Goal: Task Accomplishment & Management: Use online tool/utility

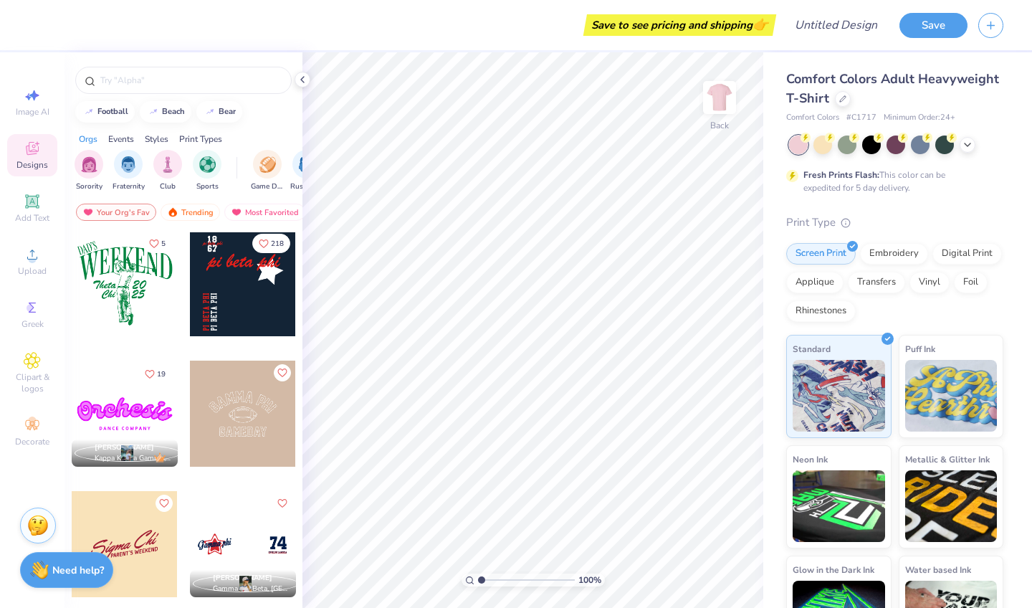
scroll to position [2222, 0]
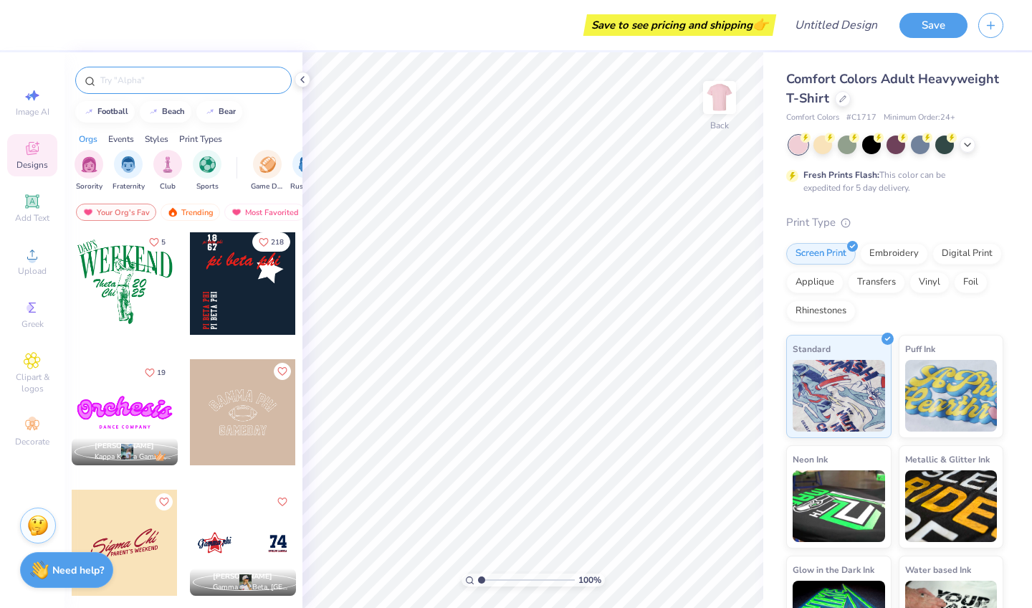
click at [126, 83] on input "text" at bounding box center [191, 80] width 184 height 14
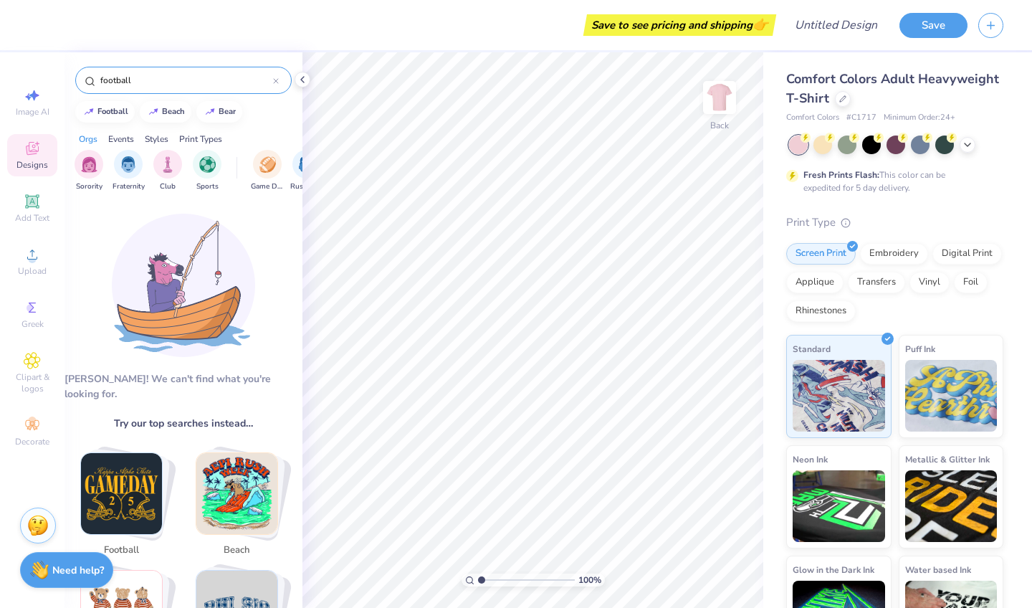
type input "football"
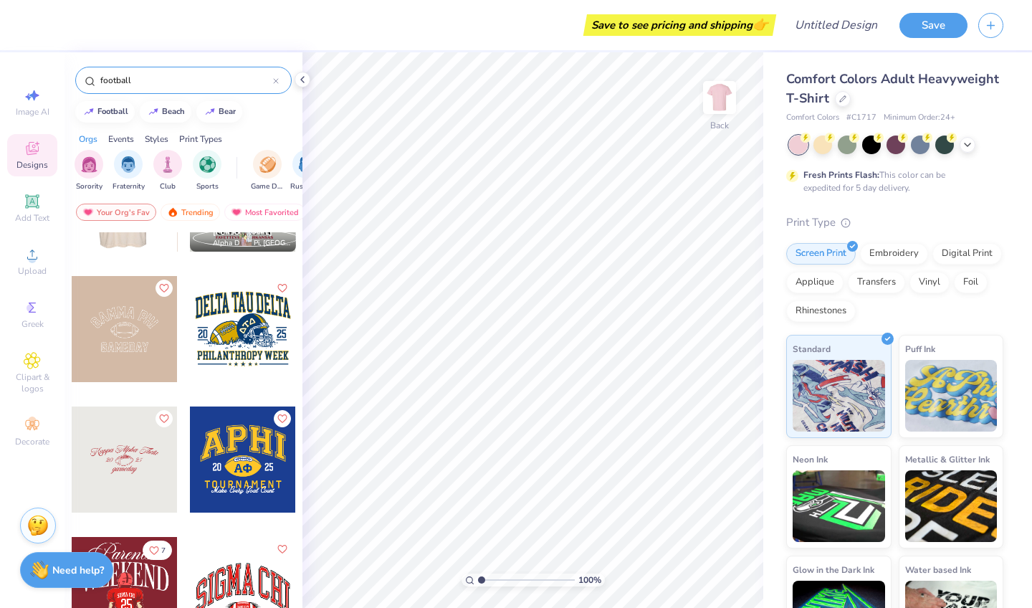
scroll to position [229, 0]
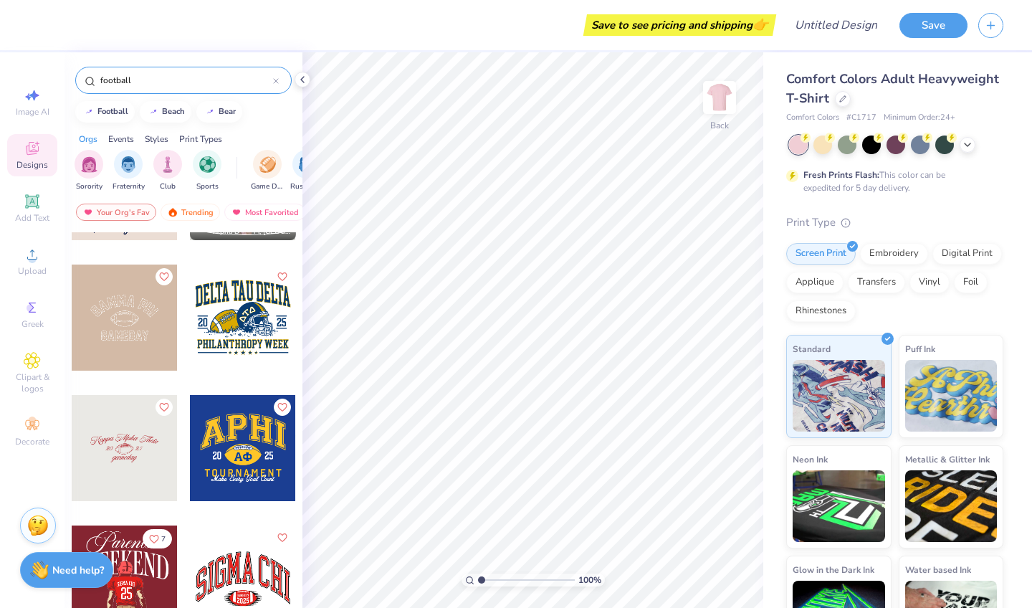
click at [226, 313] on div at bounding box center [243, 318] width 106 height 106
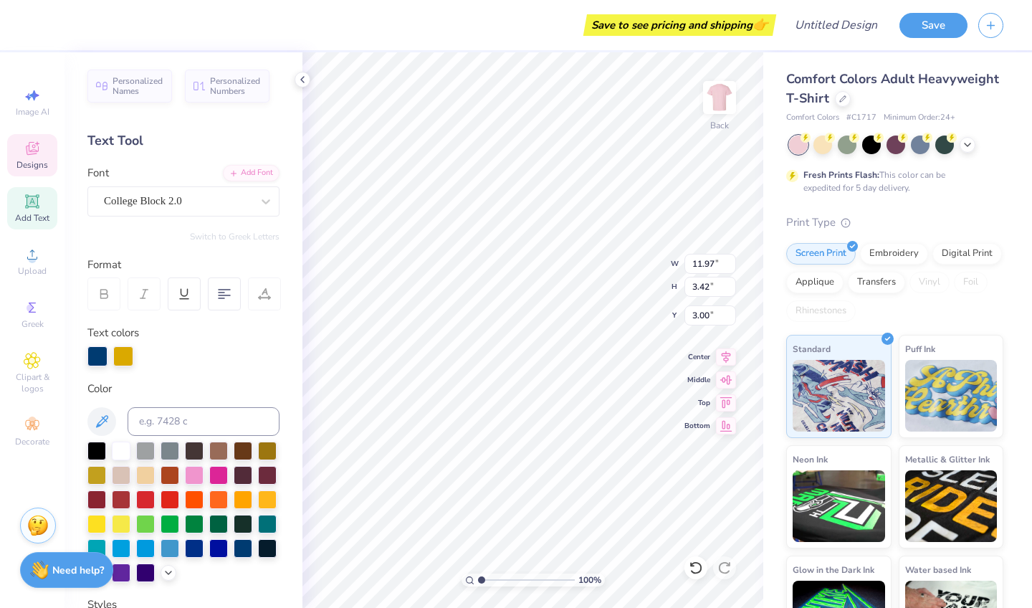
scroll to position [0, 1]
type textarea "D"
type textarea "Powderpuff"
type input "11.47"
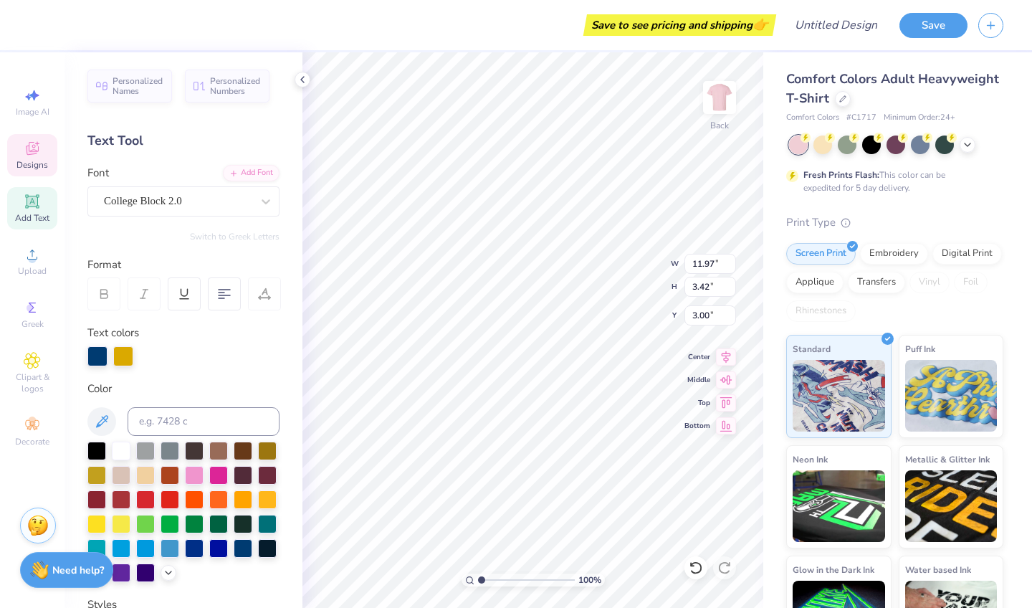
type input "1.13"
type input "10.46"
type textarea "[PERSON_NAME] north"
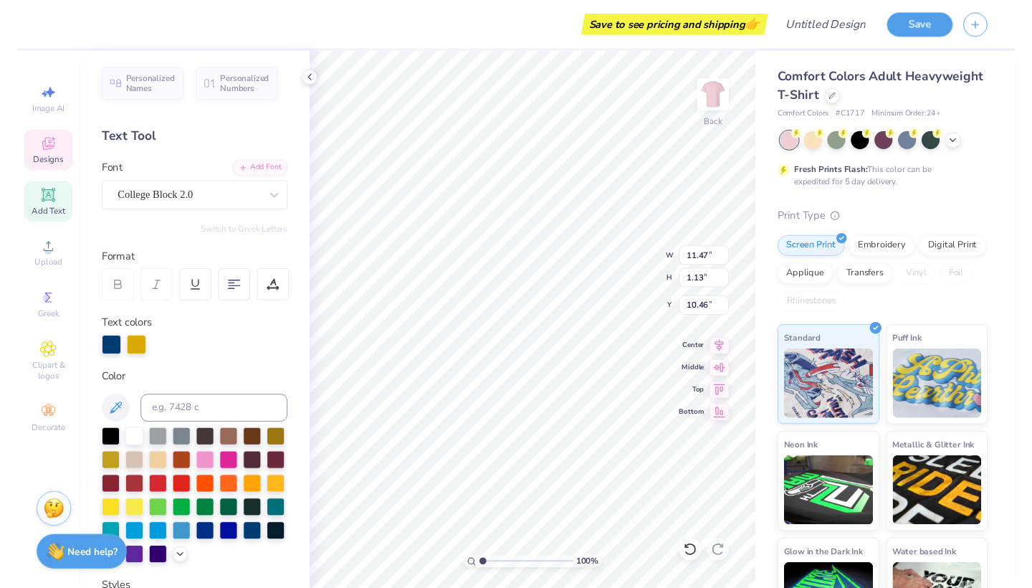
scroll to position [0, 3]
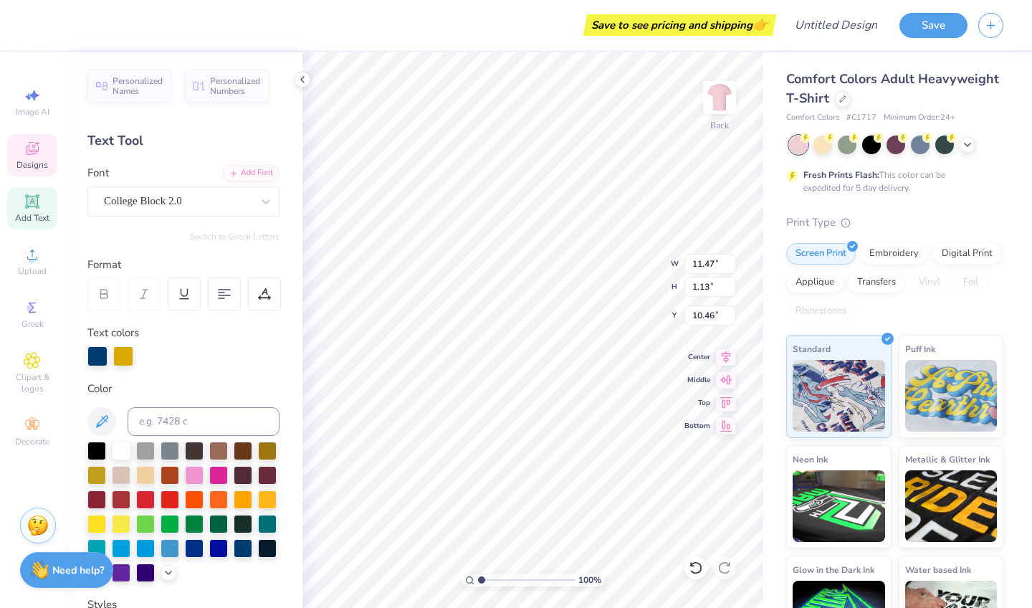
type input "2.03"
type input "1.99"
type input "6.31"
click at [92, 32] on div at bounding box center [90, 24] width 20 height 20
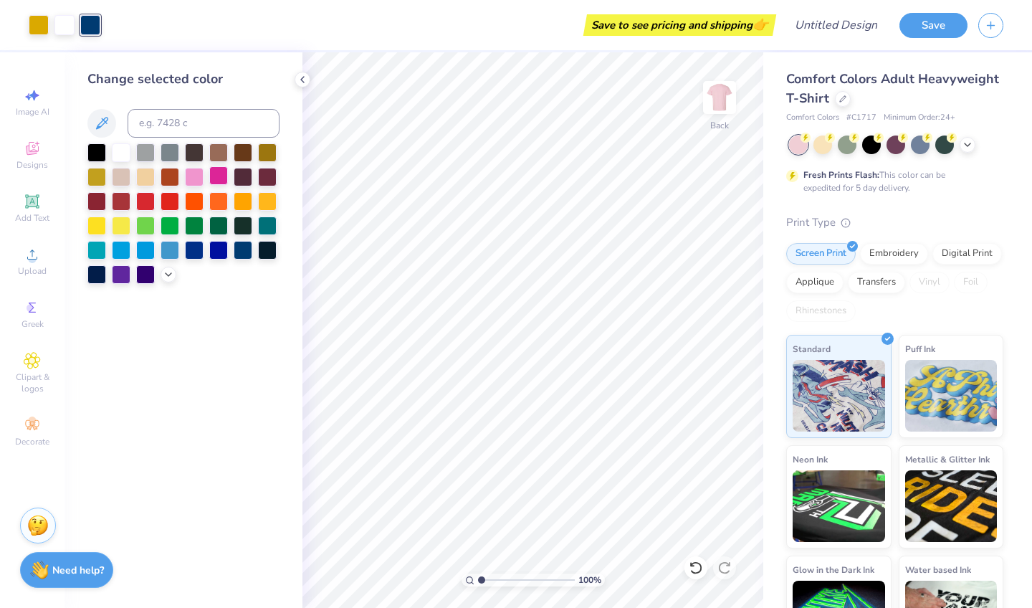
click at [209, 175] on div at bounding box center [218, 175] width 19 height 19
click at [32, 27] on div at bounding box center [39, 24] width 20 height 20
click at [197, 178] on div at bounding box center [194, 175] width 19 height 19
click at [95, 125] on icon at bounding box center [101, 123] width 17 height 17
click at [168, 275] on polyline at bounding box center [169, 273] width 6 height 3
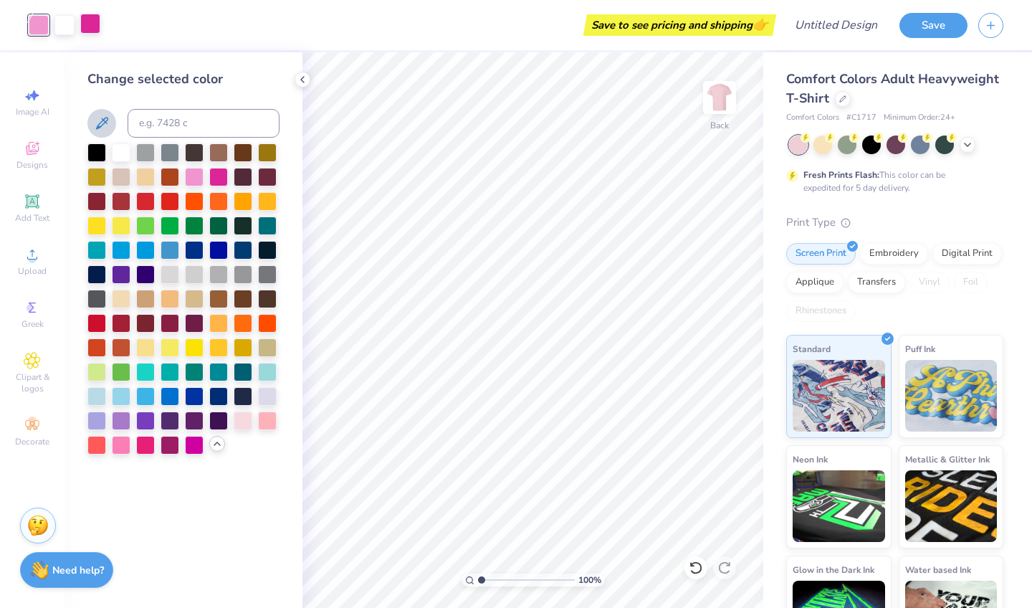
click at [91, 26] on div at bounding box center [90, 24] width 20 height 20
click at [146, 447] on div at bounding box center [145, 443] width 19 height 19
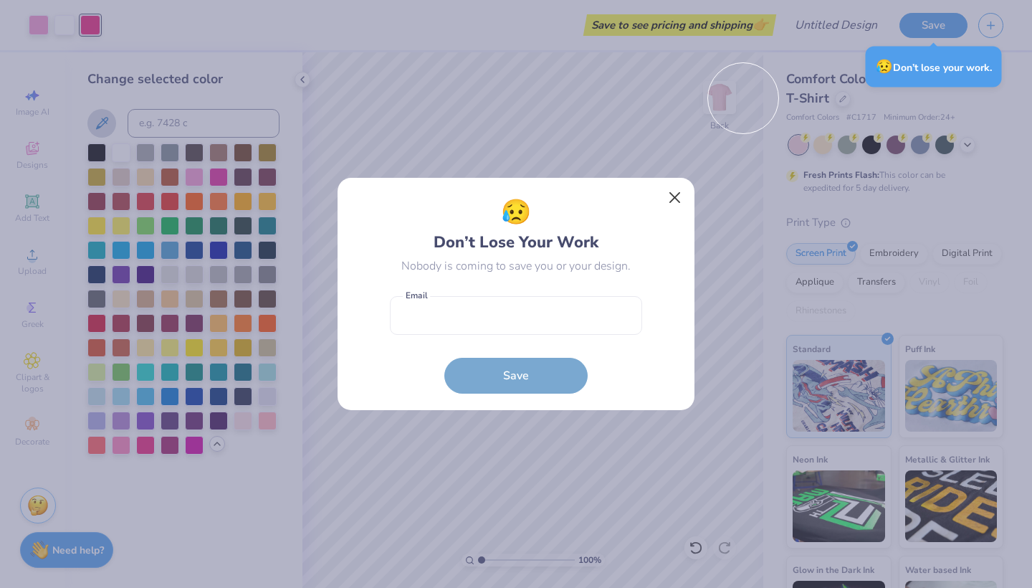
click at [677, 199] on button "Close" at bounding box center [675, 197] width 27 height 27
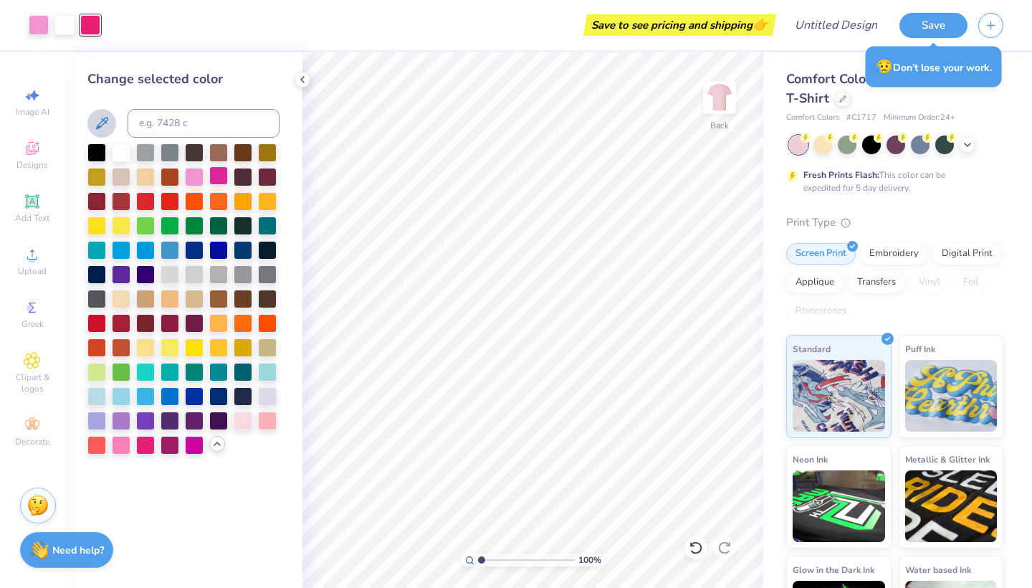
click at [220, 184] on div at bounding box center [218, 175] width 19 height 19
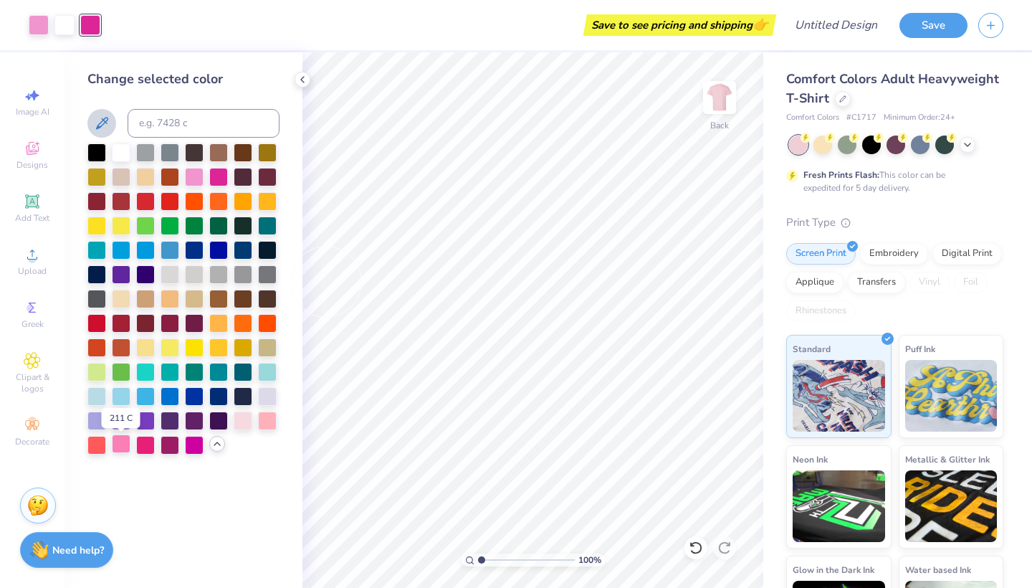
click at [125, 449] on div at bounding box center [121, 443] width 19 height 19
click at [33, 22] on div at bounding box center [39, 24] width 20 height 20
click at [214, 179] on div at bounding box center [218, 175] width 19 height 19
click at [194, 447] on div at bounding box center [194, 443] width 19 height 19
click at [201, 180] on div at bounding box center [194, 175] width 19 height 19
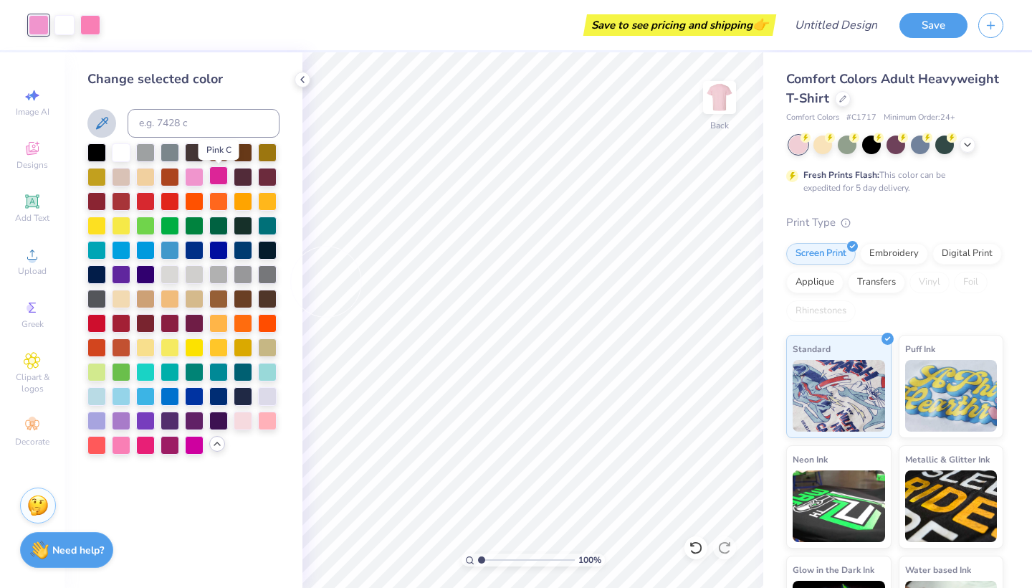
click at [221, 176] on div at bounding box center [218, 175] width 19 height 19
click at [60, 23] on div at bounding box center [64, 24] width 20 height 20
click at [91, 23] on div at bounding box center [90, 24] width 20 height 20
click at [39, 24] on div at bounding box center [39, 24] width 20 height 20
click at [98, 25] on div at bounding box center [90, 24] width 20 height 20
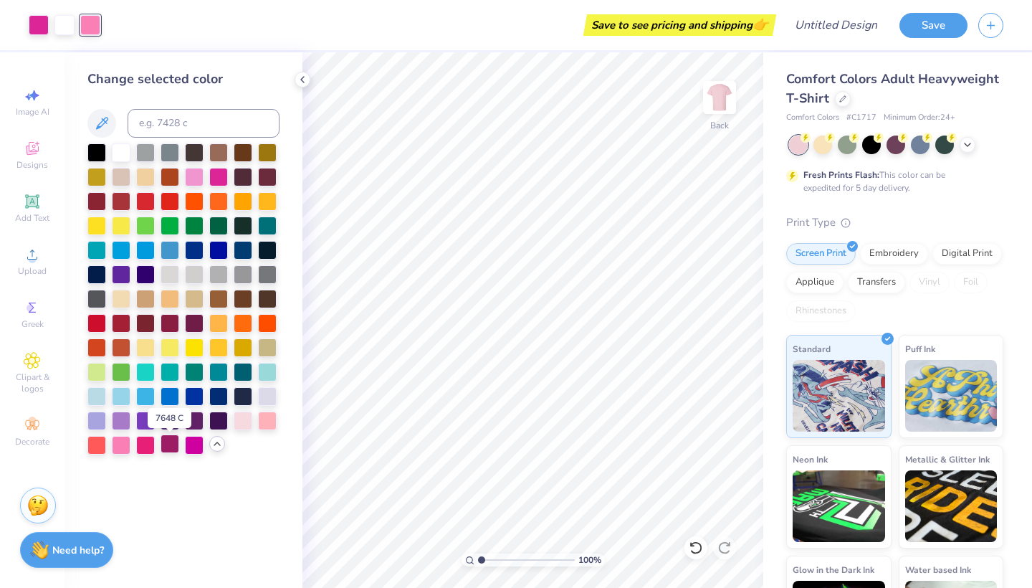
click at [170, 447] on div at bounding box center [170, 443] width 19 height 19
click at [124, 447] on div at bounding box center [121, 443] width 19 height 19
click at [266, 422] on div at bounding box center [267, 419] width 19 height 19
click at [218, 179] on div at bounding box center [218, 175] width 19 height 19
click at [146, 453] on div at bounding box center [145, 443] width 19 height 19
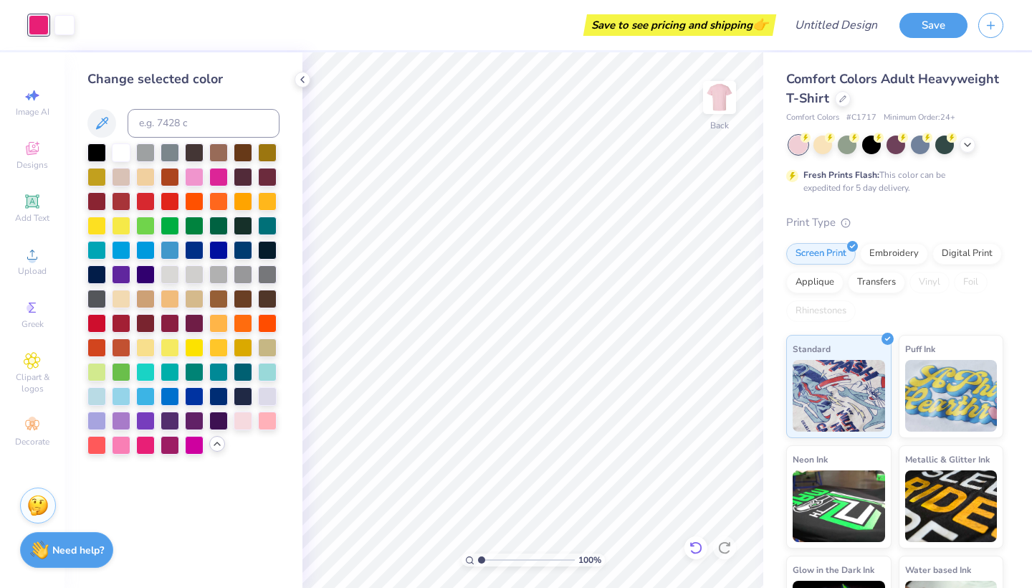
click at [695, 547] on icon at bounding box center [696, 548] width 14 height 14
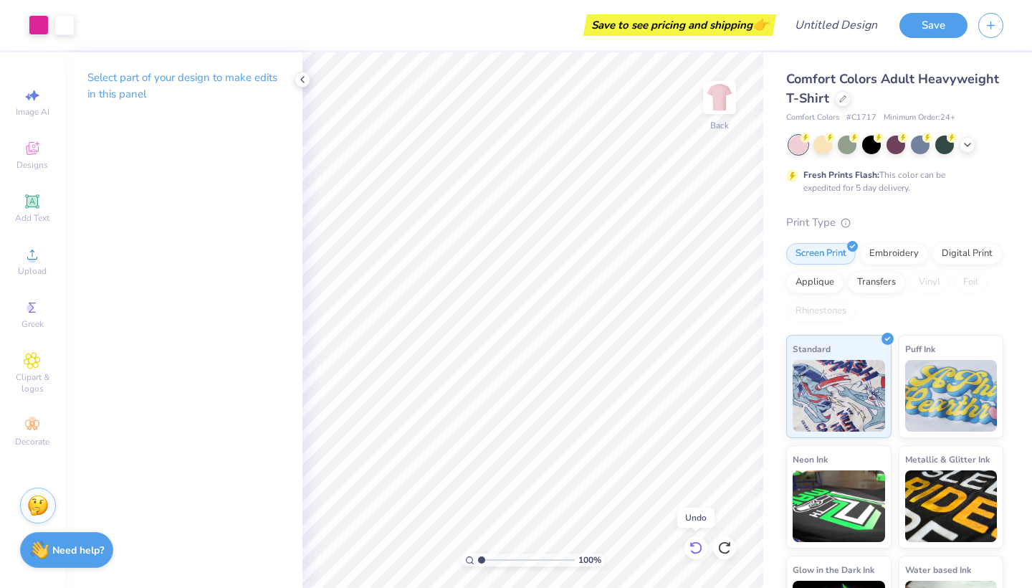
click at [693, 548] on icon at bounding box center [696, 548] width 14 height 14
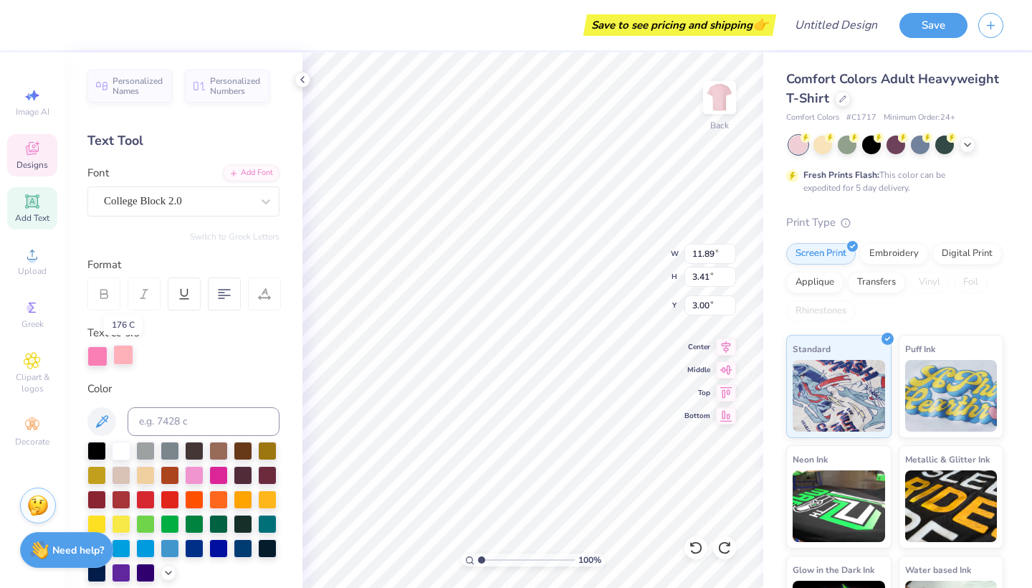
click at [120, 351] on div at bounding box center [123, 355] width 20 height 20
click at [166, 574] on icon at bounding box center [168, 571] width 11 height 11
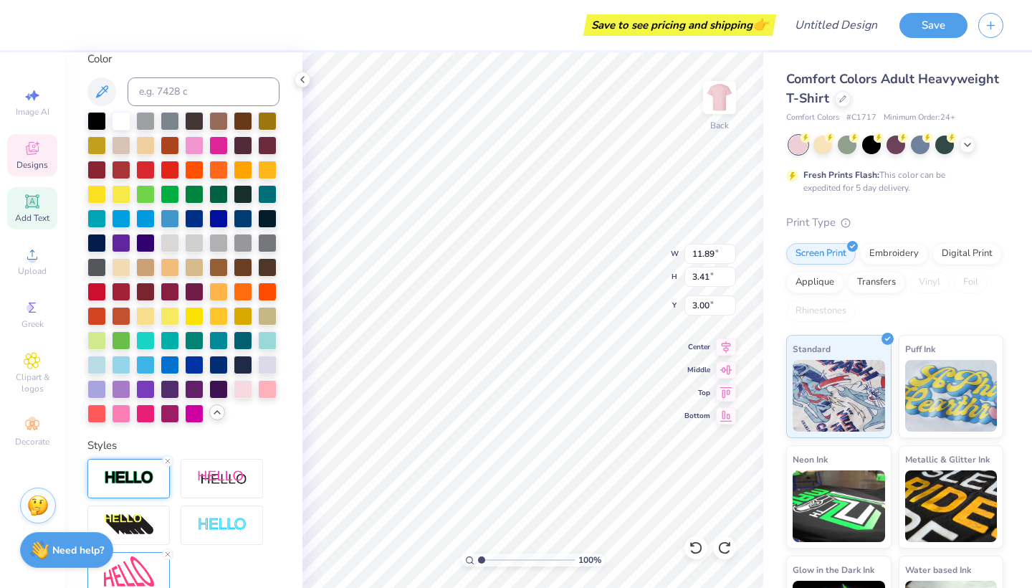
scroll to position [337, 0]
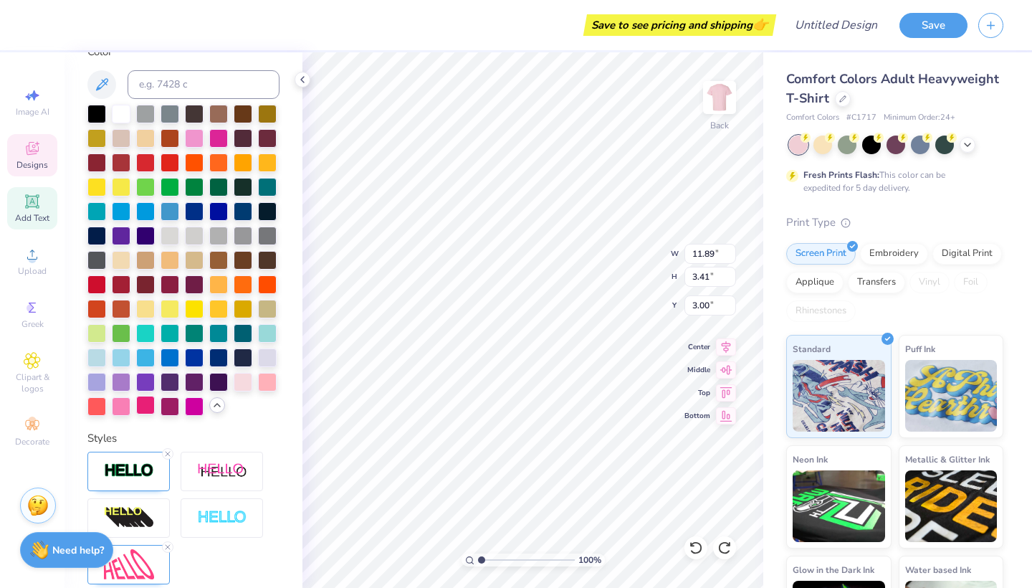
click at [142, 406] on div at bounding box center [145, 405] width 19 height 19
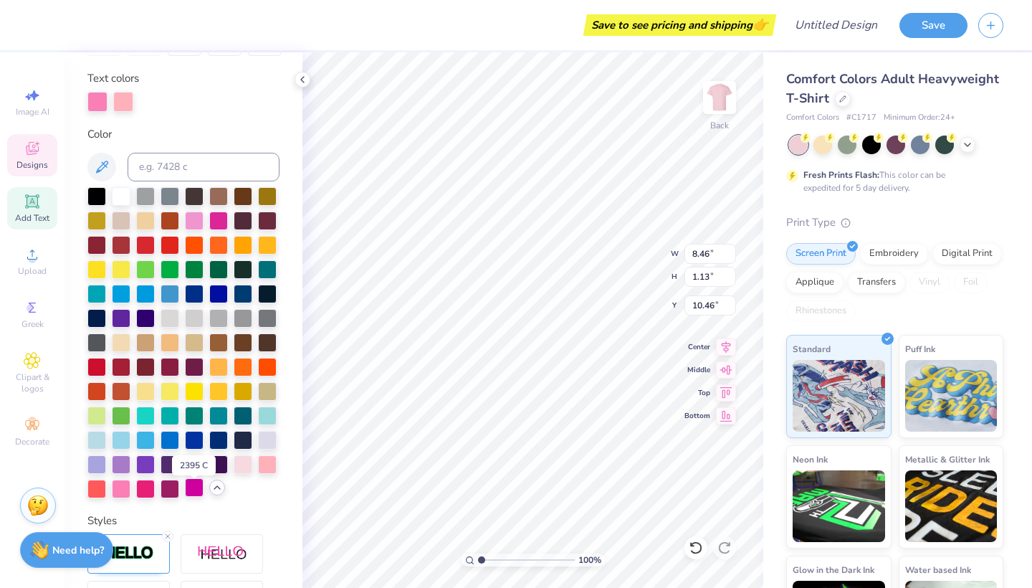
scroll to position [227, 0]
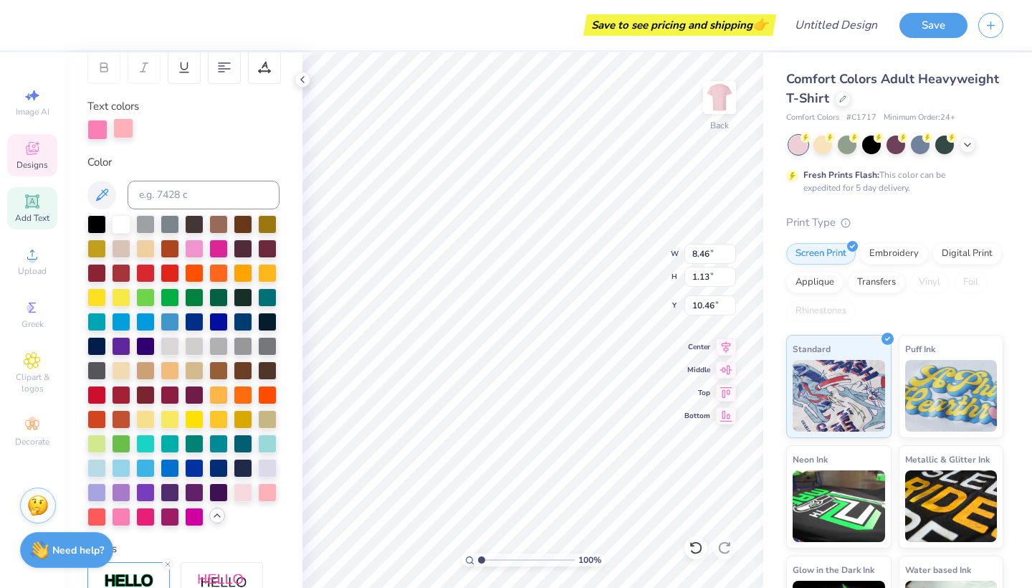
click at [125, 133] on div at bounding box center [123, 128] width 20 height 20
click at [147, 522] on div at bounding box center [145, 515] width 19 height 19
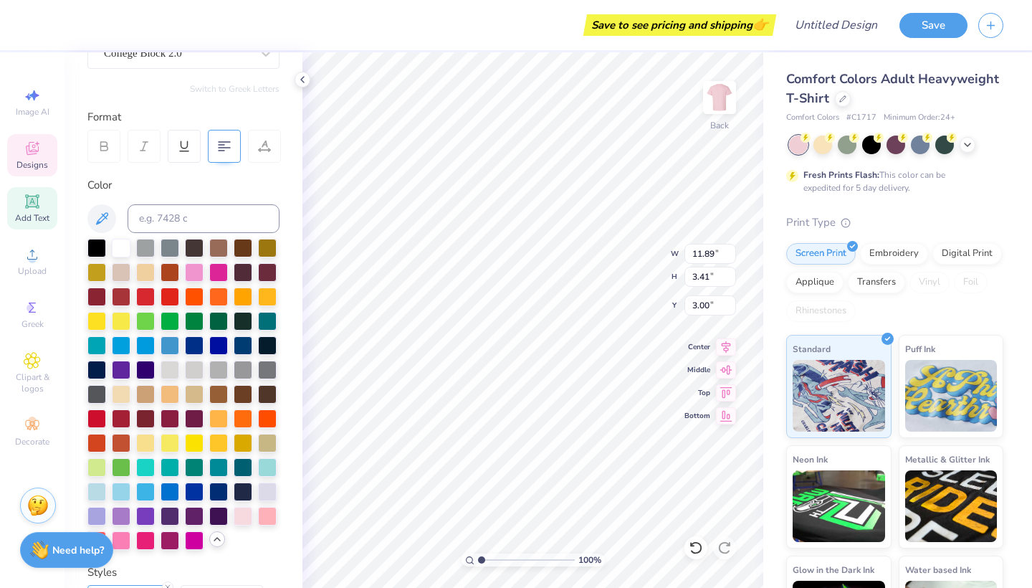
scroll to position [153, 0]
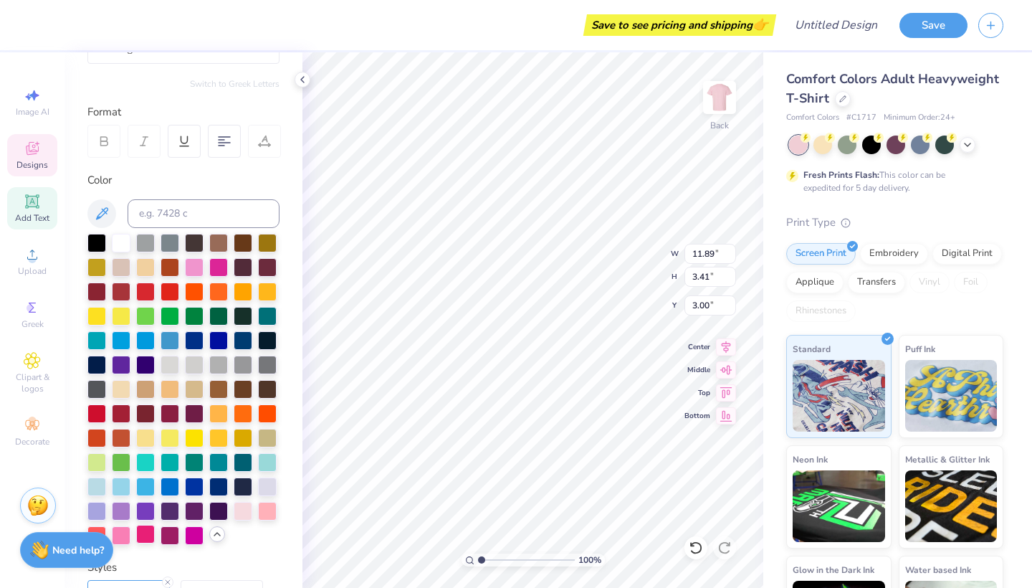
click at [150, 537] on div at bounding box center [145, 534] width 19 height 19
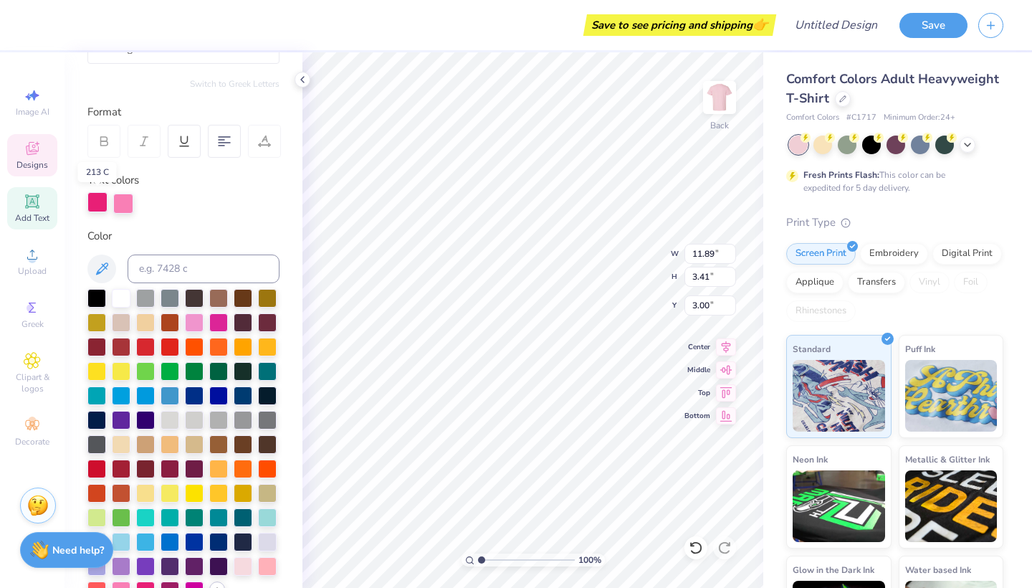
click at [101, 202] on div at bounding box center [97, 202] width 20 height 20
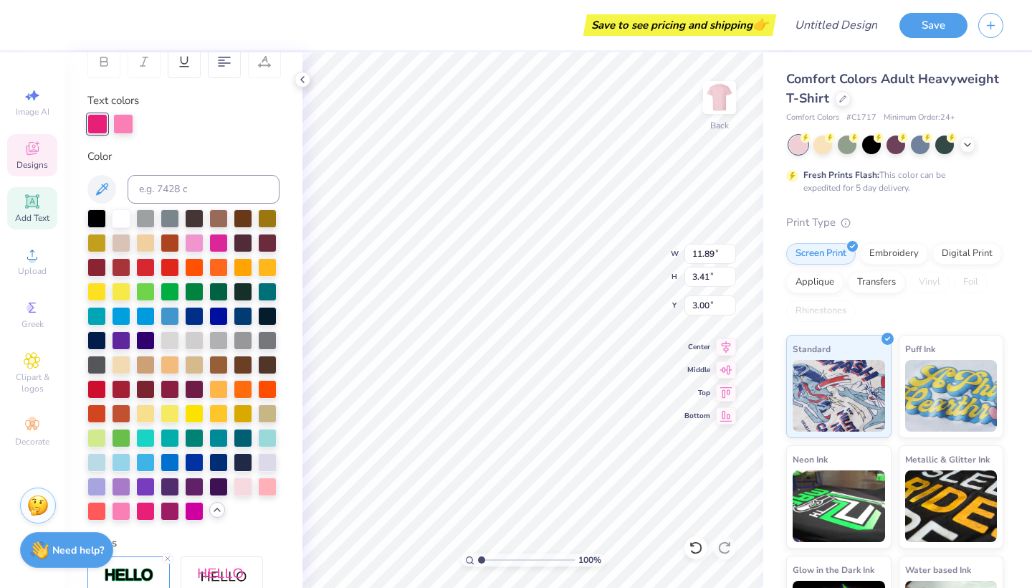
scroll to position [235, 0]
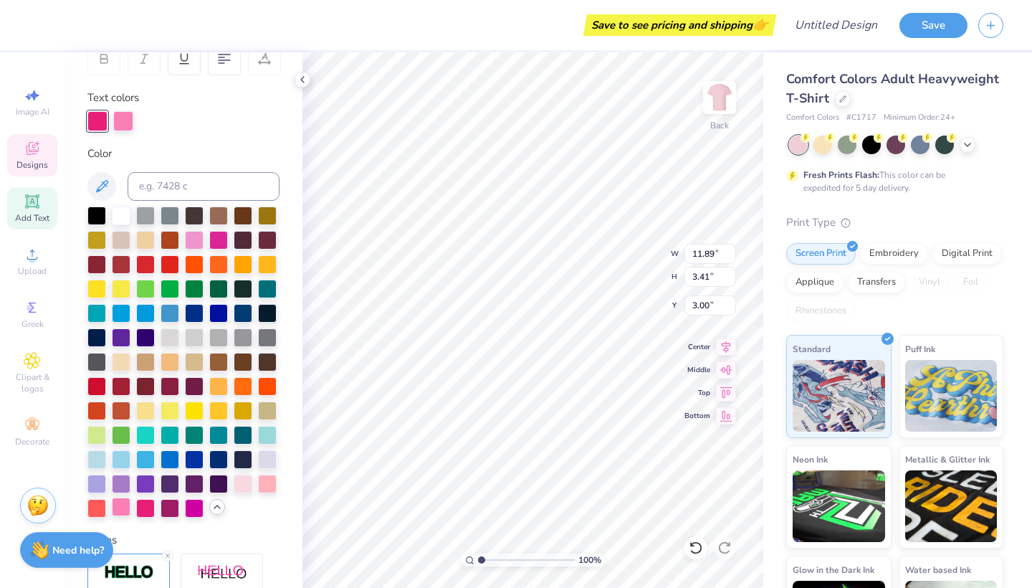
click at [120, 508] on div at bounding box center [121, 507] width 19 height 19
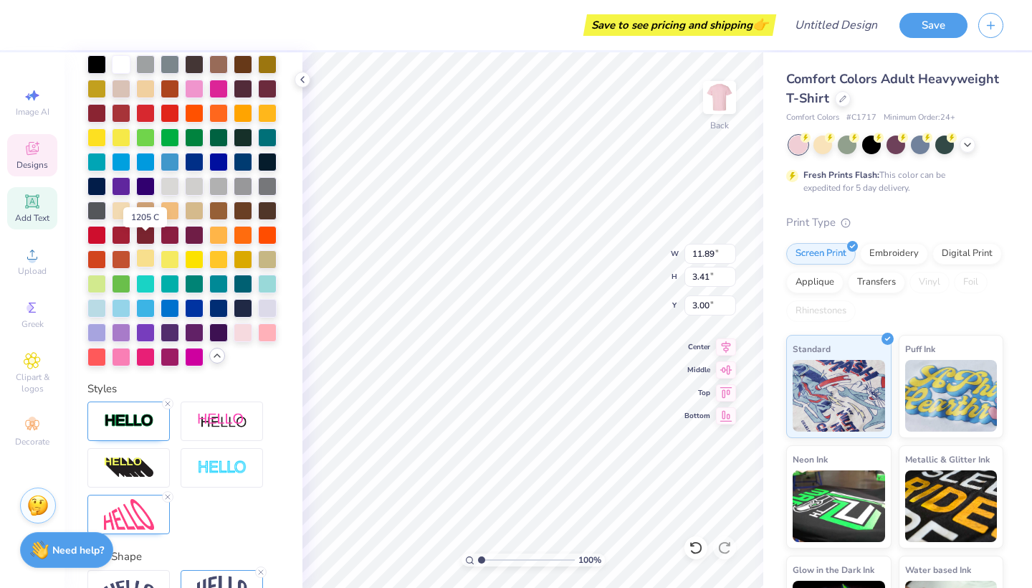
scroll to position [355, 0]
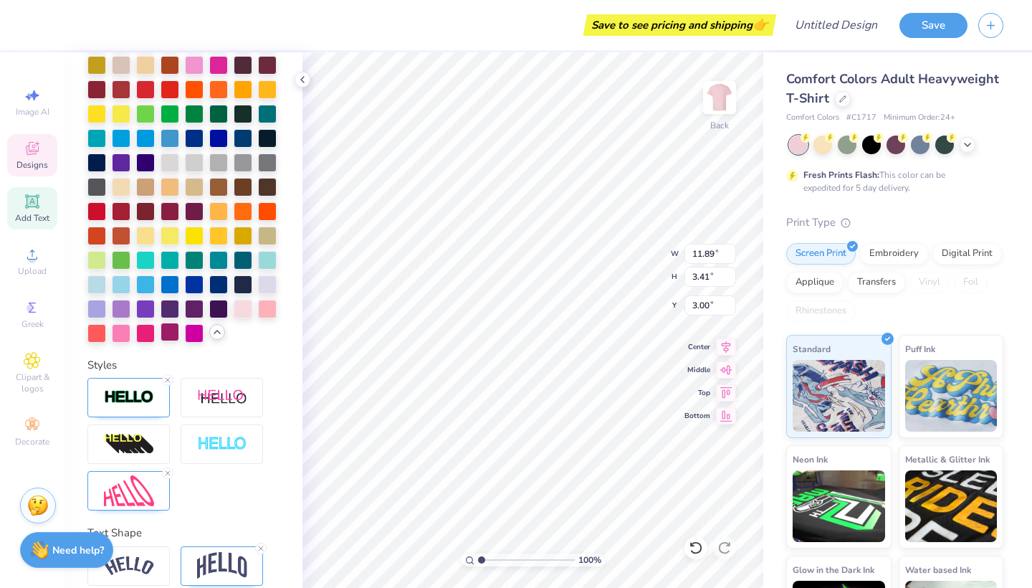
click at [165, 330] on div at bounding box center [170, 332] width 19 height 19
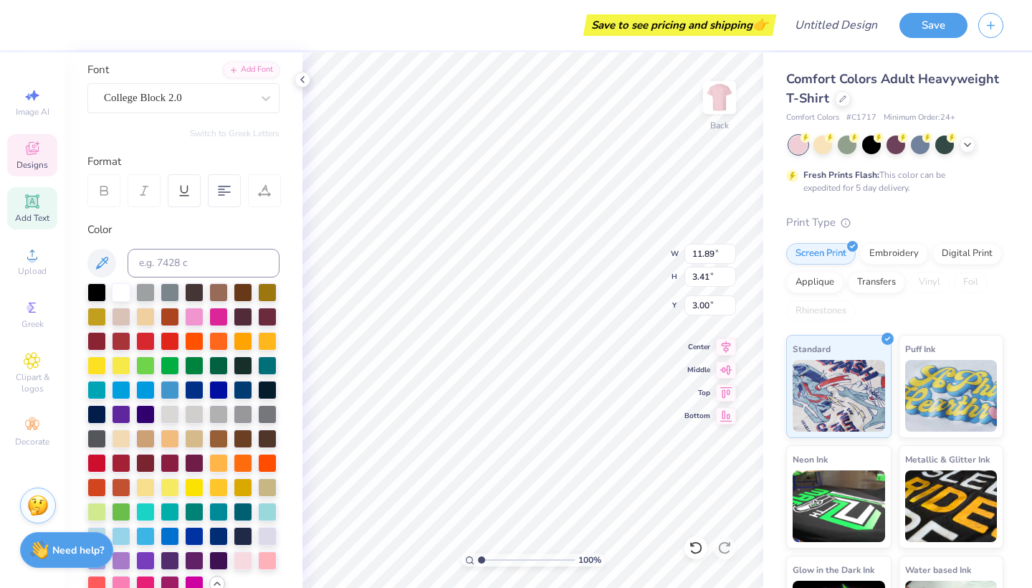
scroll to position [157, 0]
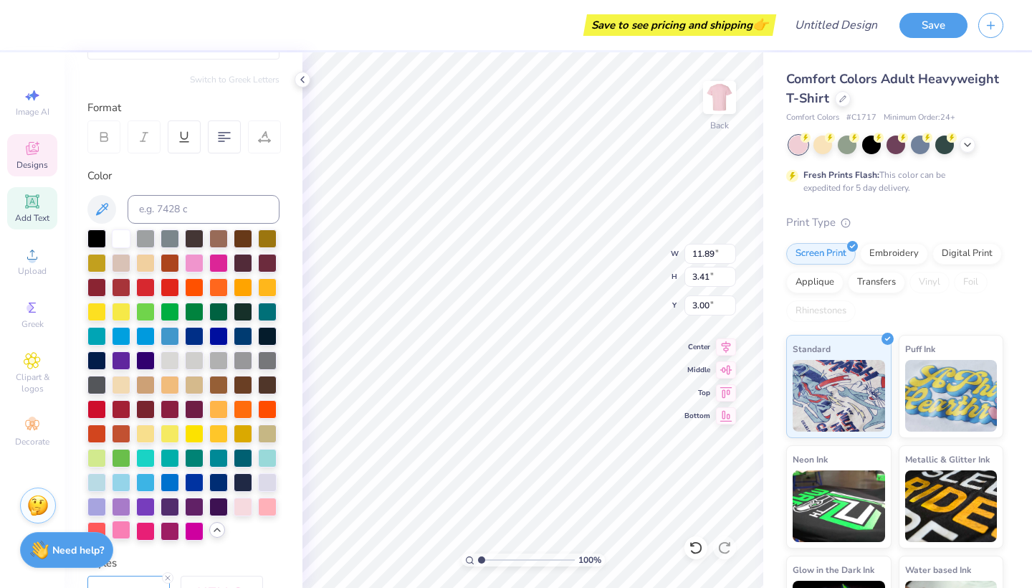
click at [120, 526] on div at bounding box center [121, 529] width 19 height 19
click at [301, 433] on div "Personalized Names Personalized Numbers Text Tool Add Font Font College Block 2…" at bounding box center [184, 320] width 238 height 536
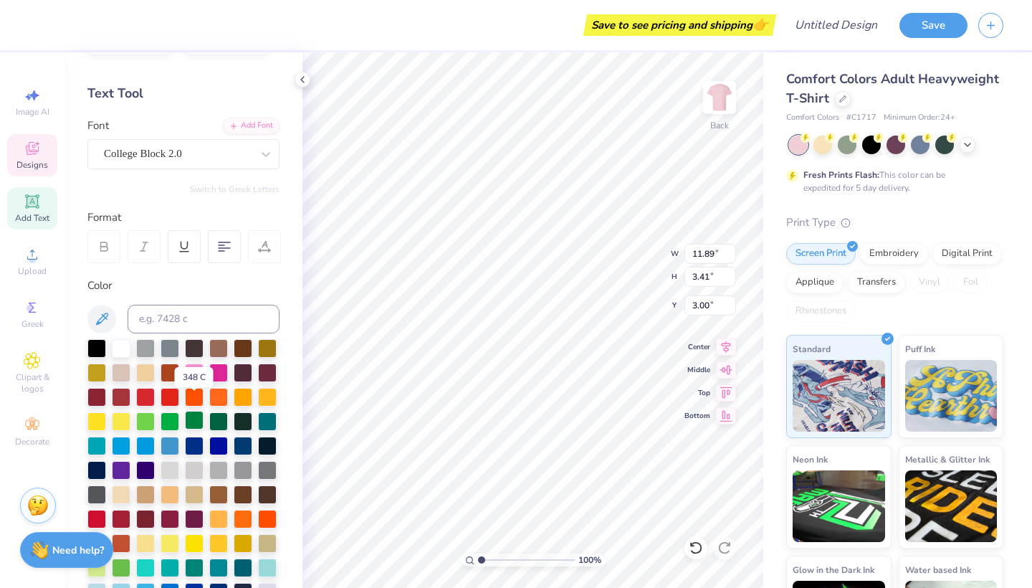
scroll to position [0, 0]
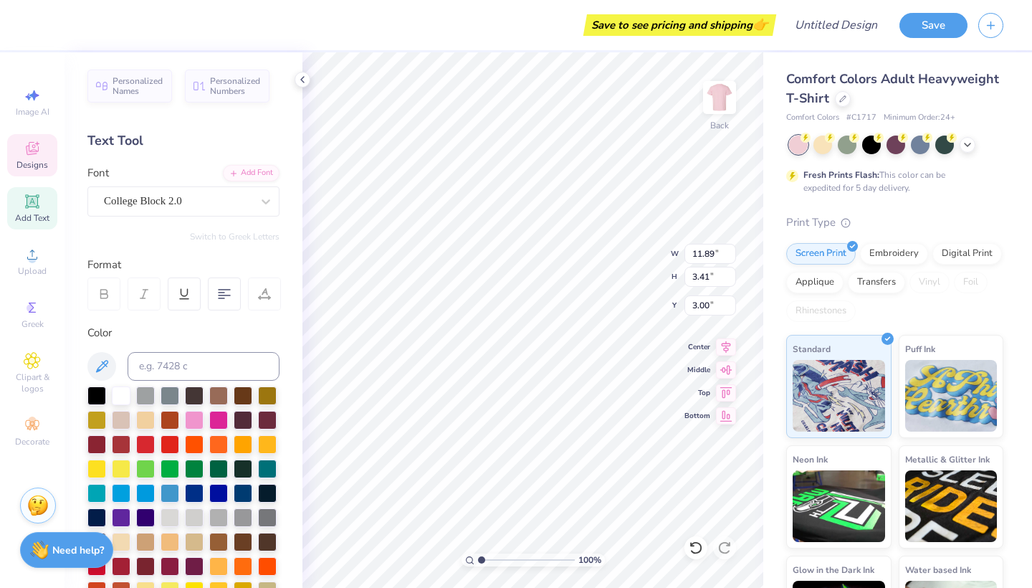
type input "9.25"
type input "4.48"
type input "5.73"
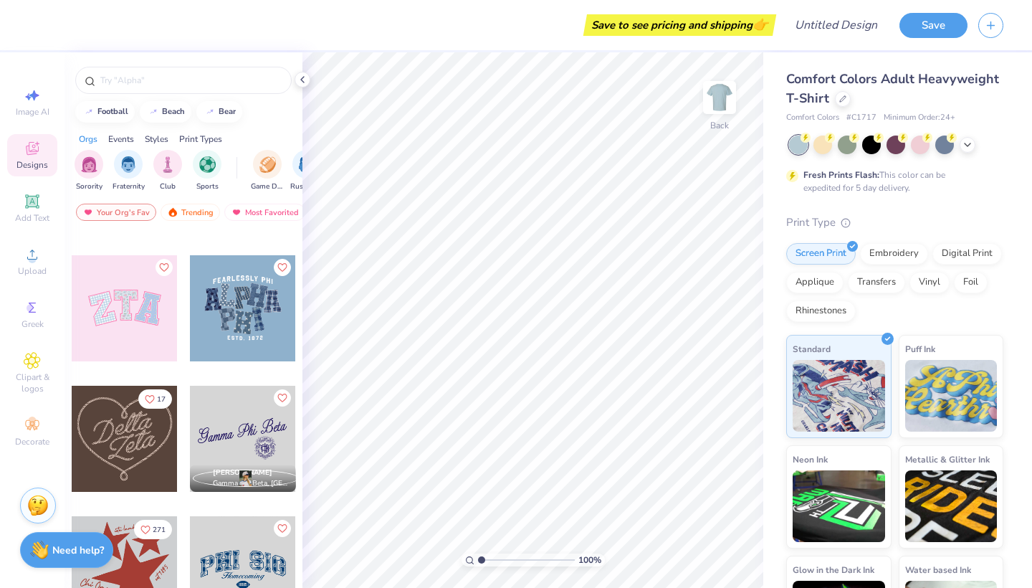
scroll to position [502, 0]
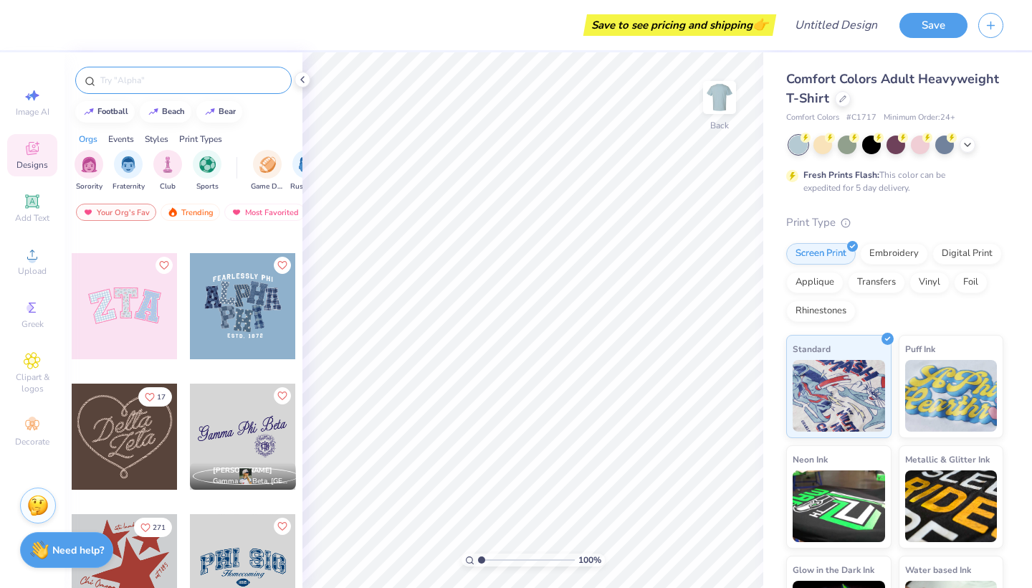
click at [124, 73] on input "text" at bounding box center [191, 80] width 184 height 14
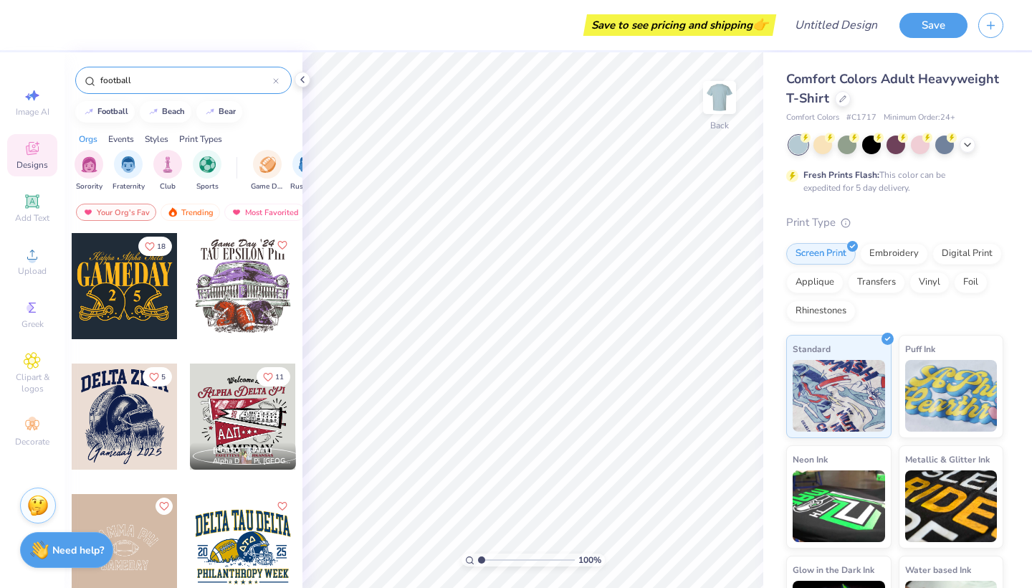
type input "football"
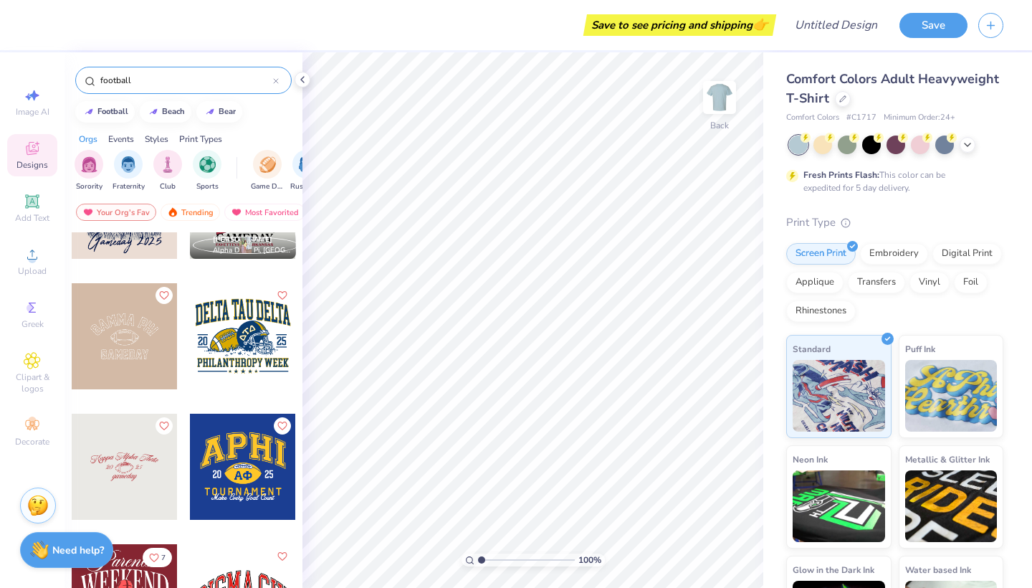
scroll to position [237, 0]
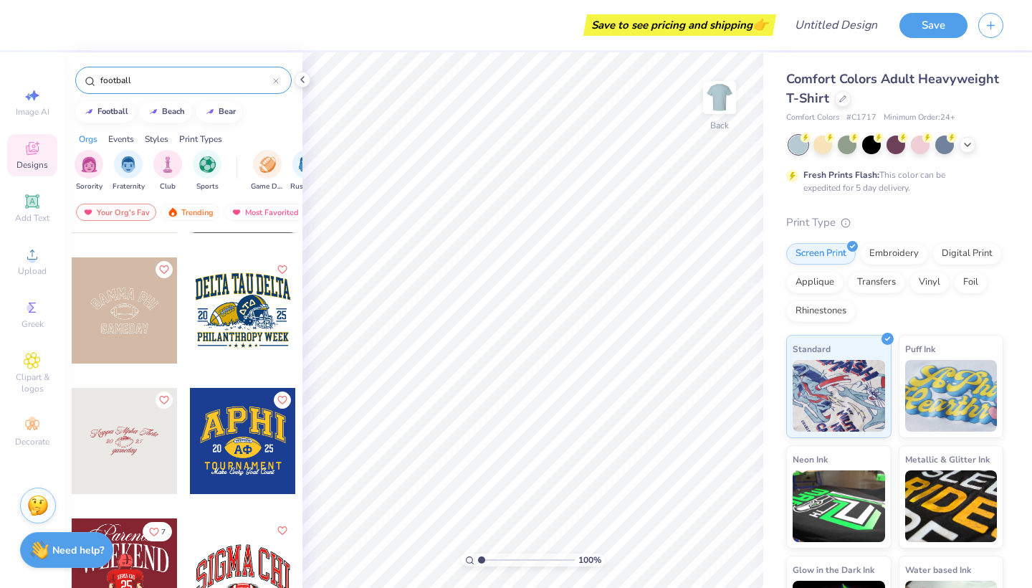
click at [214, 301] on div at bounding box center [243, 310] width 106 height 106
type input "3.42"
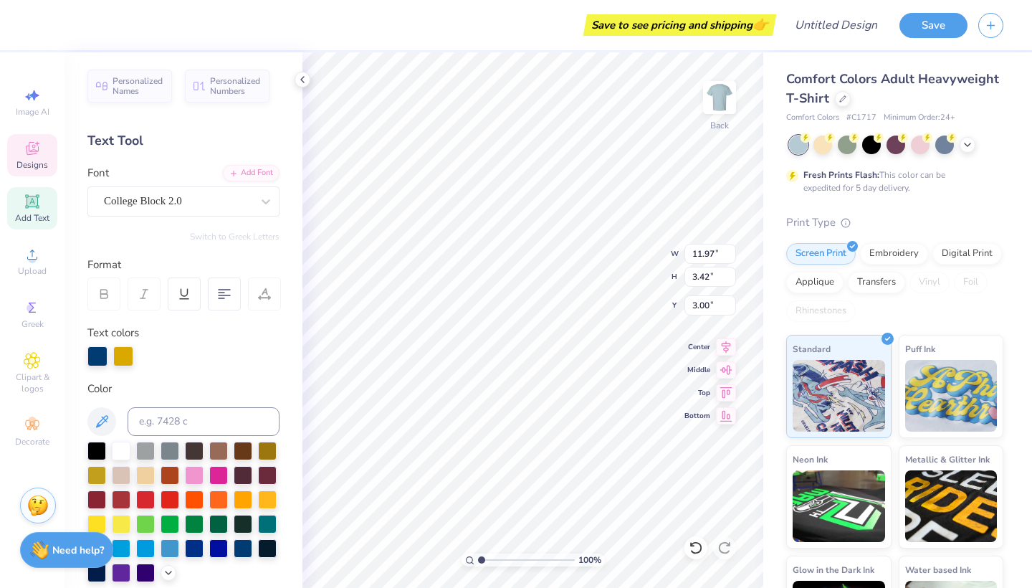
scroll to position [0, 0]
type textarea "Powderpuff"
type input "11.47"
type input "1.13"
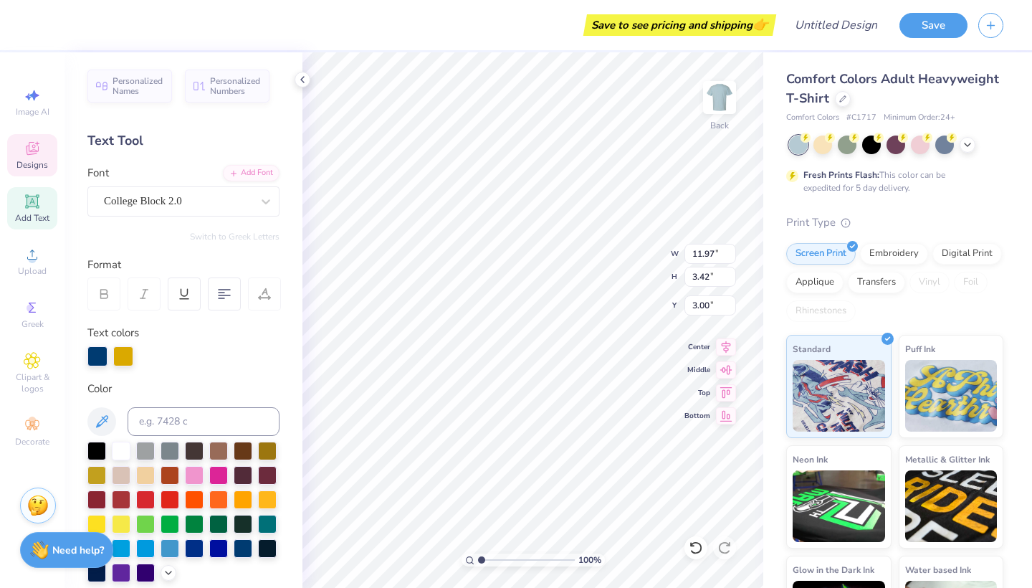
type input "10.46"
type textarea "[PERSON_NAME] north"
type input "2.03"
type input "1.99"
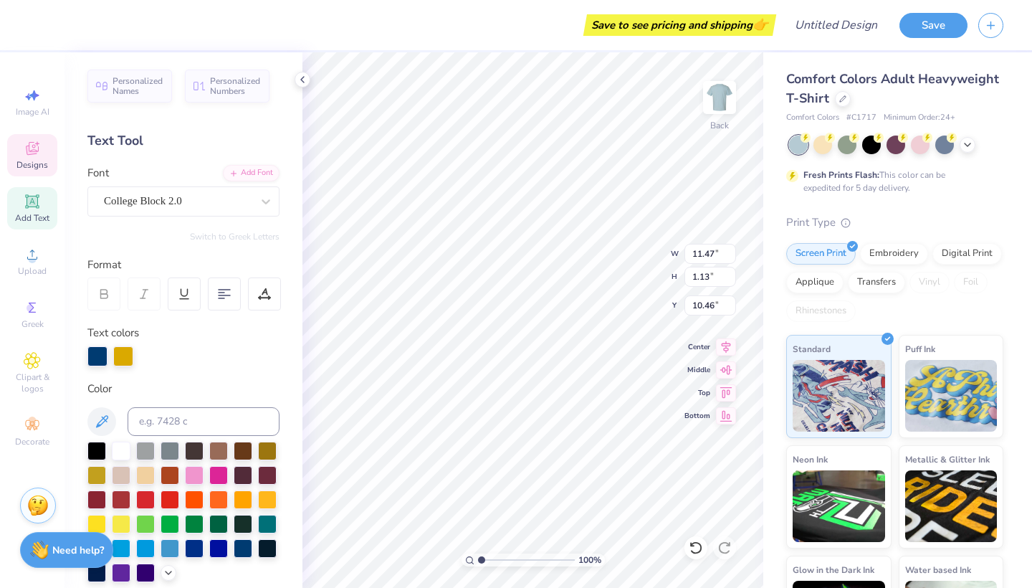
type input "6.31"
click at [41, 24] on div at bounding box center [39, 24] width 20 height 20
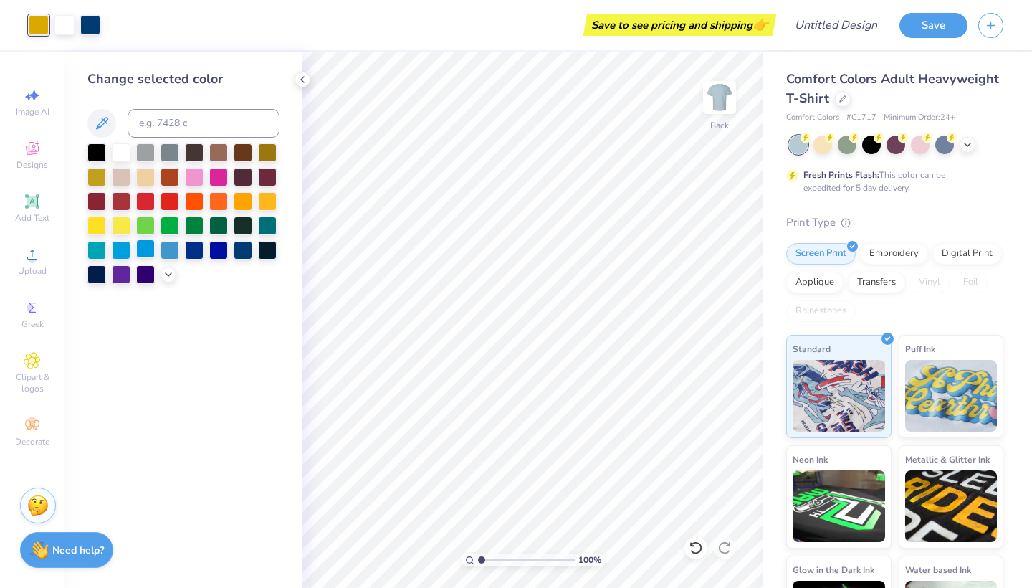
click at [149, 247] on div at bounding box center [145, 248] width 19 height 19
click at [168, 254] on div at bounding box center [170, 248] width 19 height 19
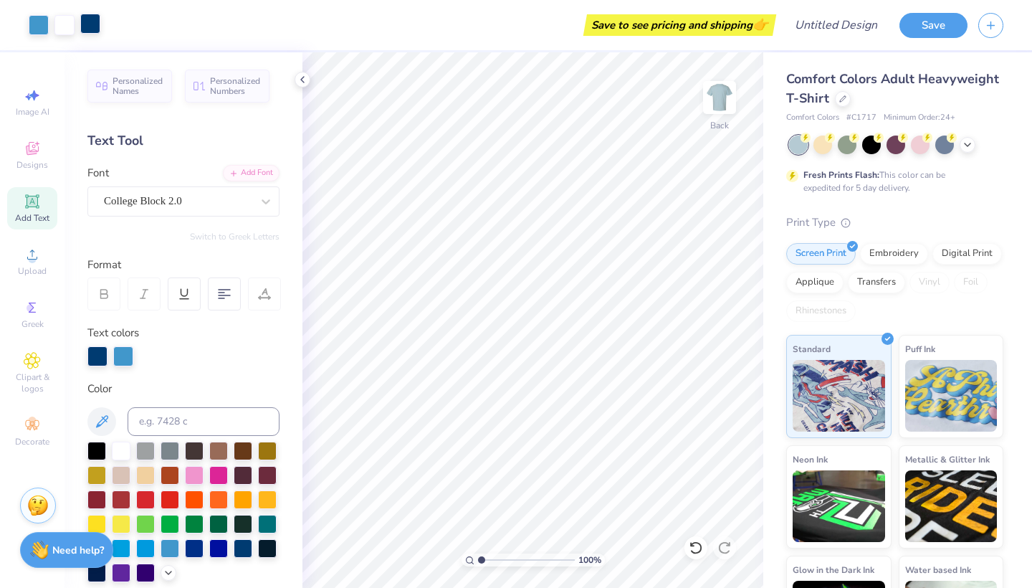
click at [85, 25] on div at bounding box center [90, 24] width 20 height 20
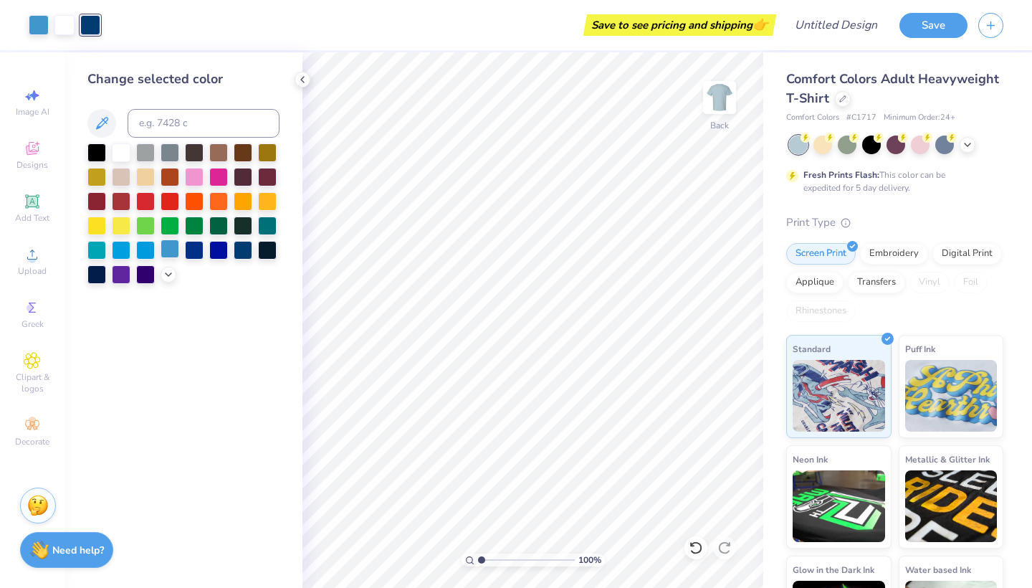
click at [168, 250] on div at bounding box center [170, 248] width 19 height 19
click at [167, 272] on icon at bounding box center [168, 272] width 11 height 11
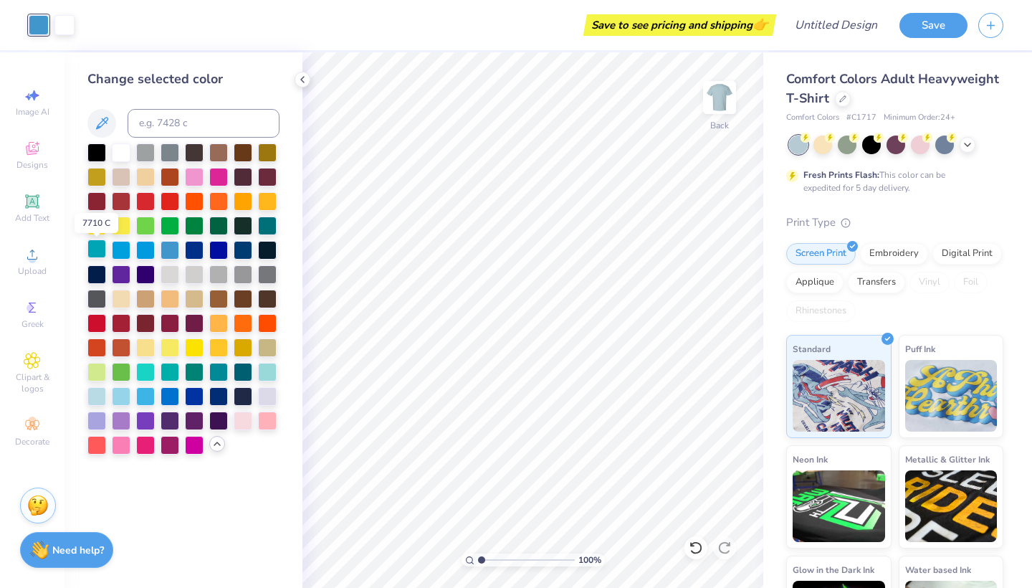
click at [99, 252] on div at bounding box center [96, 248] width 19 height 19
click at [116, 249] on div at bounding box center [121, 248] width 19 height 19
click at [198, 251] on div at bounding box center [194, 248] width 19 height 19
click at [239, 253] on div at bounding box center [243, 248] width 19 height 19
click at [192, 255] on div at bounding box center [194, 248] width 19 height 19
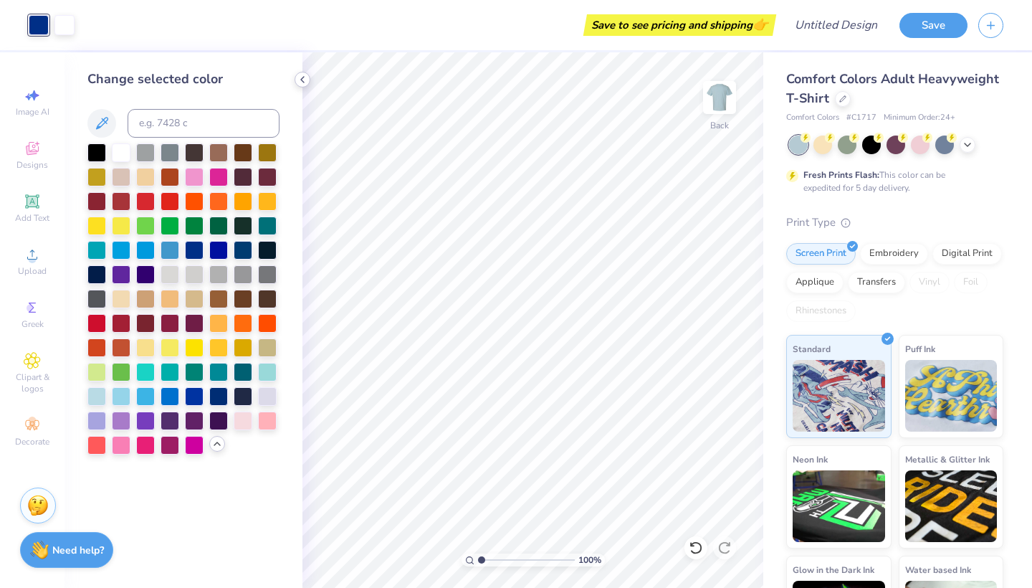
click at [302, 77] on icon at bounding box center [302, 79] width 11 height 11
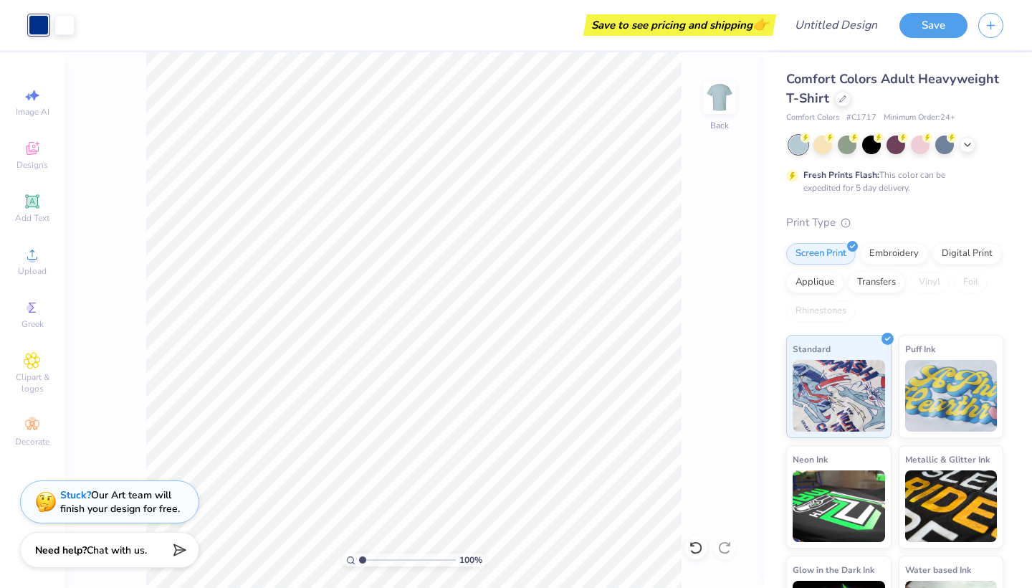
click at [92, 20] on div "Save to see pricing and shipping 👉" at bounding box center [429, 25] width 688 height 50
click at [703, 548] on icon at bounding box center [696, 548] width 14 height 14
click at [698, 546] on icon at bounding box center [696, 548] width 14 height 14
click at [695, 545] on icon at bounding box center [696, 548] width 14 height 14
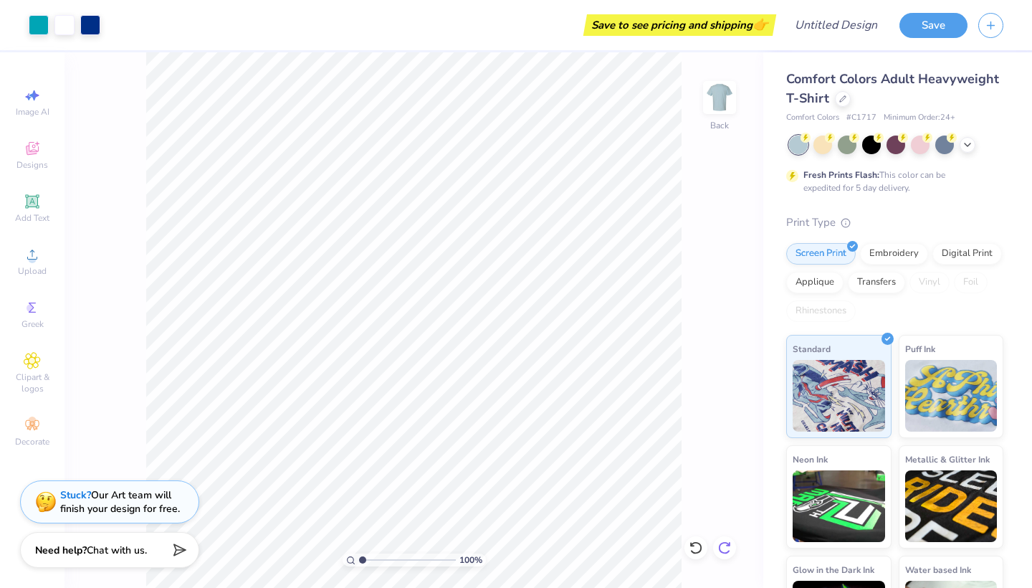
click at [725, 541] on icon at bounding box center [725, 548] width 14 height 14
click at [692, 550] on icon at bounding box center [696, 548] width 14 height 14
click at [87, 26] on div at bounding box center [90, 24] width 20 height 20
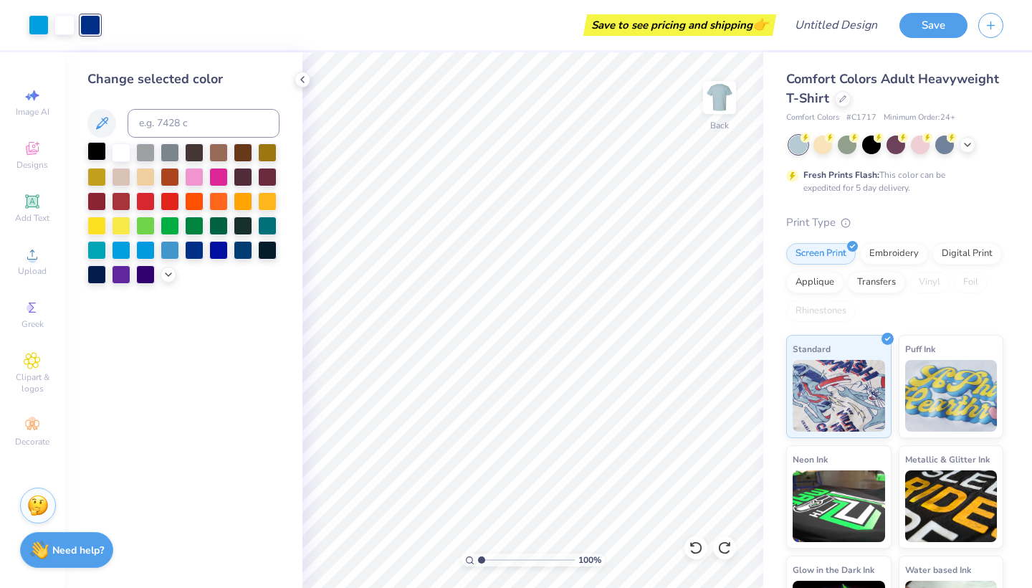
click at [100, 153] on div at bounding box center [96, 151] width 19 height 19
click at [188, 251] on div at bounding box center [194, 248] width 19 height 19
click at [38, 15] on div at bounding box center [39, 24] width 20 height 20
click at [166, 227] on div at bounding box center [170, 224] width 19 height 19
click at [188, 252] on div at bounding box center [194, 248] width 19 height 19
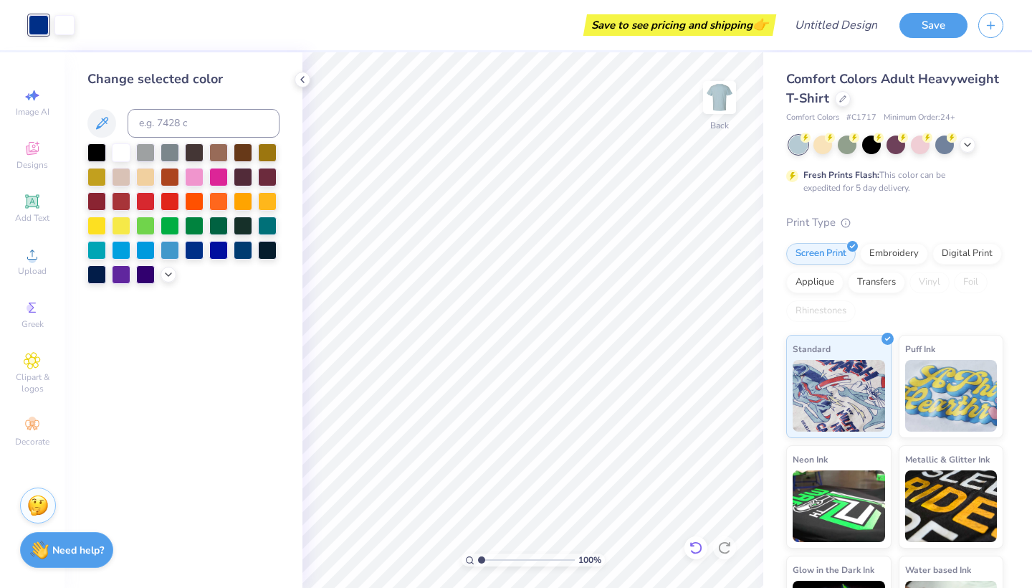
click at [695, 547] on icon at bounding box center [696, 548] width 14 height 14
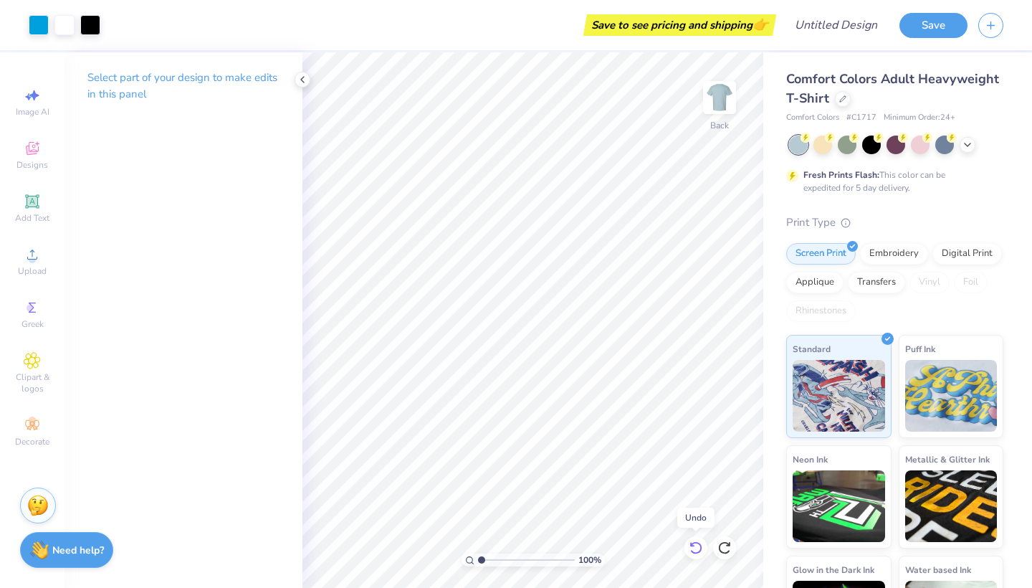
click at [695, 547] on icon at bounding box center [696, 548] width 14 height 14
click at [39, 18] on div at bounding box center [39, 24] width 20 height 20
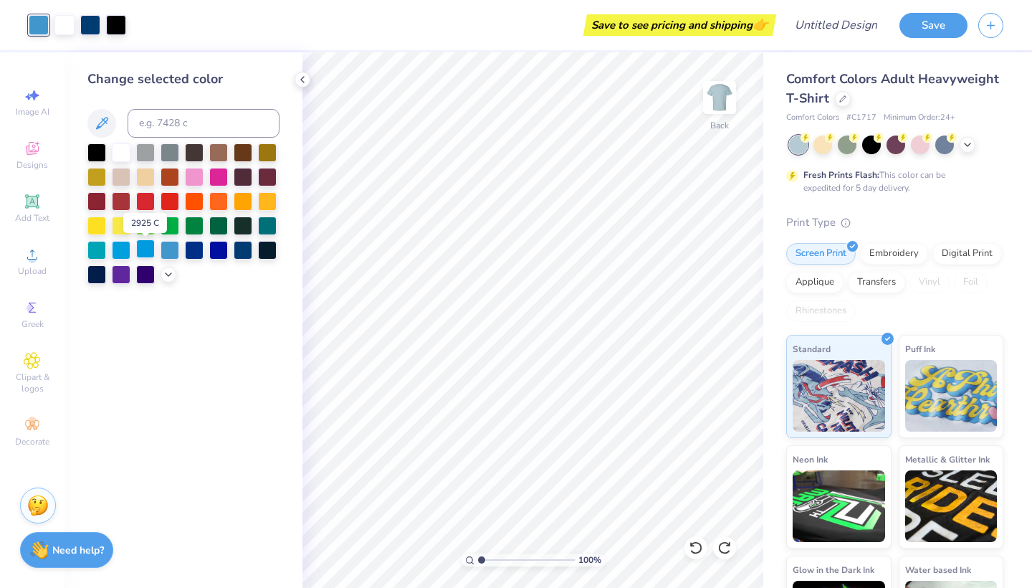
click at [145, 249] on div at bounding box center [145, 248] width 19 height 19
click at [147, 249] on div at bounding box center [145, 248] width 19 height 19
click at [171, 249] on div at bounding box center [170, 248] width 19 height 19
click at [118, 23] on div at bounding box center [116, 24] width 20 height 20
click at [195, 249] on div at bounding box center [194, 248] width 19 height 19
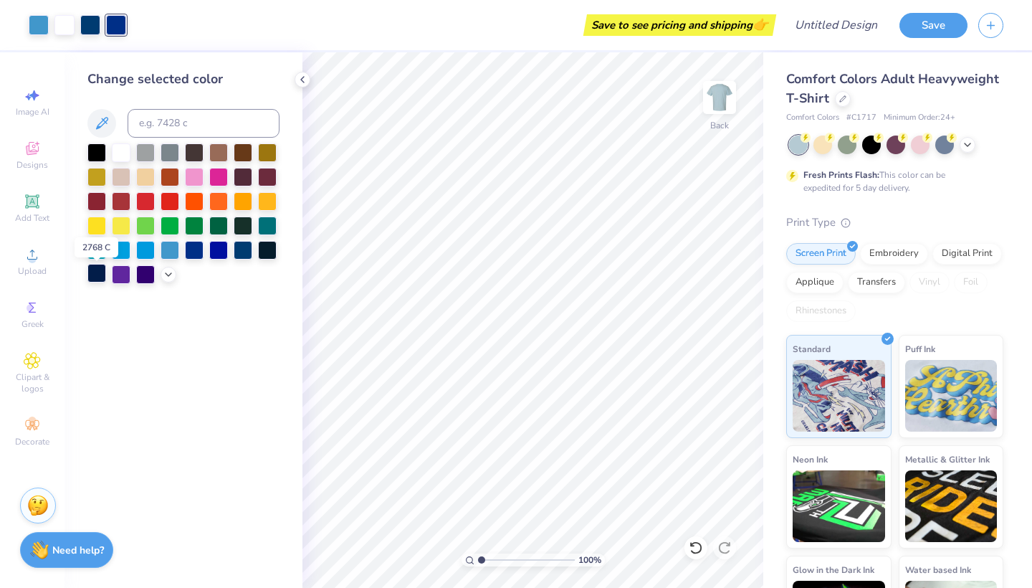
click at [95, 271] on div at bounding box center [96, 273] width 19 height 19
click at [93, 156] on div at bounding box center [96, 151] width 19 height 19
click at [93, 24] on div at bounding box center [90, 24] width 20 height 20
click at [194, 249] on div at bounding box center [194, 248] width 19 height 19
click at [166, 249] on div at bounding box center [170, 248] width 19 height 19
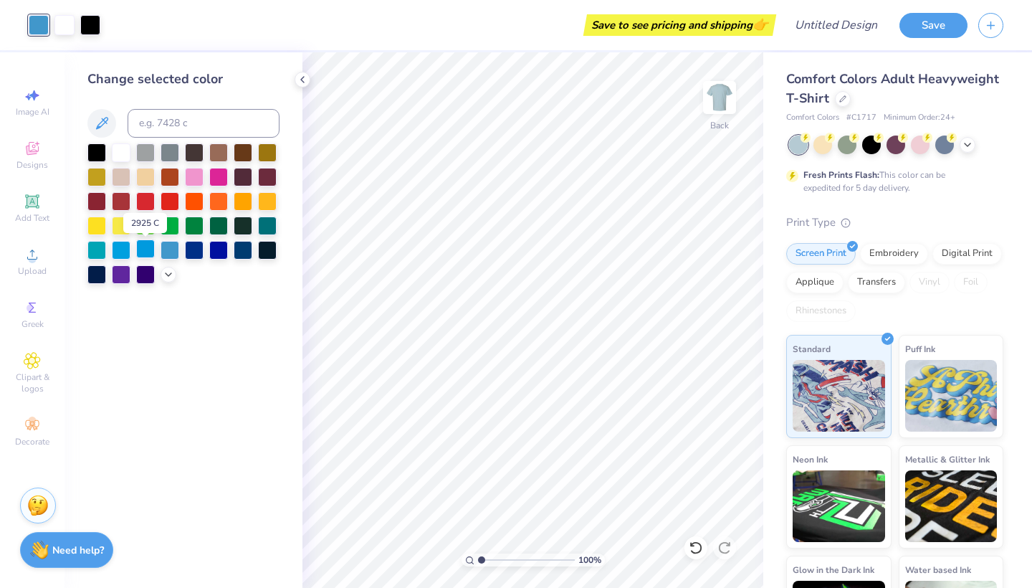
click at [141, 250] on div at bounding box center [145, 248] width 19 height 19
click at [701, 546] on icon at bounding box center [696, 547] width 12 height 13
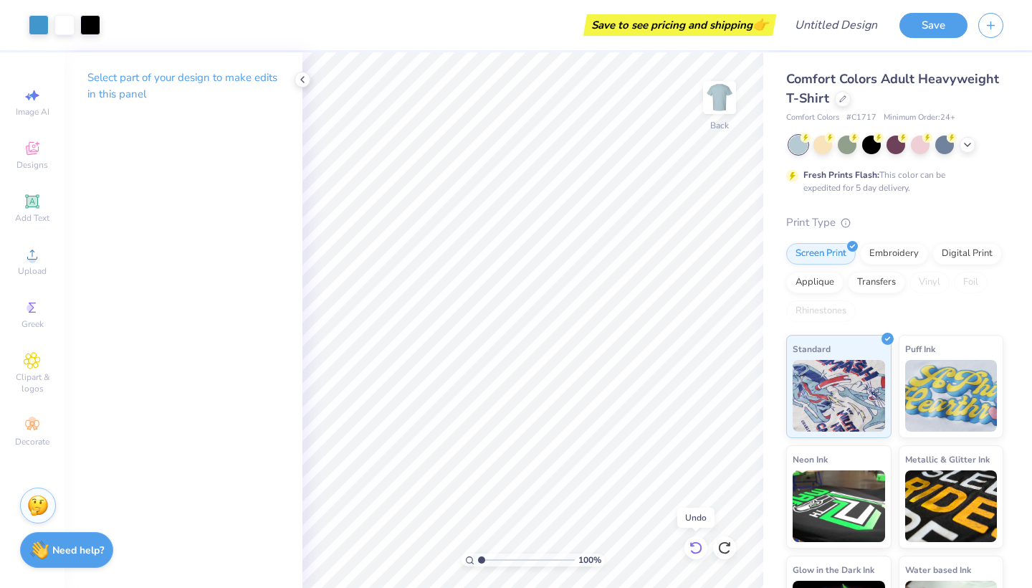
click at [701, 546] on icon at bounding box center [696, 547] width 12 height 13
click at [700, 546] on icon at bounding box center [696, 548] width 14 height 14
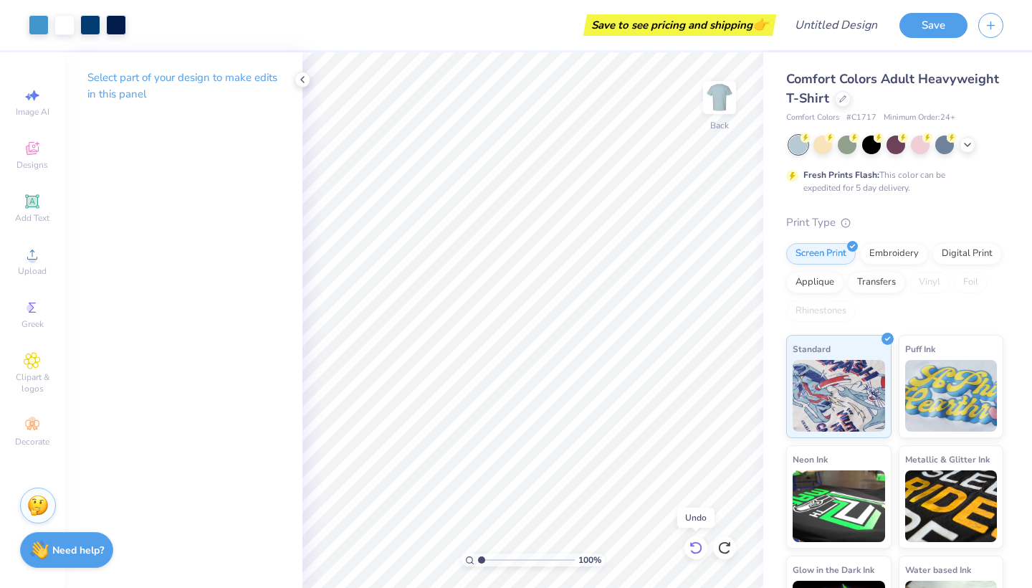
click at [700, 546] on icon at bounding box center [696, 548] width 14 height 14
click at [696, 542] on icon at bounding box center [696, 548] width 14 height 14
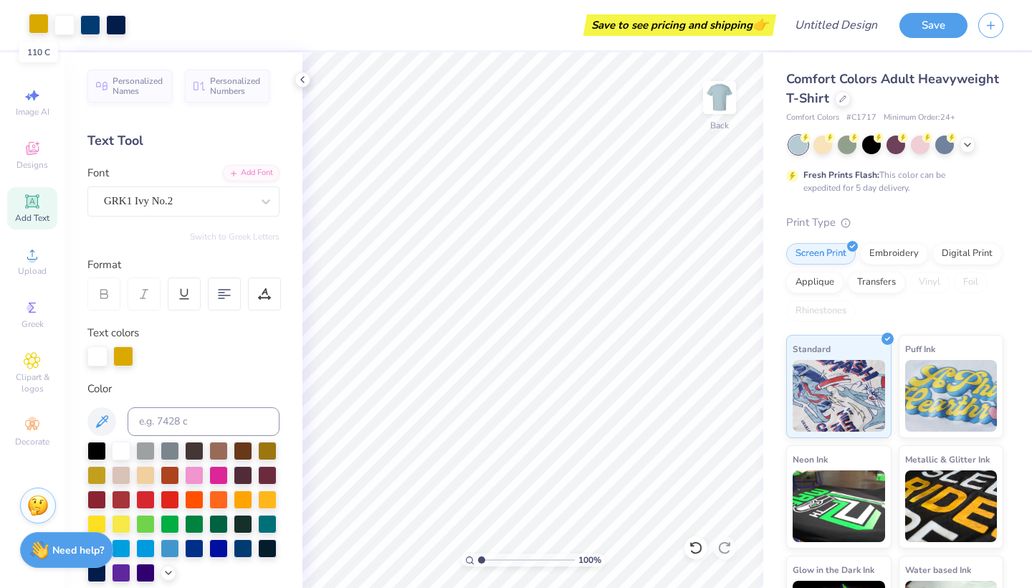
click at [43, 25] on div at bounding box center [39, 24] width 20 height 20
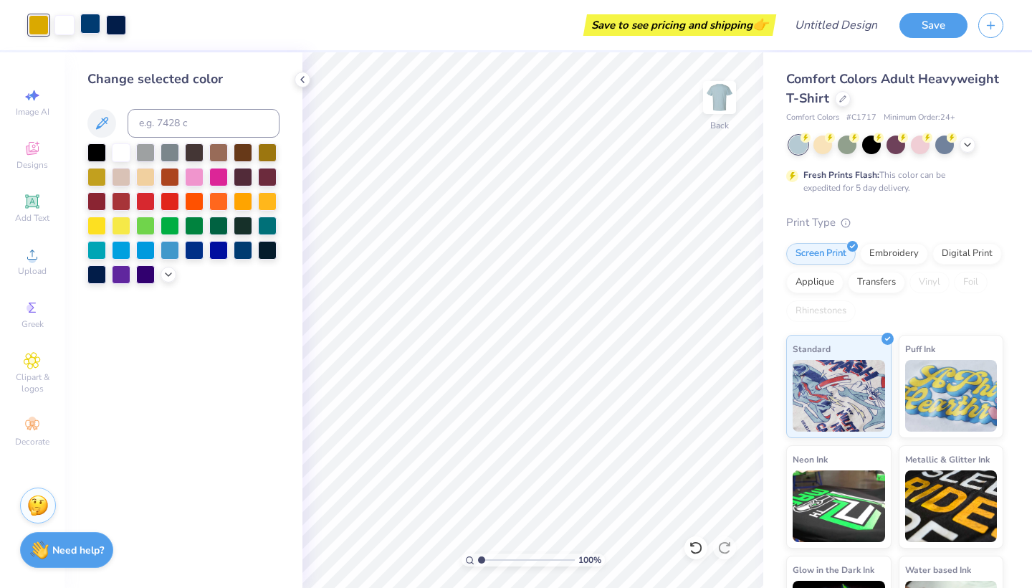
click at [90, 22] on div at bounding box center [90, 24] width 20 height 20
click at [164, 257] on div at bounding box center [170, 248] width 19 height 19
click at [37, 22] on div at bounding box center [39, 24] width 20 height 20
click at [187, 254] on div at bounding box center [194, 248] width 19 height 19
click at [87, 15] on div at bounding box center [90, 24] width 20 height 20
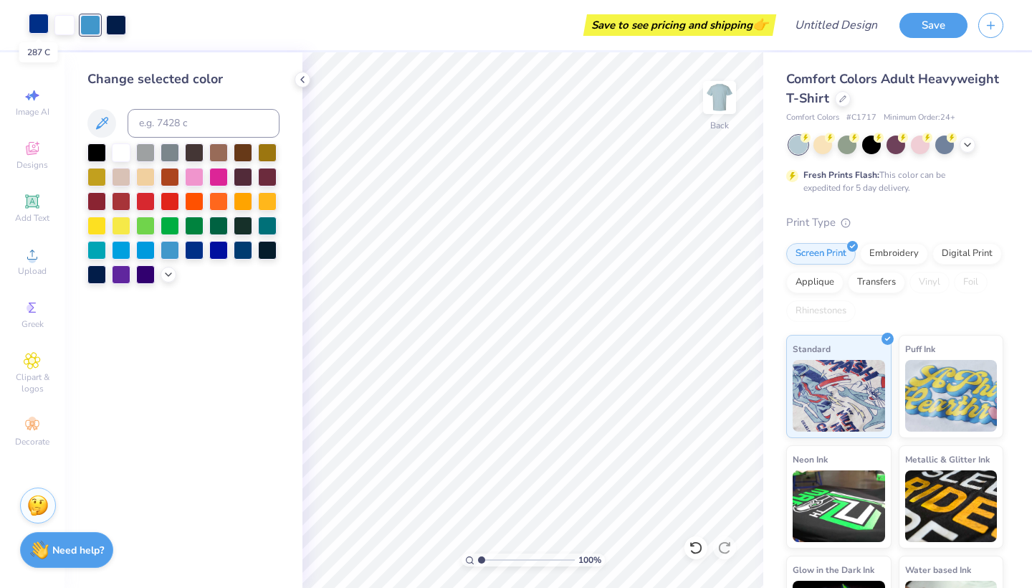
click at [39, 28] on div at bounding box center [39, 24] width 20 height 20
click at [164, 229] on div at bounding box center [170, 224] width 19 height 19
click at [95, 27] on div at bounding box center [90, 24] width 20 height 20
click at [195, 253] on div at bounding box center [194, 248] width 19 height 19
click at [33, 19] on div at bounding box center [39, 24] width 20 height 20
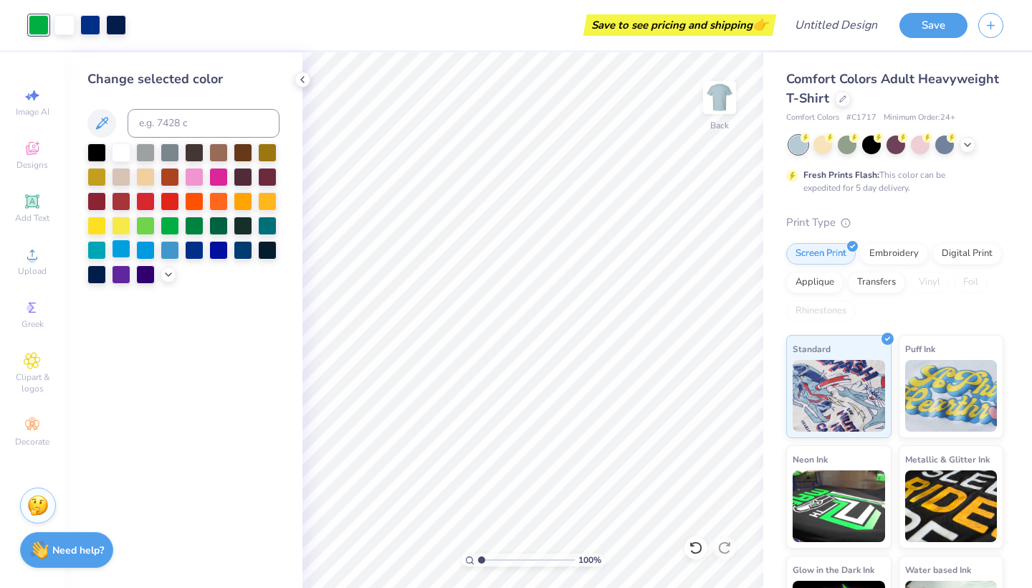
click at [118, 254] on div at bounding box center [121, 248] width 19 height 19
click at [167, 254] on div at bounding box center [170, 248] width 19 height 19
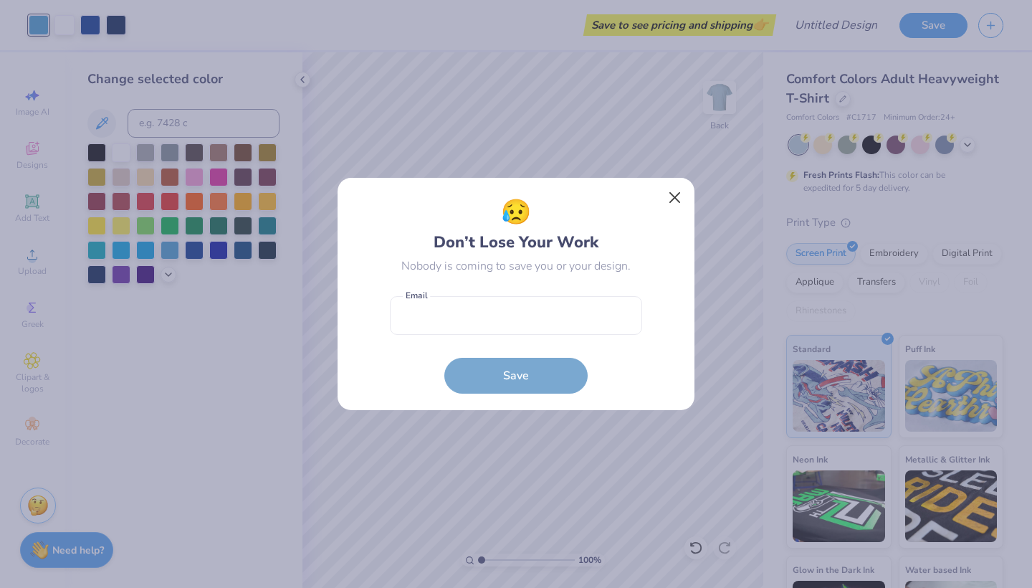
click at [672, 200] on button "Close" at bounding box center [675, 197] width 27 height 27
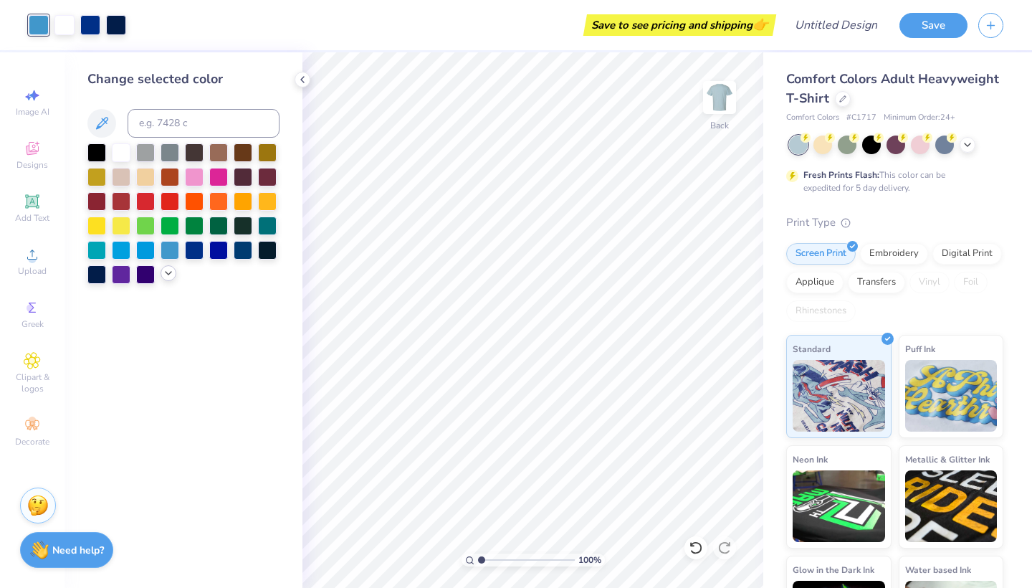
click at [172, 270] on icon at bounding box center [168, 272] width 11 height 11
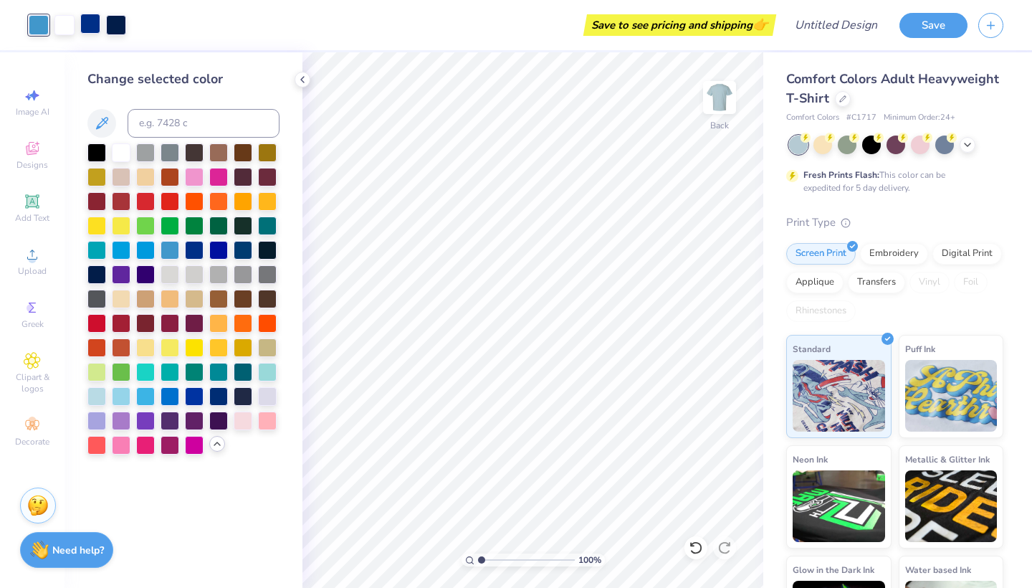
click at [92, 34] on div at bounding box center [90, 24] width 20 height 20
click at [172, 396] on div at bounding box center [170, 395] width 19 height 19
click at [171, 396] on div at bounding box center [170, 395] width 19 height 19
click at [38, 29] on div at bounding box center [39, 24] width 20 height 20
click at [93, 401] on div at bounding box center [96, 395] width 19 height 19
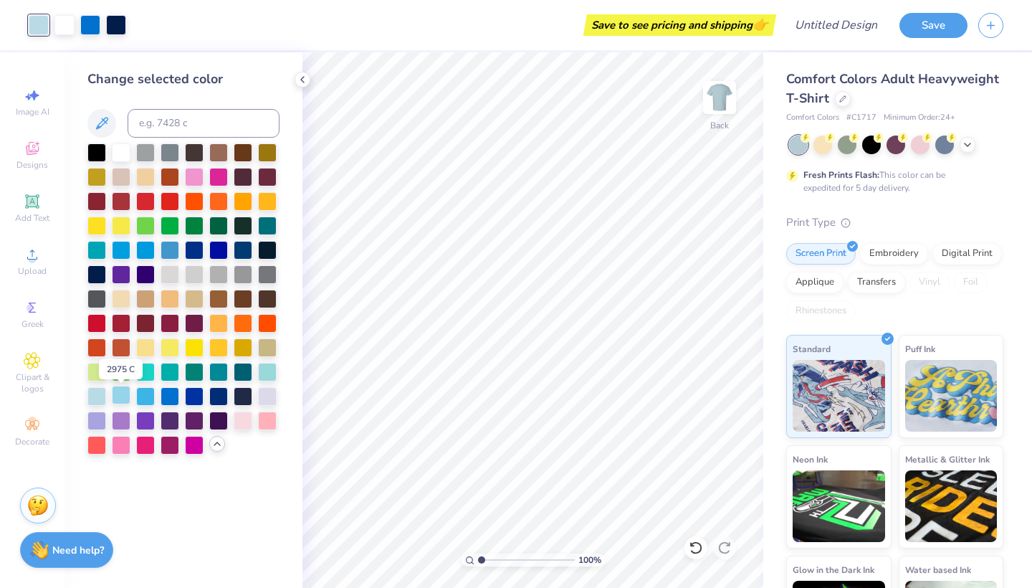
click at [120, 396] on div at bounding box center [121, 395] width 19 height 19
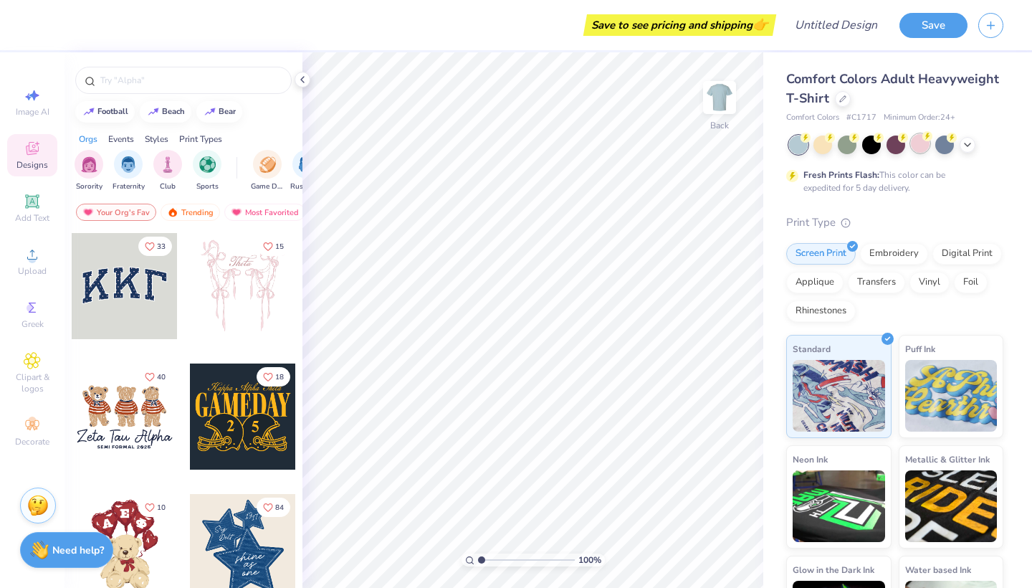
click at [922, 152] on div at bounding box center [920, 143] width 19 height 19
click at [120, 81] on input "text" at bounding box center [191, 80] width 184 height 14
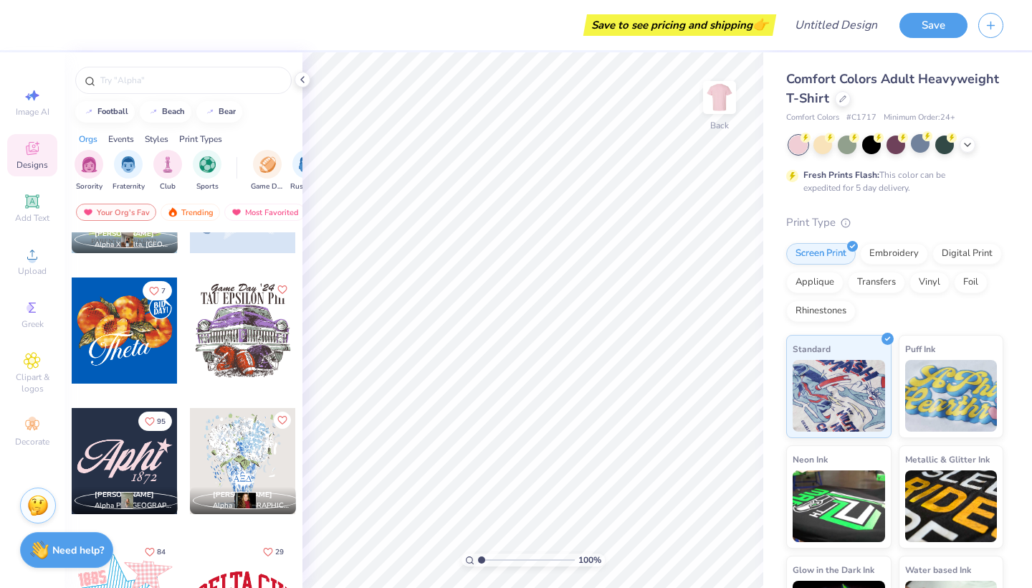
scroll to position [1024, 0]
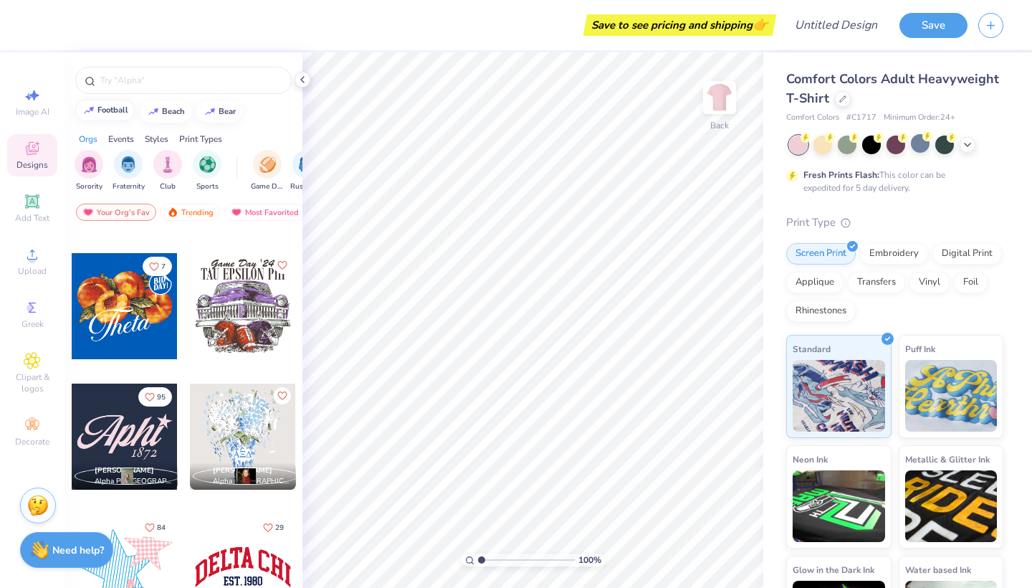
click at [119, 108] on div "football" at bounding box center [113, 110] width 31 height 8
type input "football"
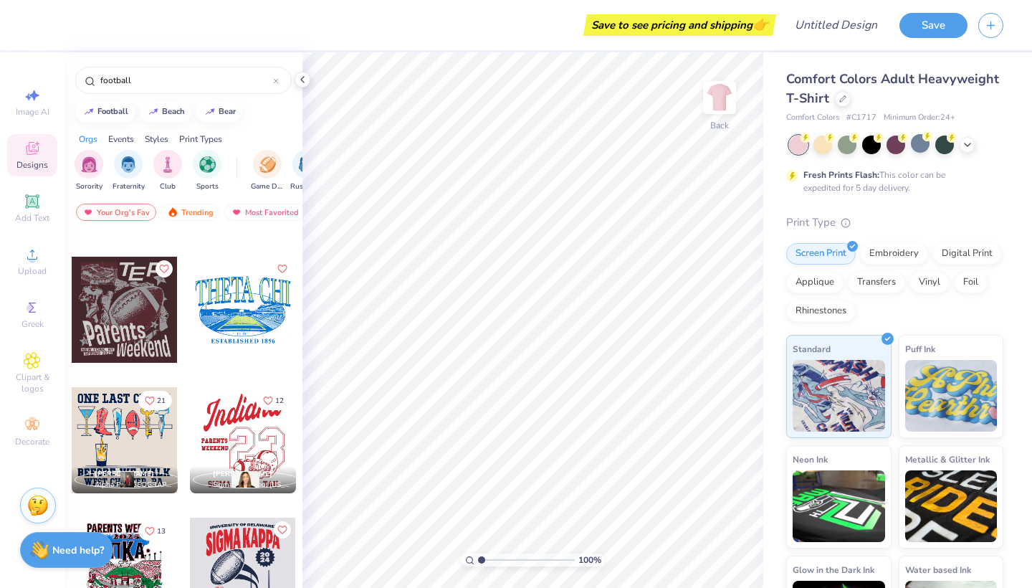
scroll to position [1674, 0]
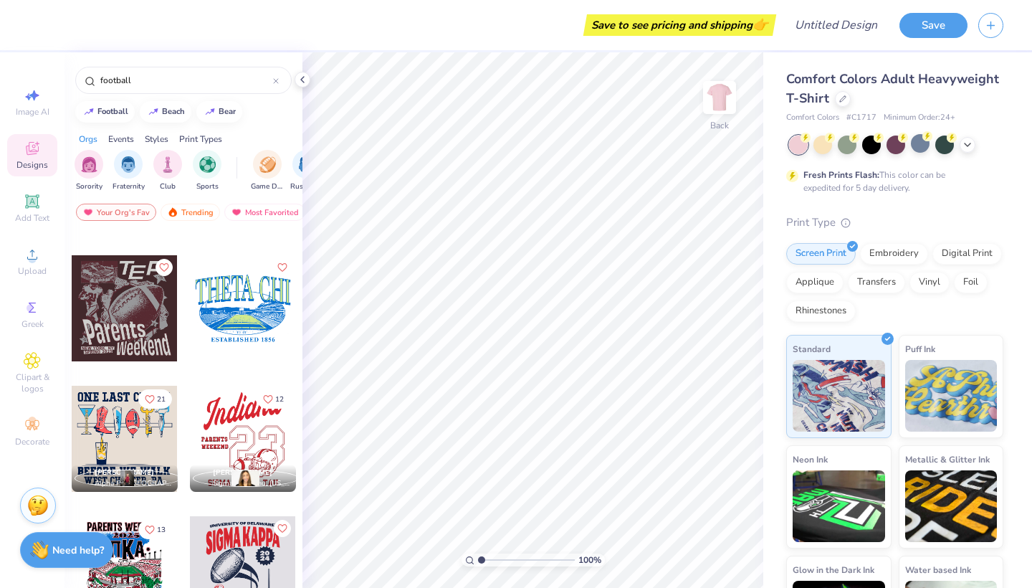
click at [228, 313] on div at bounding box center [243, 308] width 106 height 106
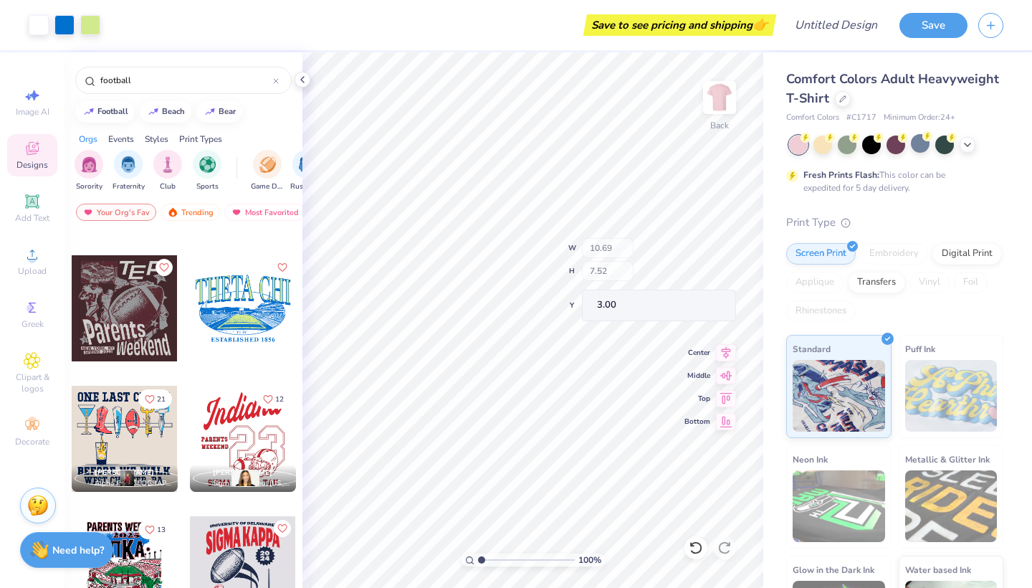
type input "3.41"
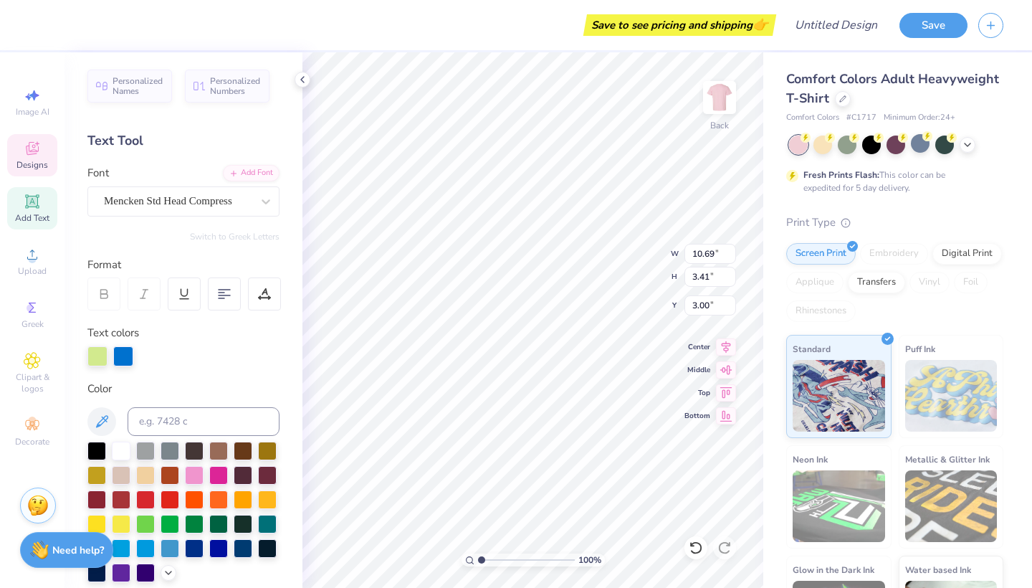
scroll to position [0, 0]
type textarea "T"
type textarea "POWDERPUFF"
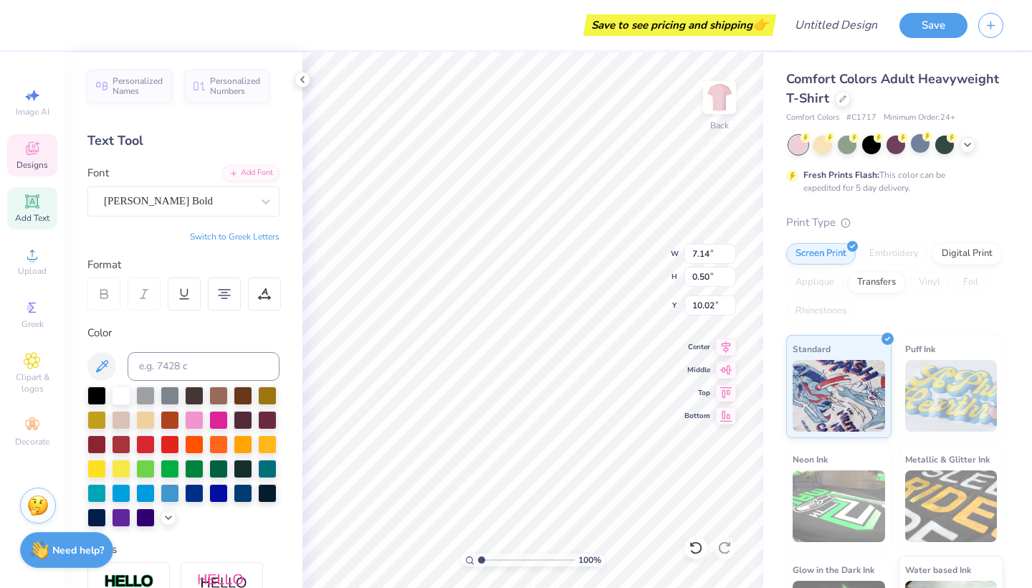
type textarea "M"
type textarea "MILLARD NORTH"
click at [65, 27] on div at bounding box center [64, 24] width 20 height 20
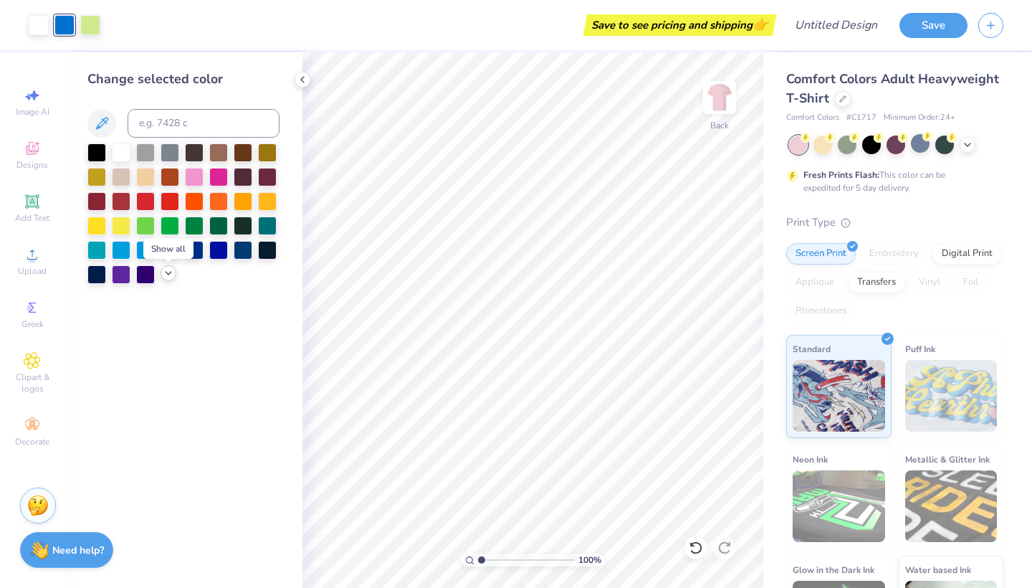
click at [172, 277] on icon at bounding box center [168, 272] width 11 height 11
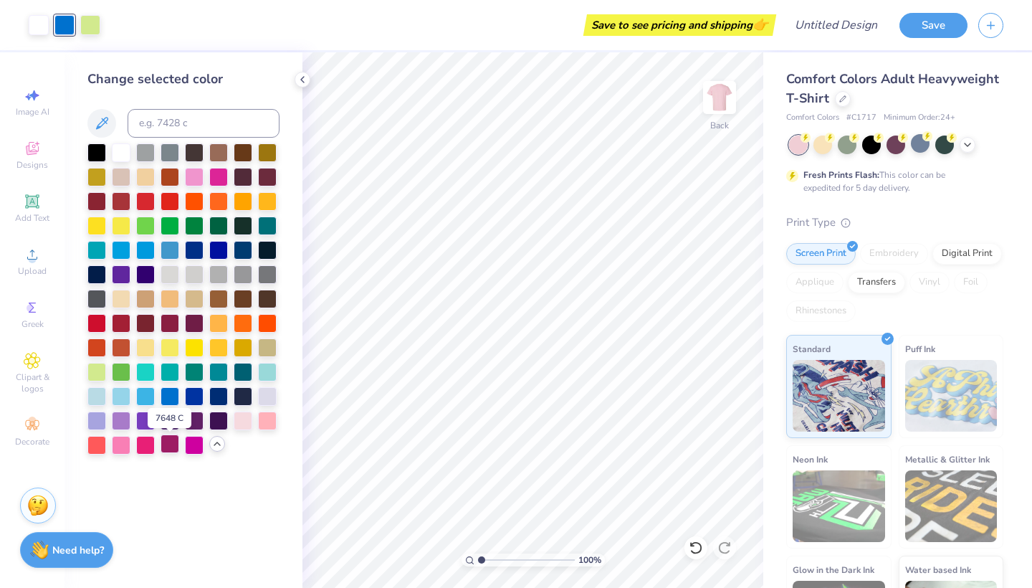
click at [172, 447] on div at bounding box center [170, 443] width 19 height 19
click at [88, 28] on div at bounding box center [90, 24] width 20 height 20
click at [190, 179] on div at bounding box center [194, 175] width 19 height 19
click at [240, 427] on div at bounding box center [243, 419] width 19 height 19
click at [119, 446] on div at bounding box center [121, 443] width 19 height 19
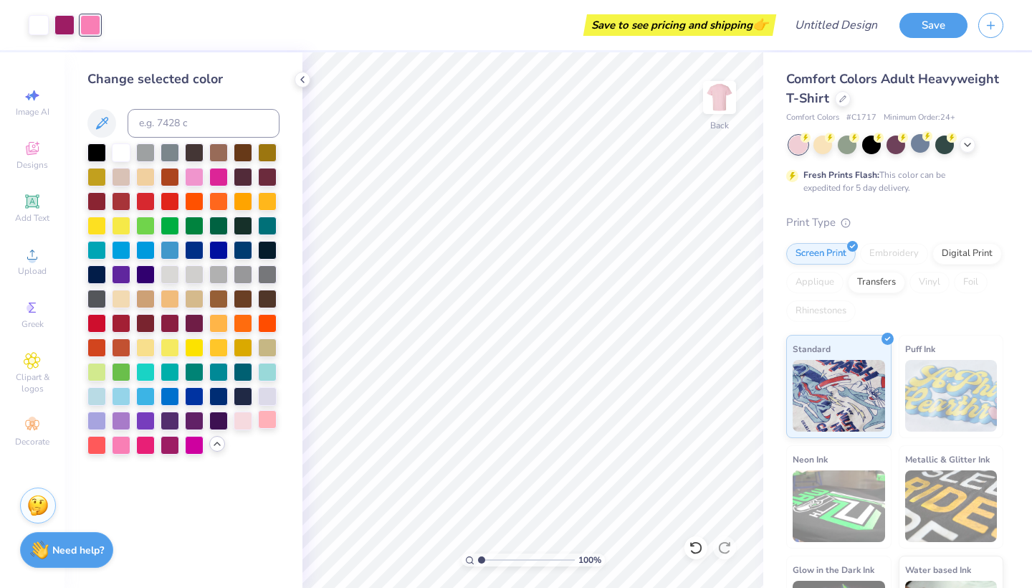
click at [264, 428] on div at bounding box center [267, 419] width 19 height 19
click at [250, 426] on div at bounding box center [243, 419] width 19 height 19
click at [195, 180] on div at bounding box center [194, 175] width 19 height 19
click at [239, 425] on div at bounding box center [243, 419] width 19 height 19
click at [70, 23] on div at bounding box center [64, 24] width 20 height 20
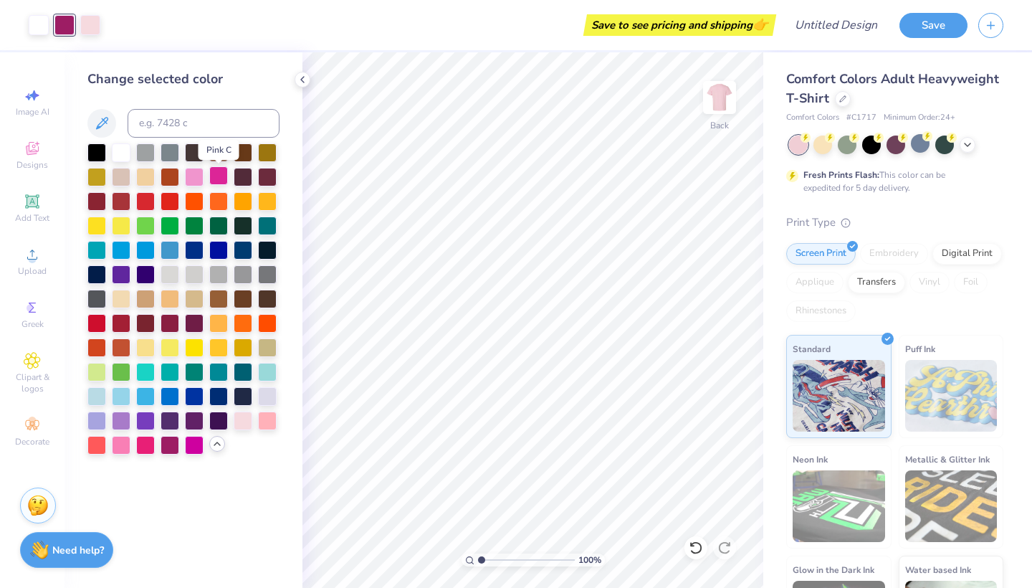
click at [220, 177] on div at bounding box center [218, 175] width 19 height 19
click at [150, 448] on div at bounding box center [145, 443] width 19 height 19
click at [168, 444] on div at bounding box center [170, 443] width 19 height 19
click at [187, 442] on div at bounding box center [194, 443] width 19 height 19
click at [151, 444] on div at bounding box center [145, 443] width 19 height 19
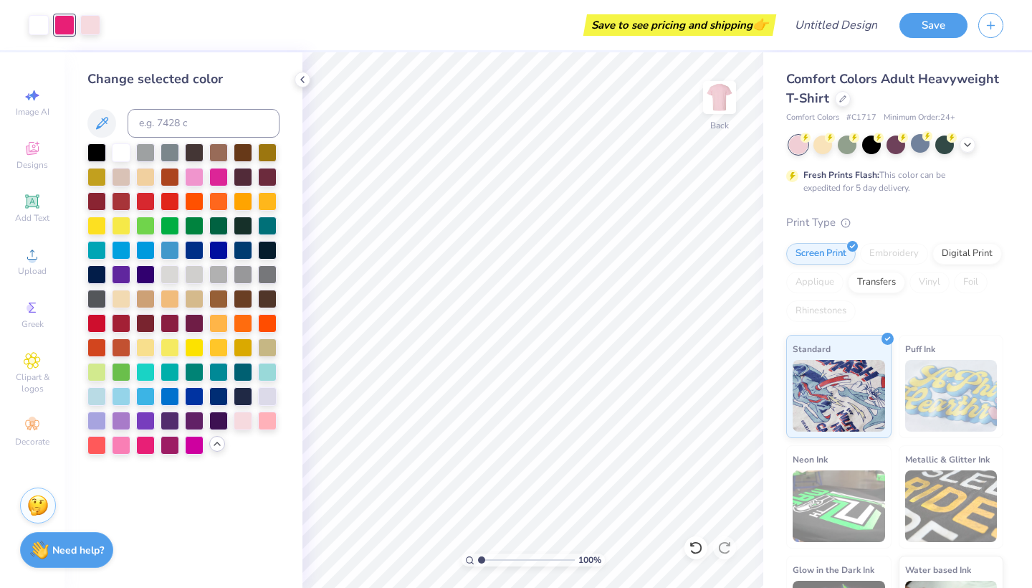
click at [468, 38] on div "Save to see pricing and shipping 👉" at bounding box center [442, 25] width 662 height 50
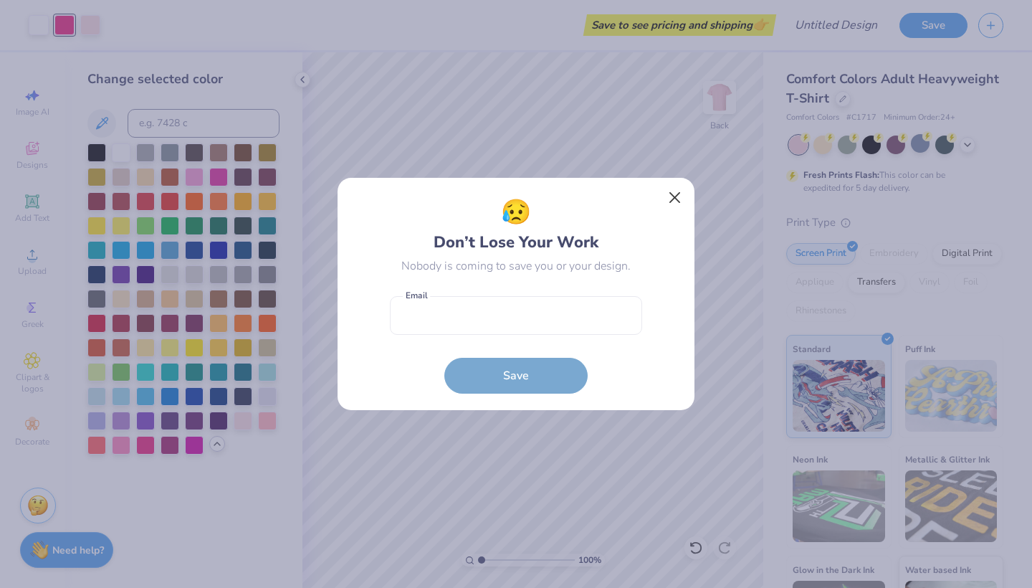
click at [672, 199] on button "Close" at bounding box center [675, 197] width 27 height 27
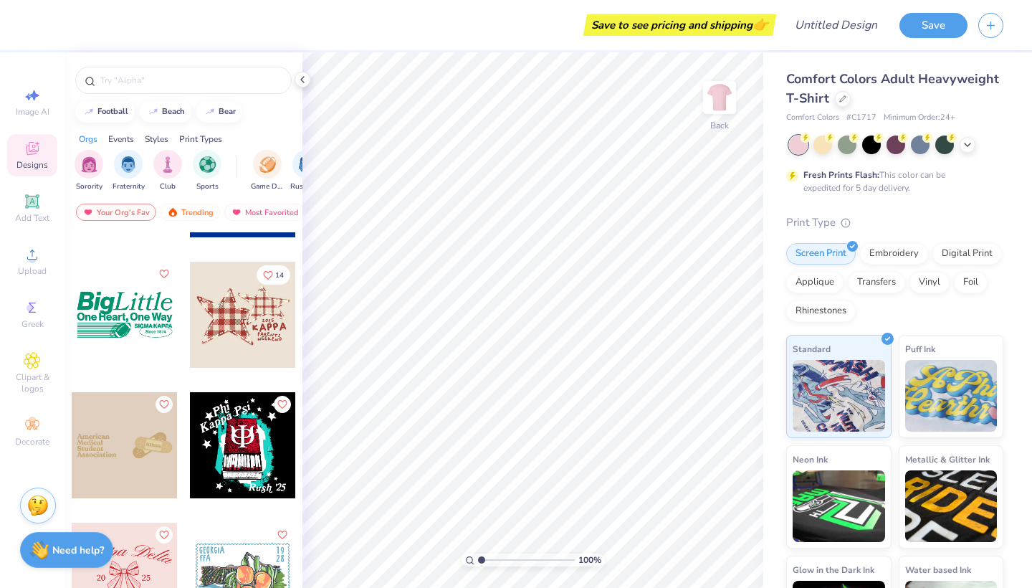
scroll to position [8459, 0]
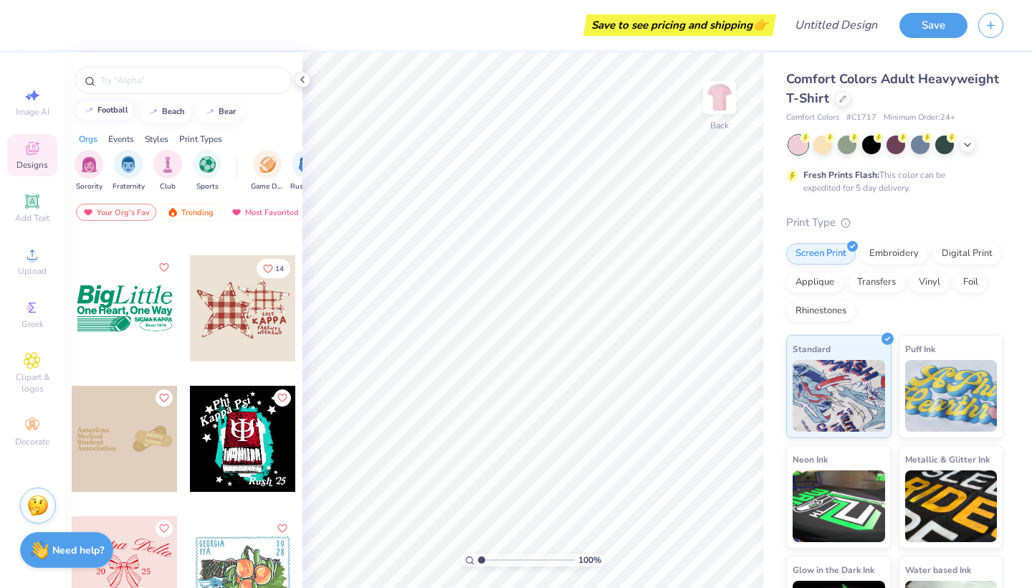
click at [122, 106] on button "football" at bounding box center [105, 111] width 60 height 22
type input "football"
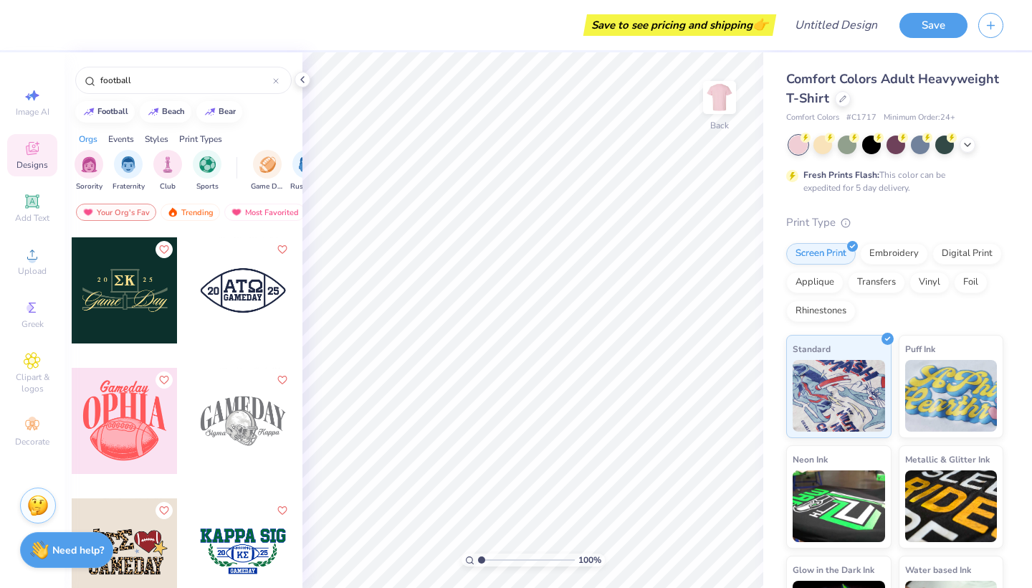
scroll to position [3786, 0]
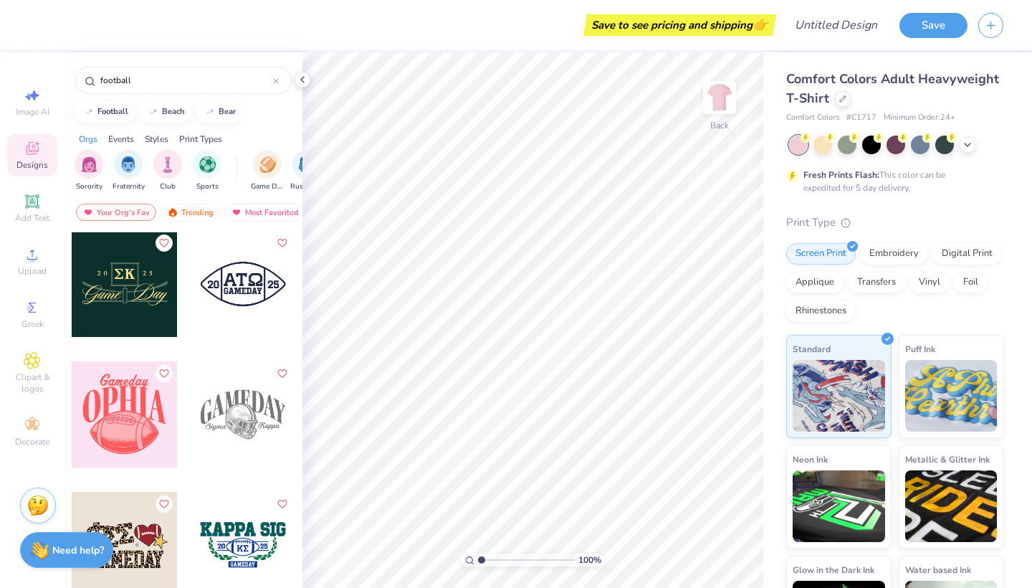
click at [117, 397] on div at bounding box center [125, 414] width 106 height 106
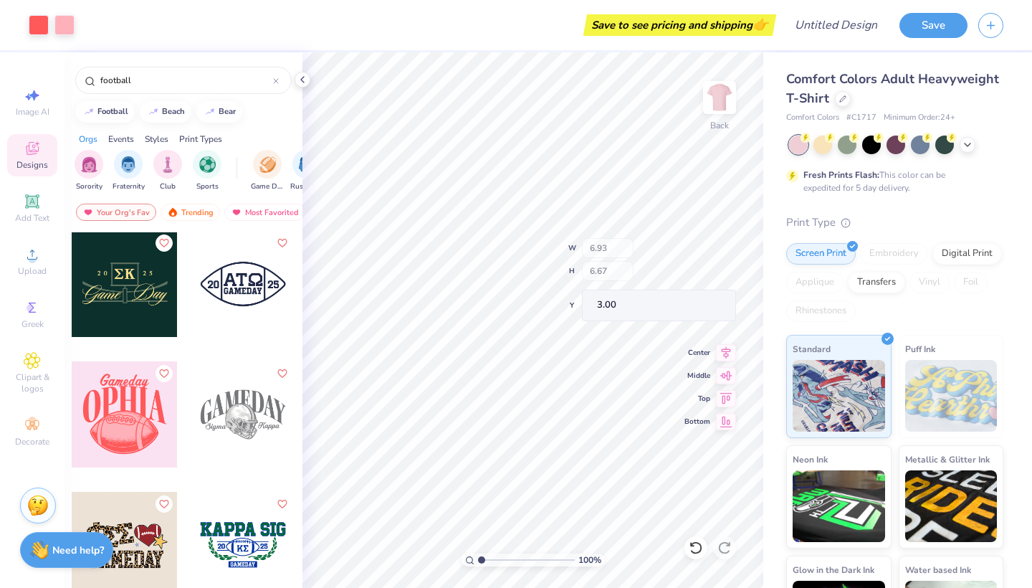
type input "1.58"
type input "2.61"
type input "3.99"
type input "1.54"
type input "2.89"
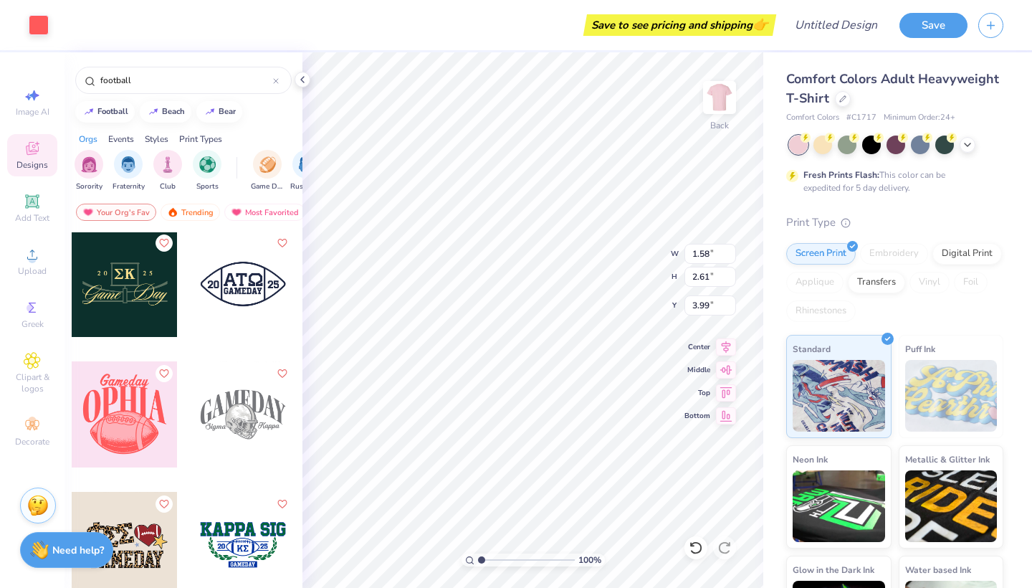
type input "4.41"
type input "1.45"
type input "2.70"
type input "4.33"
type input "4.41"
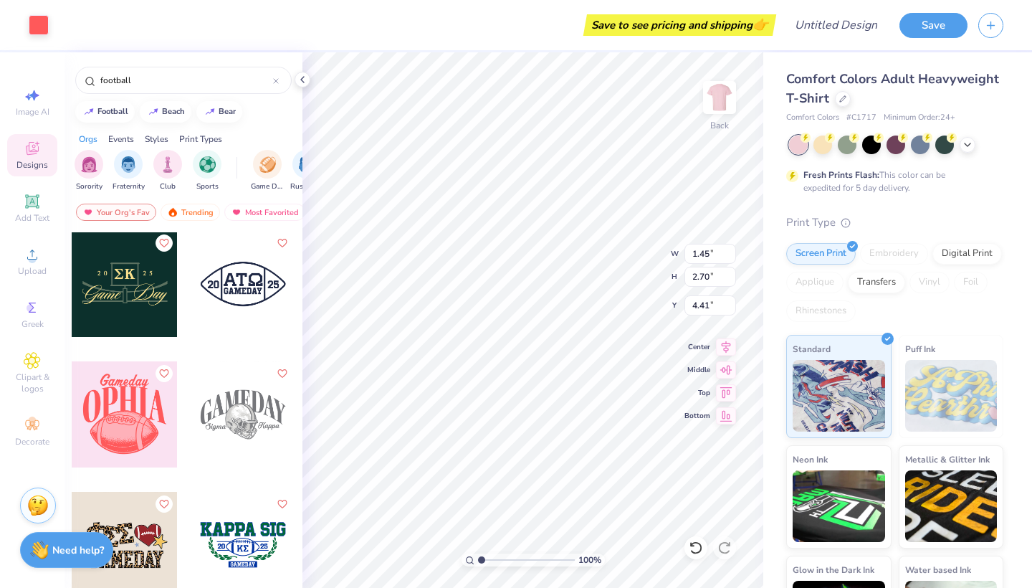
click at [224, 409] on div at bounding box center [243, 414] width 106 height 106
type input "10.50"
type input "6.09"
type input "10.74"
type input "4.11"
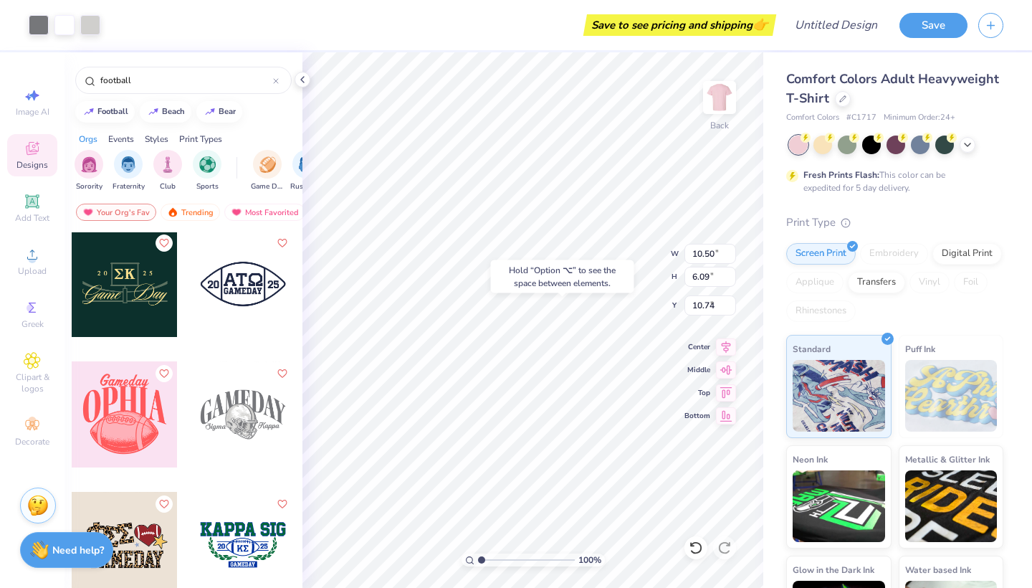
type input "2.91"
type input "6.41"
type input "0.72"
type input "2.65"
type input "4.08"
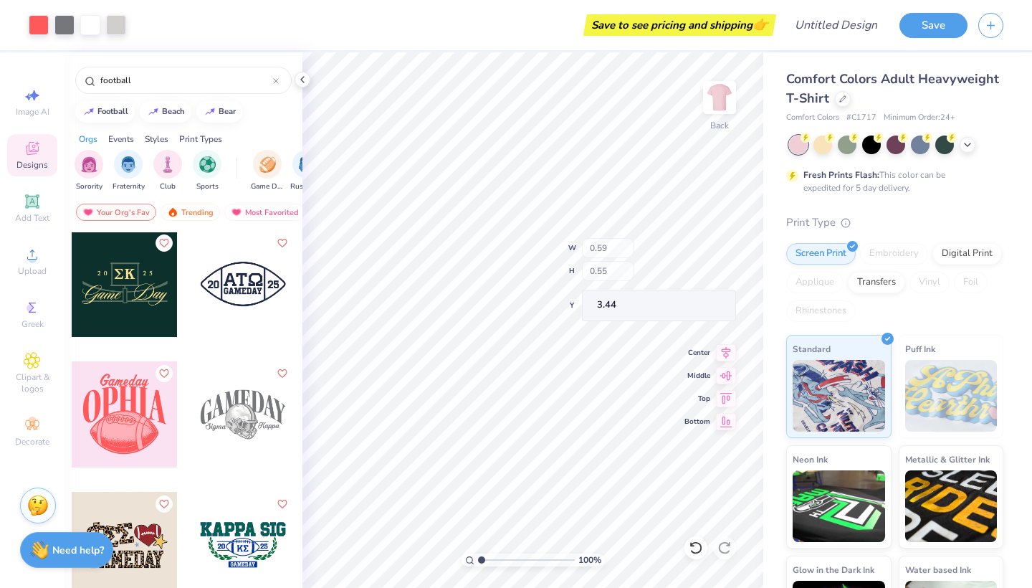
type input "0.47"
type input "0.53"
type input "3.46"
type input "4.55"
click at [39, 26] on div at bounding box center [39, 24] width 20 height 20
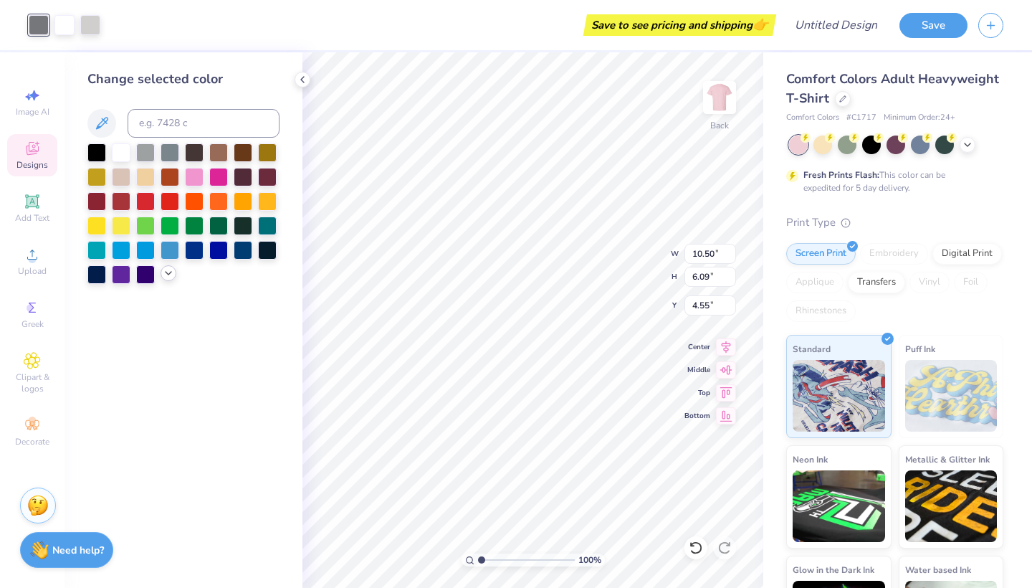
click at [169, 272] on icon at bounding box center [168, 272] width 11 height 11
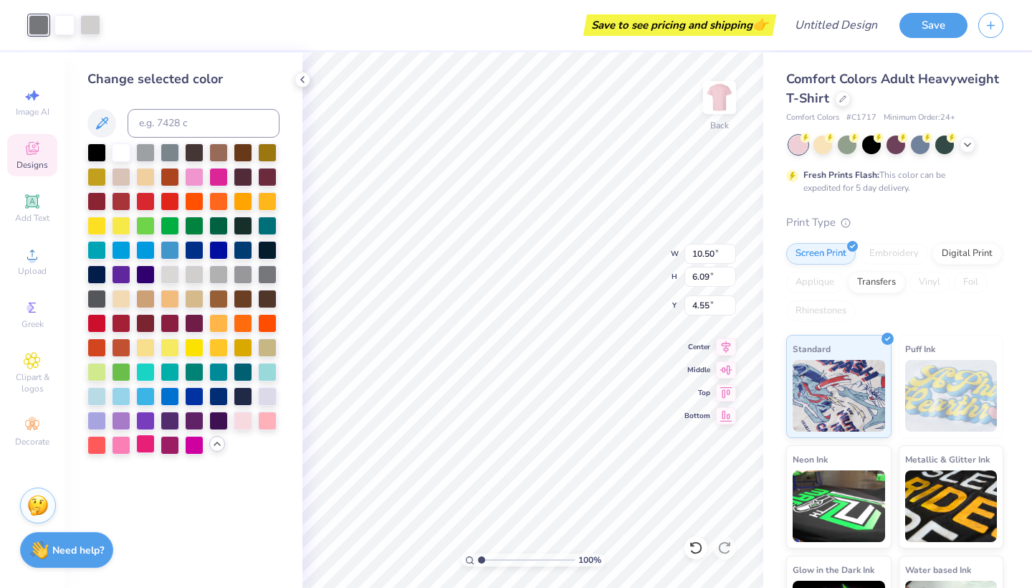
click at [143, 450] on div at bounding box center [145, 443] width 19 height 19
click at [92, 27] on div at bounding box center [90, 24] width 20 height 20
click at [239, 419] on div at bounding box center [243, 419] width 19 height 19
click at [199, 180] on div at bounding box center [194, 175] width 19 height 19
click at [265, 425] on div at bounding box center [267, 419] width 19 height 19
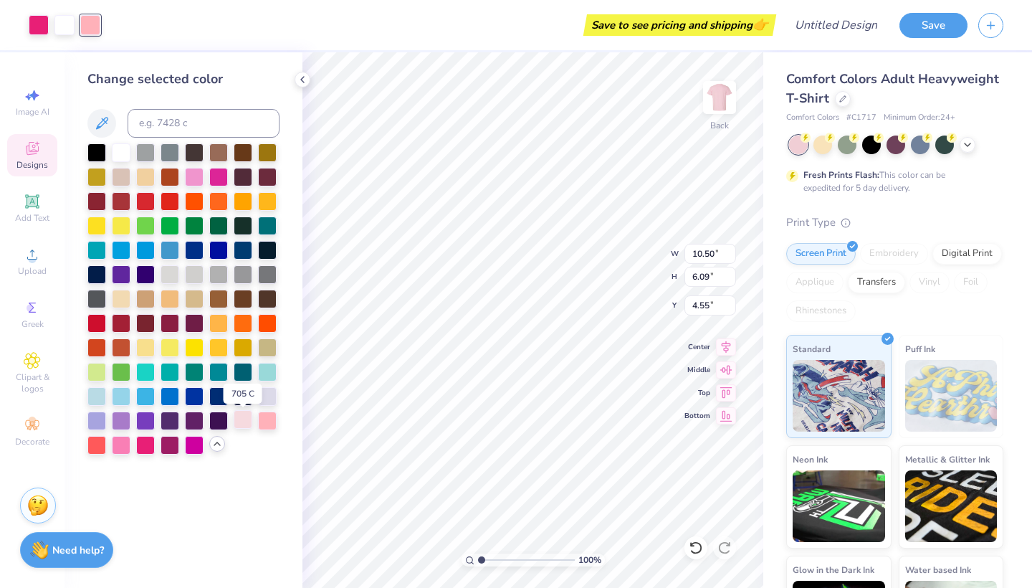
click at [242, 421] on div at bounding box center [243, 419] width 19 height 19
click at [263, 420] on div at bounding box center [267, 419] width 19 height 19
type input "4.28"
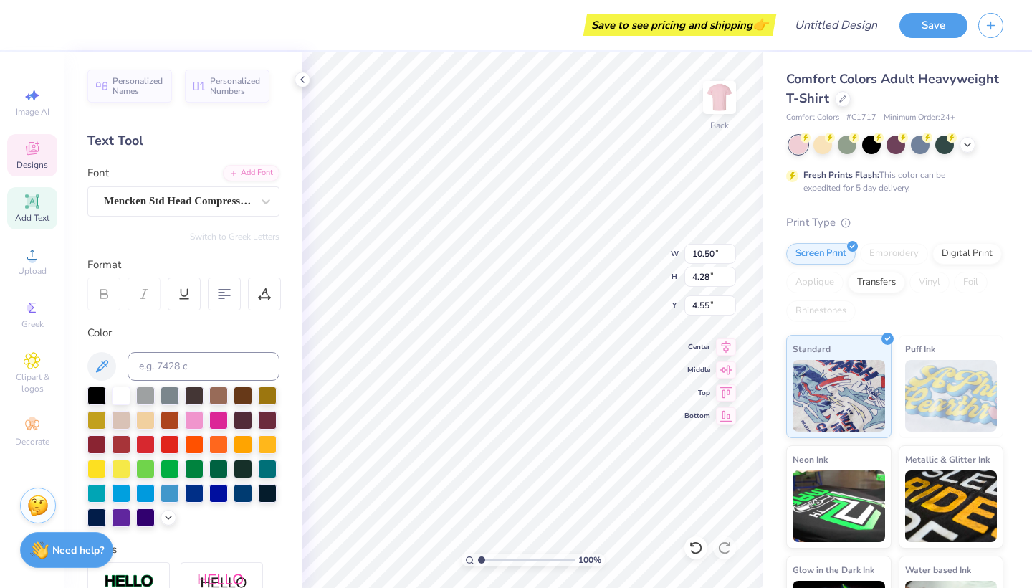
scroll to position [0, 1]
type textarea "POWDERPUFF"
type textarea "[PERSON_NAME]"
type input "2.65"
type input "8.56"
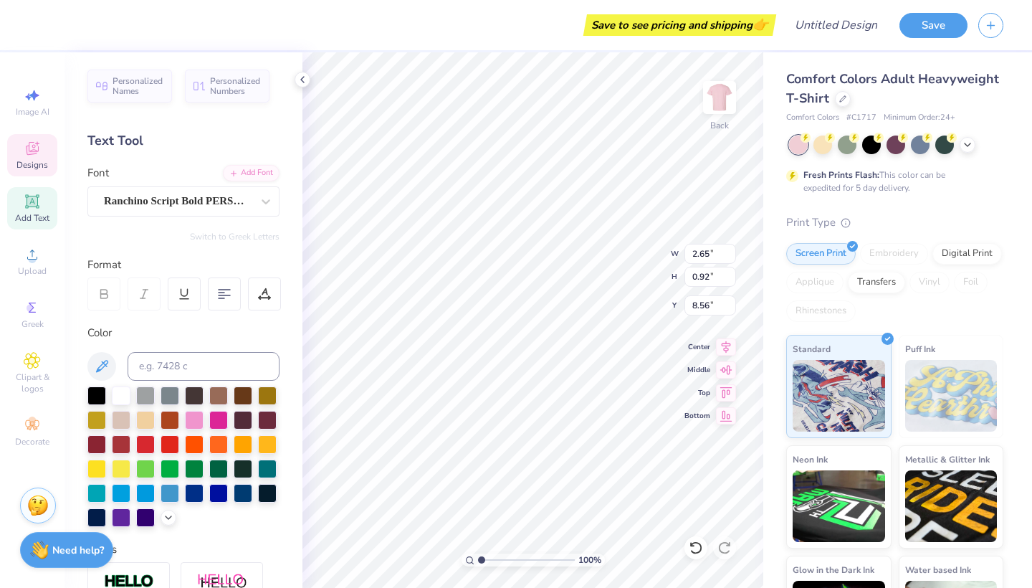
type textarea "North"
type input "8.87"
type input "8.88"
type input "12.18"
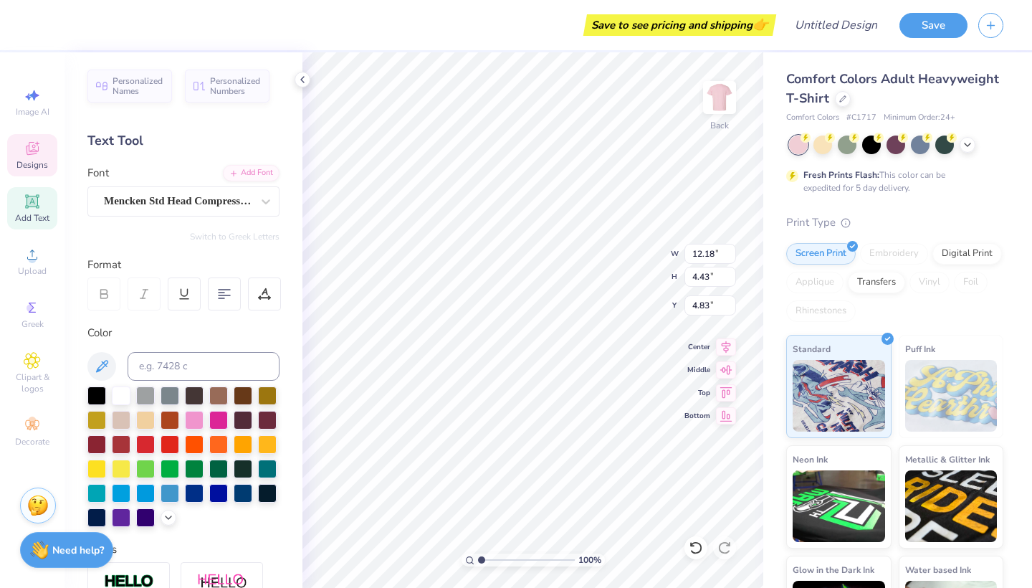
type input "4.43"
type input "4.83"
type input "12.74"
type input "4.64"
type input "4.63"
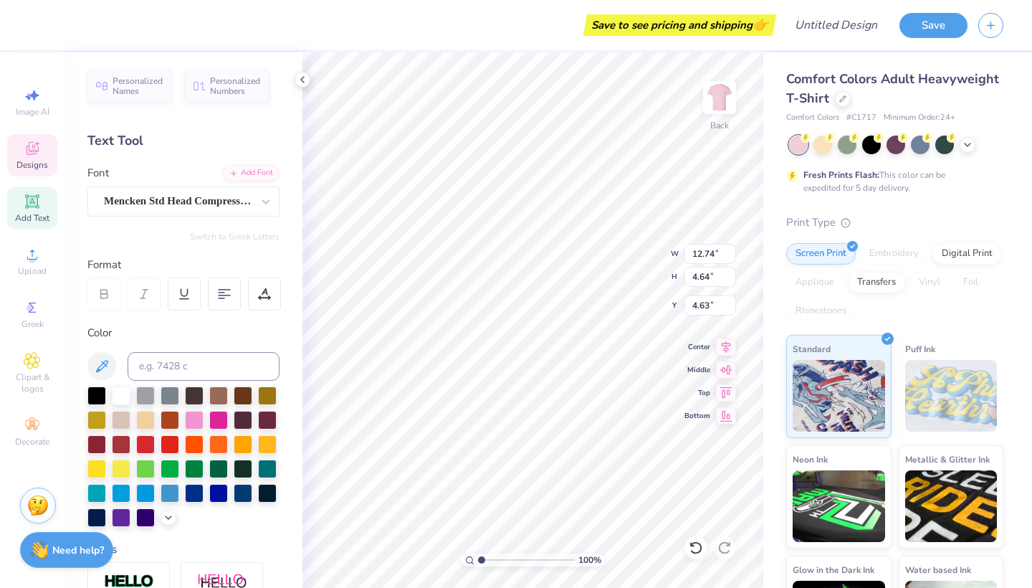
type input "4.23"
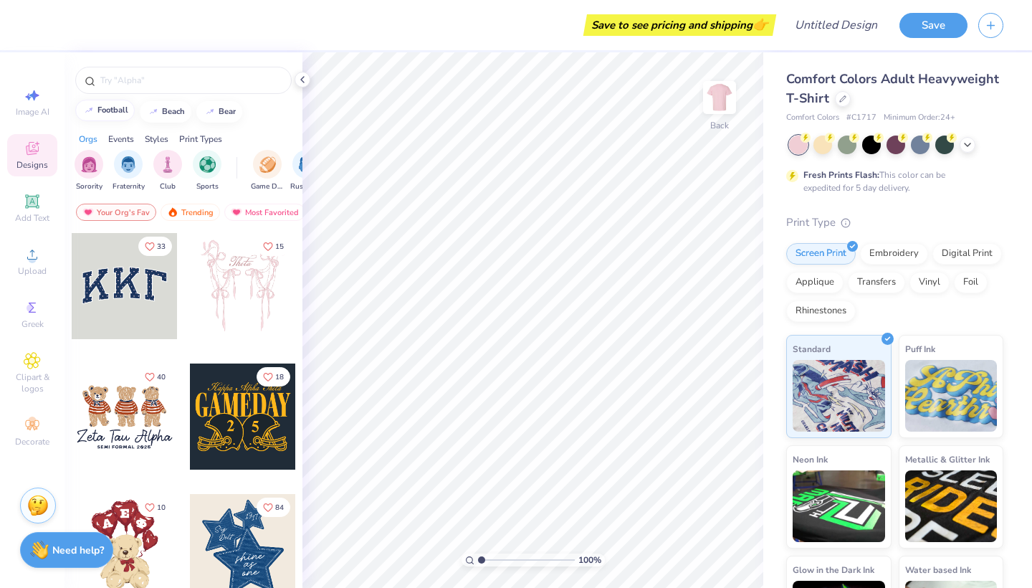
click at [106, 108] on div "football" at bounding box center [113, 110] width 31 height 8
type input "football"
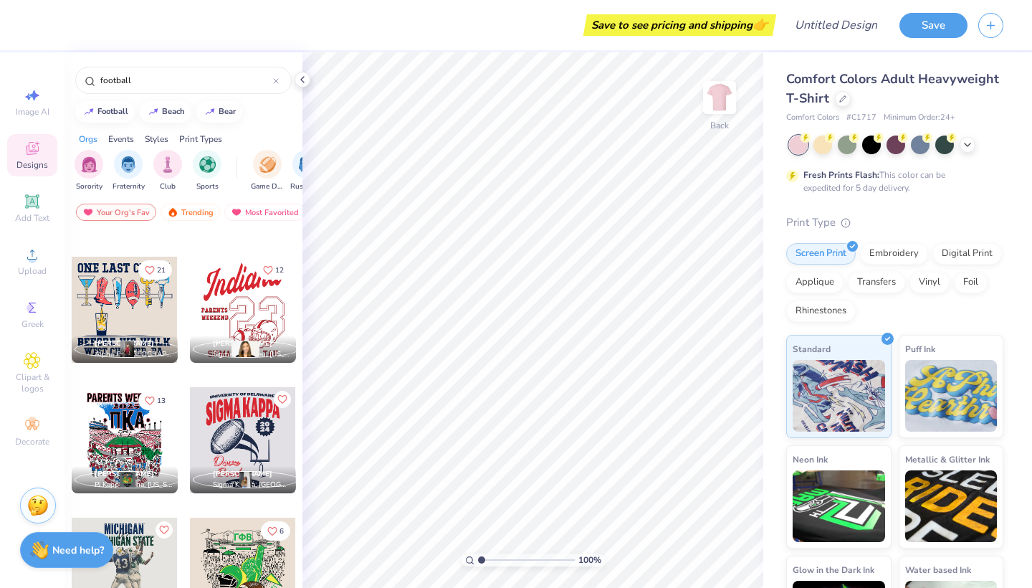
scroll to position [1805, 0]
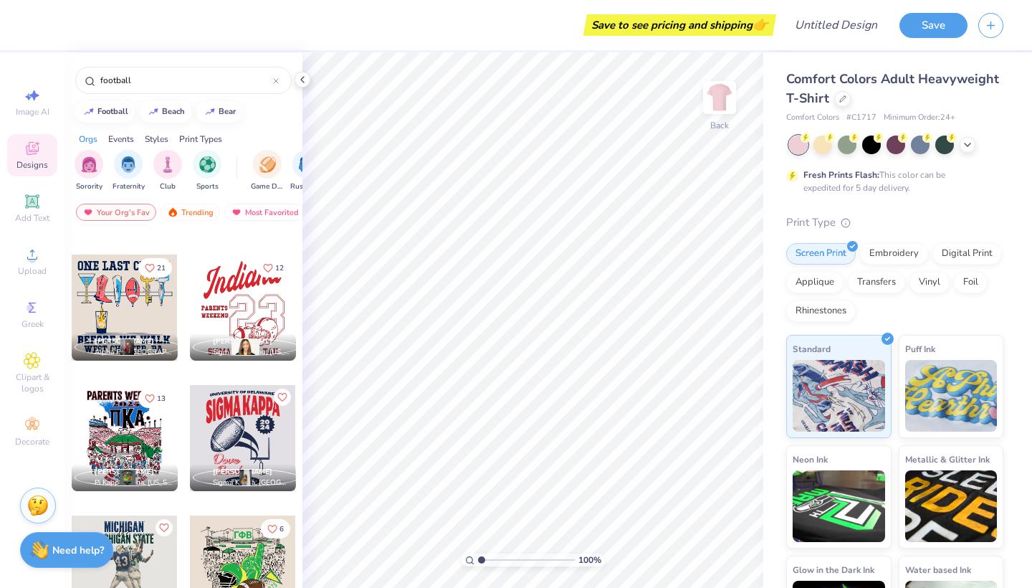
click at [240, 290] on div at bounding box center [243, 308] width 106 height 106
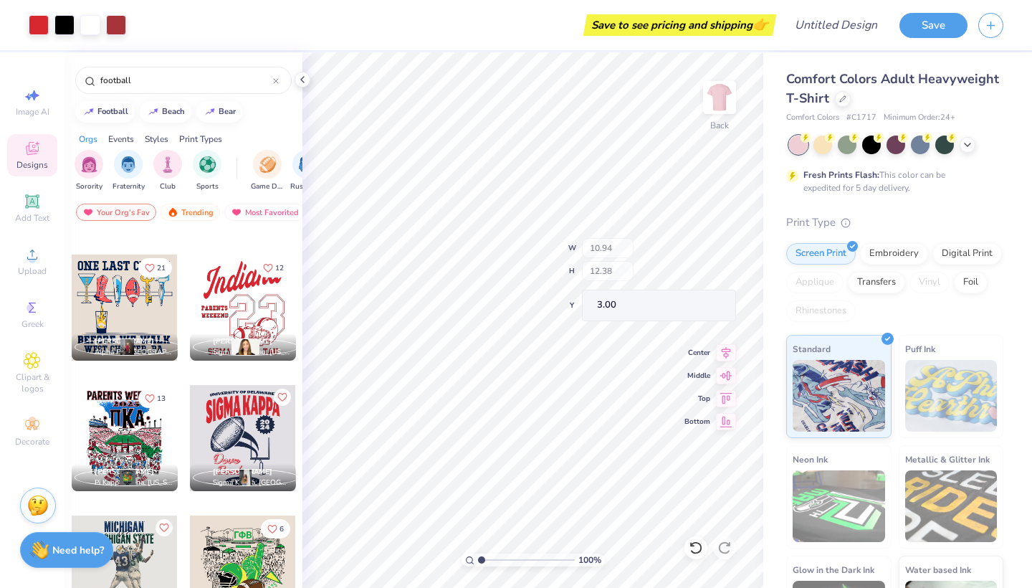
type input "10.40"
type input "5.00"
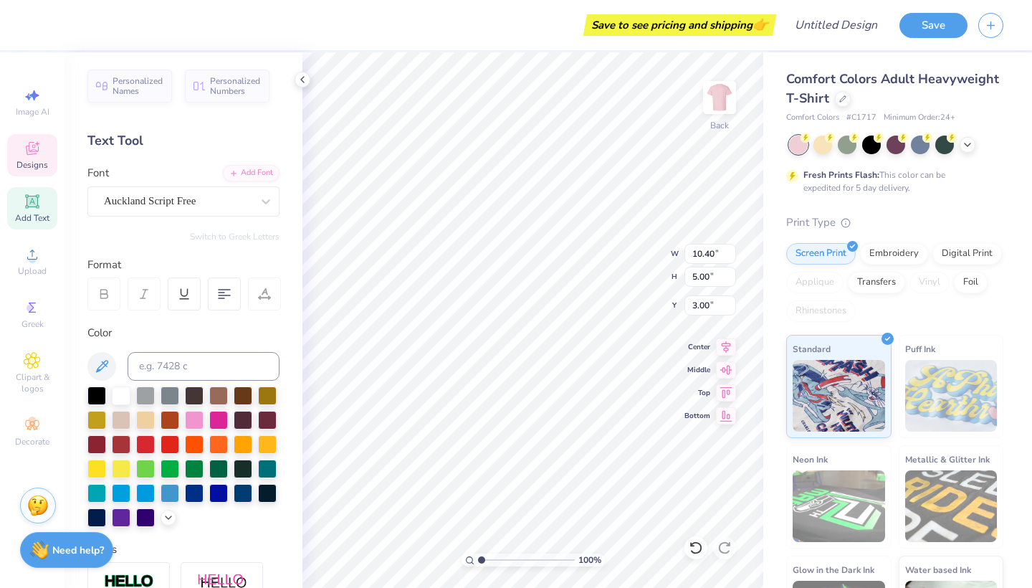
scroll to position [0, 0]
type textarea "a"
type textarea "POWDERPUFF"
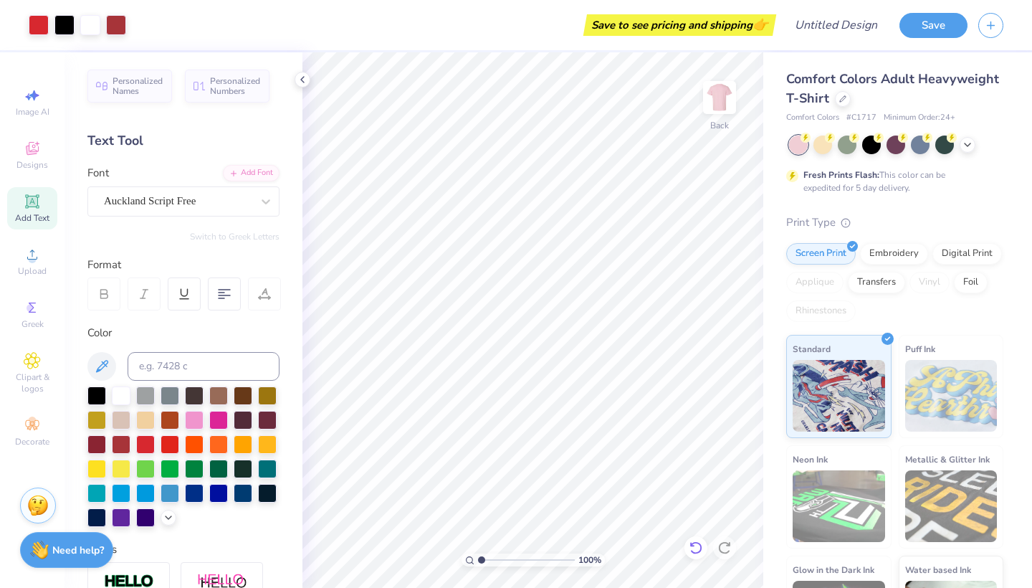
click at [690, 541] on icon at bounding box center [696, 548] width 14 height 14
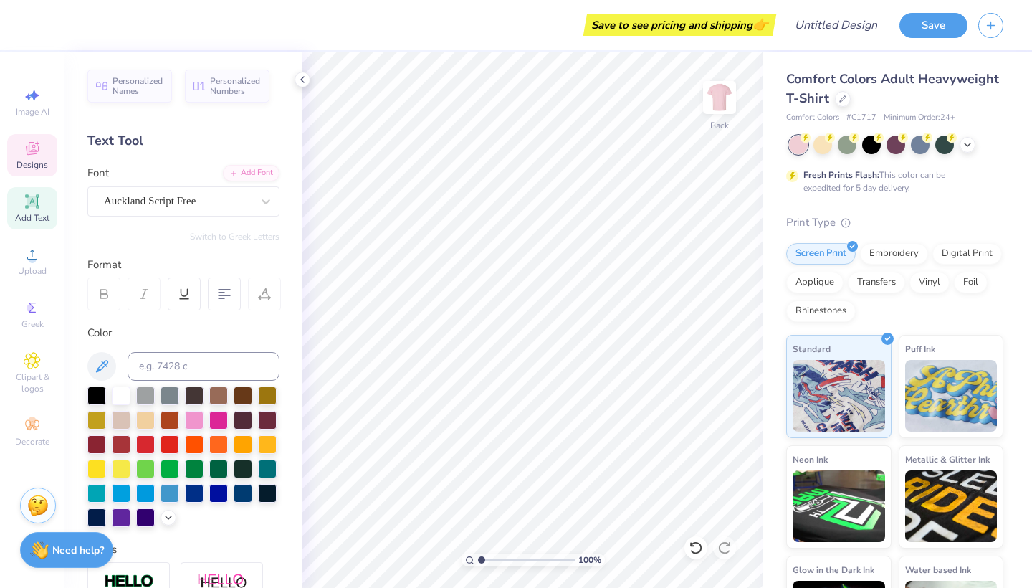
click at [30, 151] on icon at bounding box center [32, 148] width 17 height 17
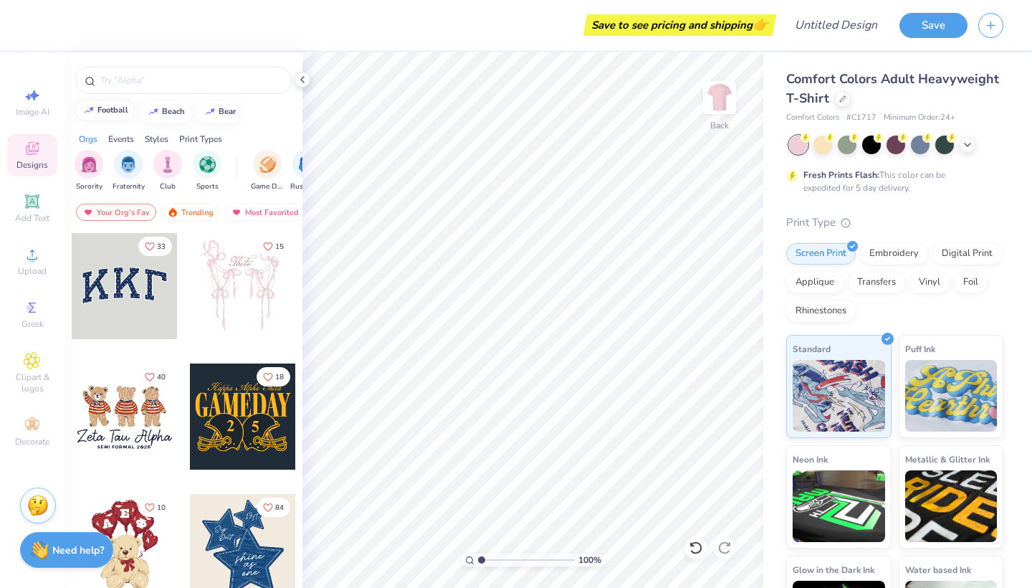
click at [106, 108] on div "football" at bounding box center [113, 110] width 31 height 8
type input "football"
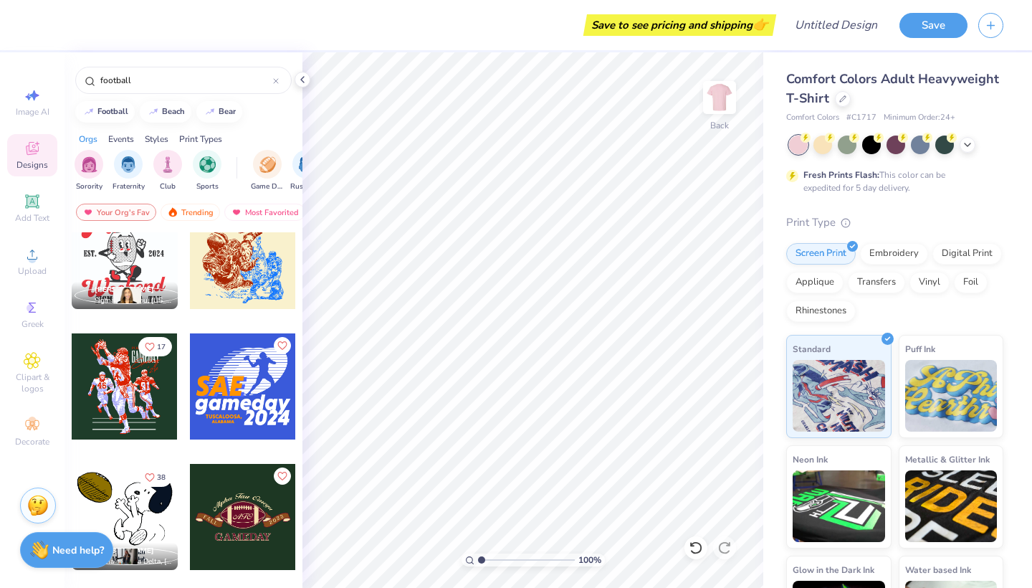
scroll to position [2249, 0]
click at [240, 213] on img at bounding box center [236, 212] width 11 height 10
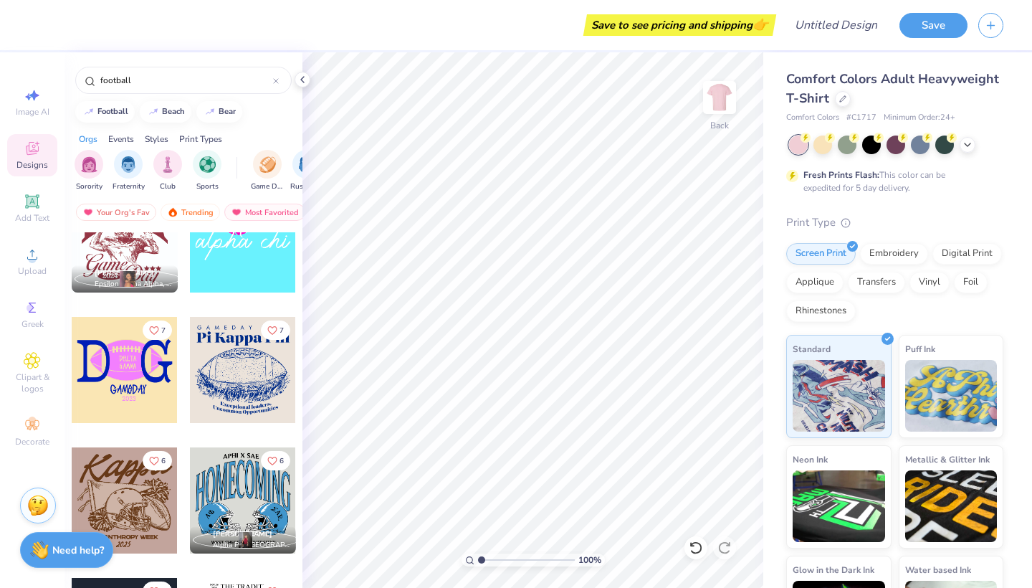
scroll to position [2527, 0]
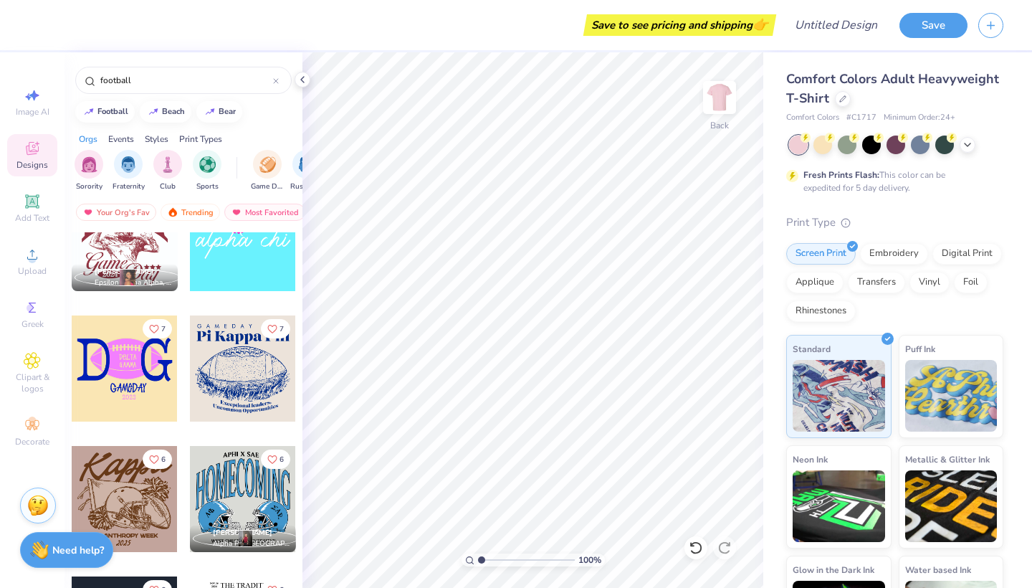
click at [234, 480] on div at bounding box center [243, 499] width 106 height 106
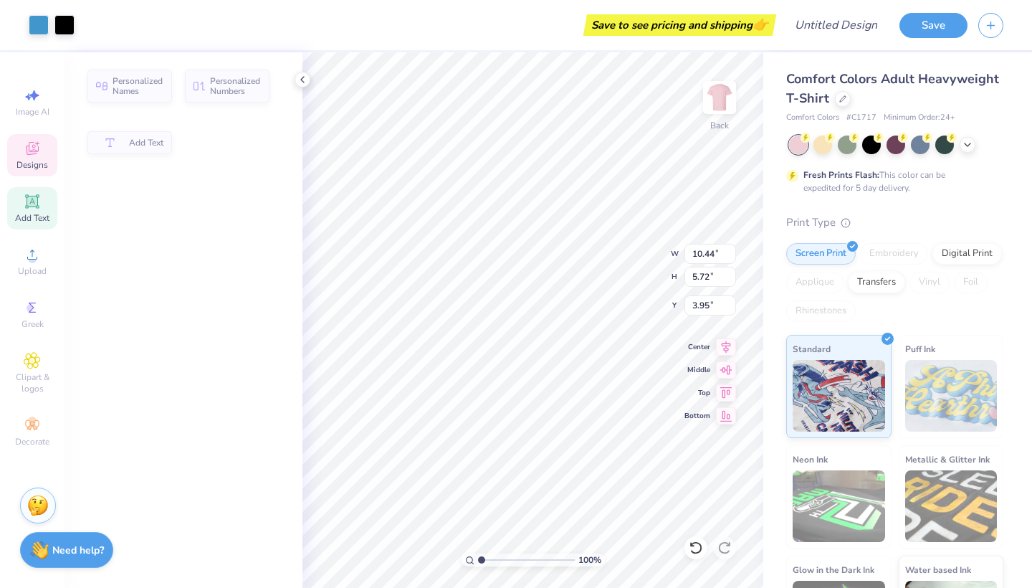
type input "5.72"
type input "3.95"
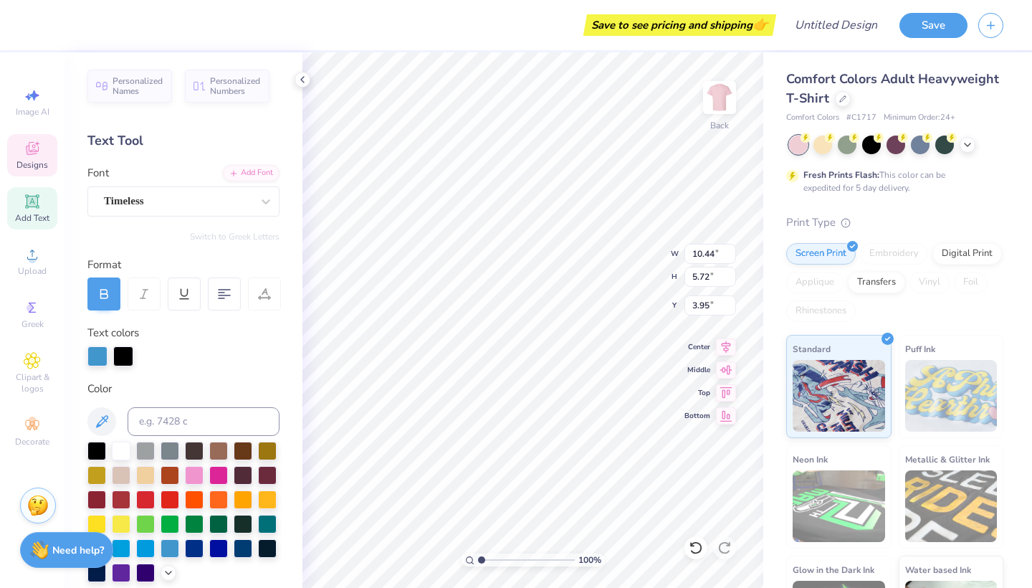
scroll to position [0, 0]
type textarea "p"
type textarea "POWDERPUFF"
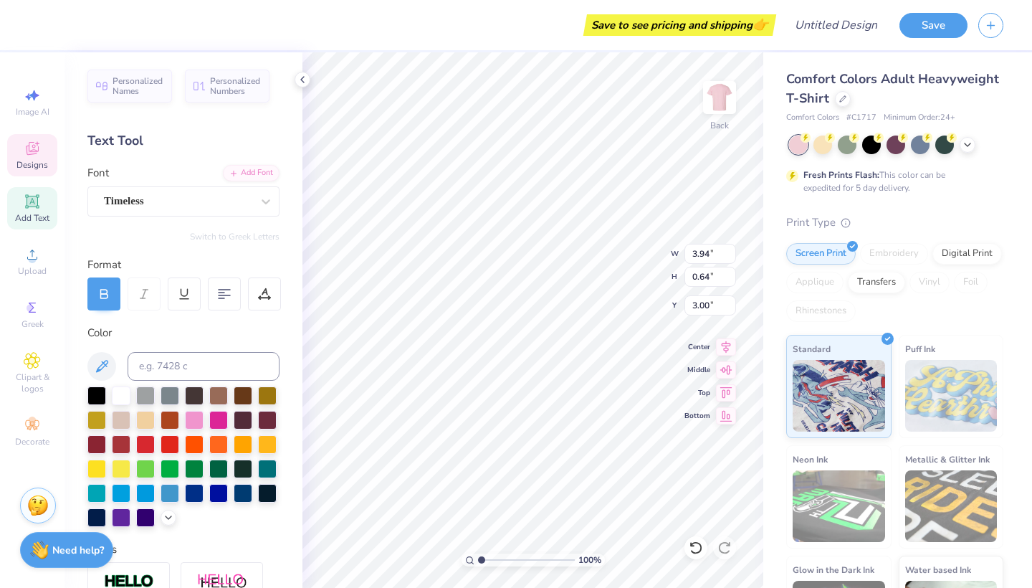
scroll to position [0, 0]
type textarea "A"
type textarea "Millard North"
type textarea "MILLARD NORTH"
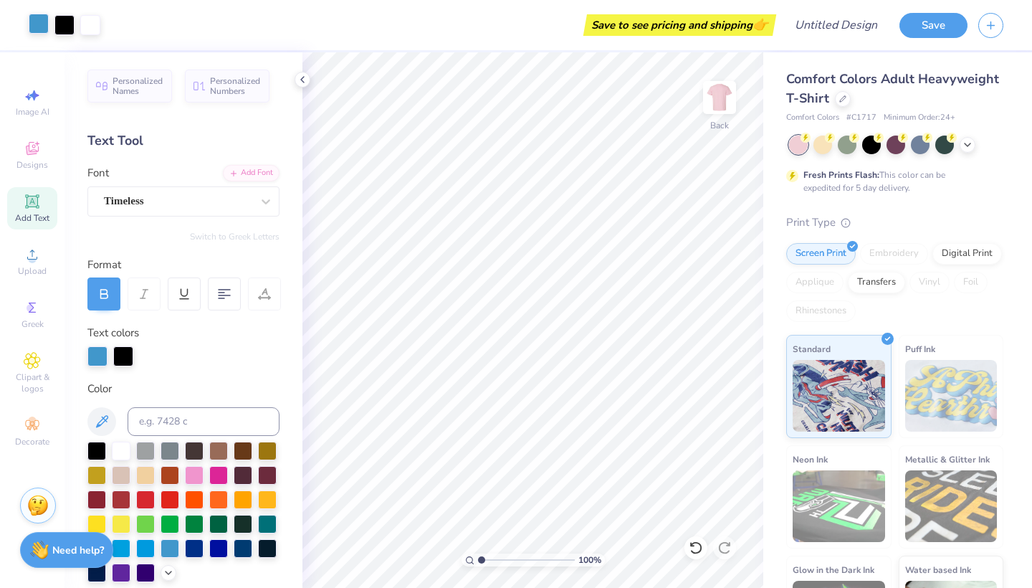
click at [38, 25] on div at bounding box center [39, 24] width 20 height 20
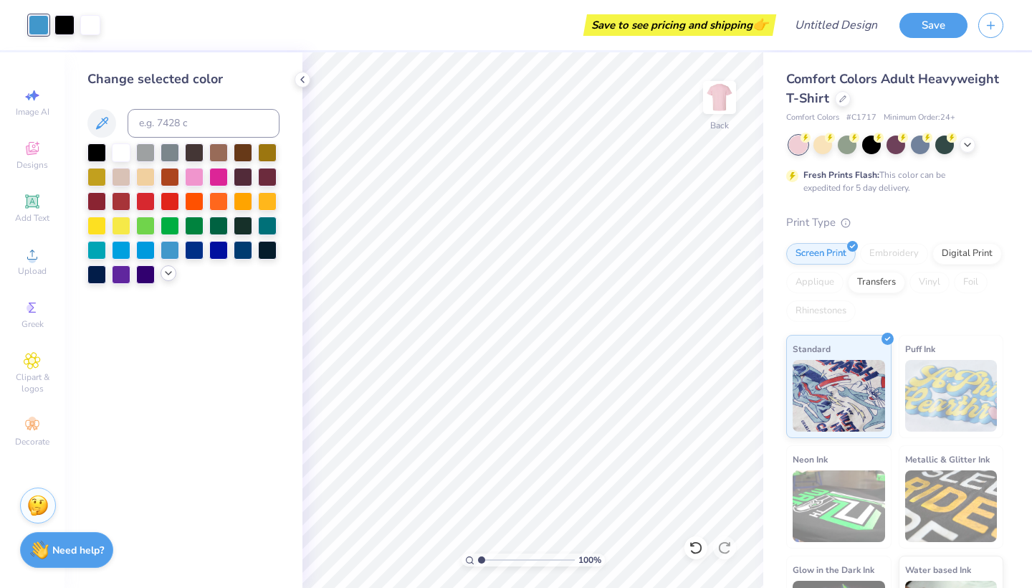
click at [166, 270] on div at bounding box center [169, 273] width 16 height 16
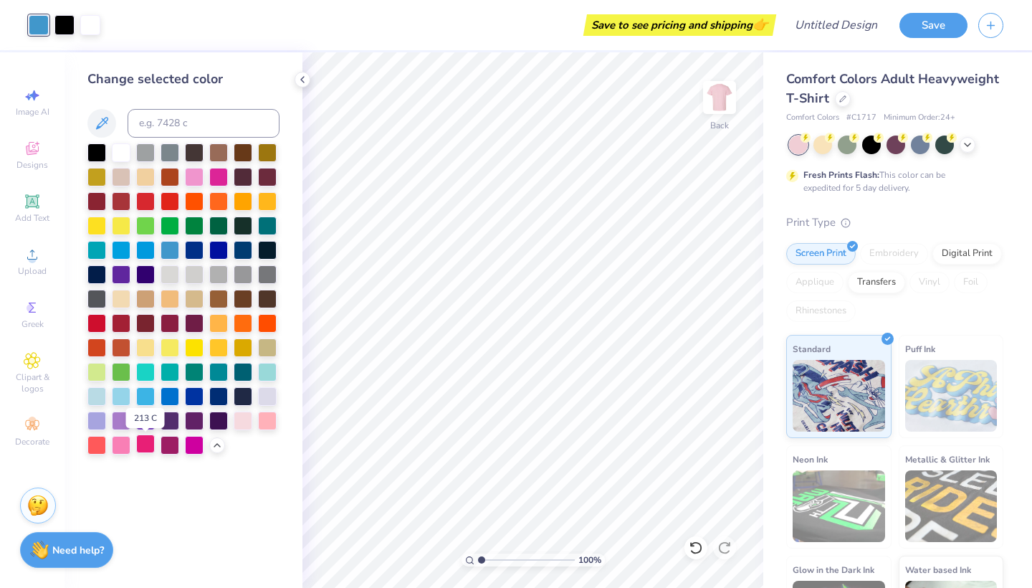
click at [151, 446] on div at bounding box center [145, 443] width 19 height 19
click at [213, 179] on div at bounding box center [218, 175] width 19 height 19
click at [191, 179] on div at bounding box center [194, 175] width 19 height 19
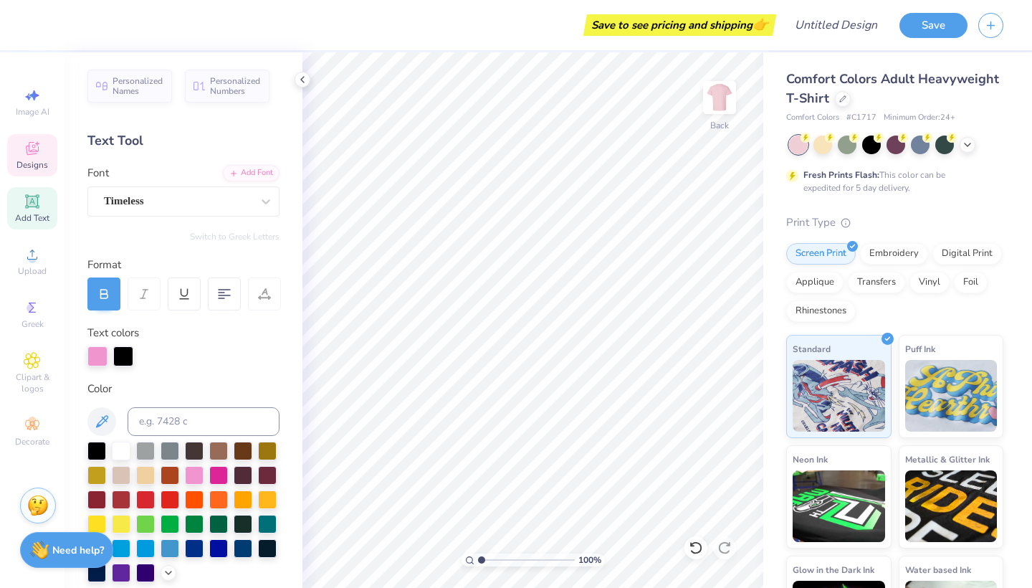
click at [28, 149] on icon at bounding box center [32, 150] width 11 height 9
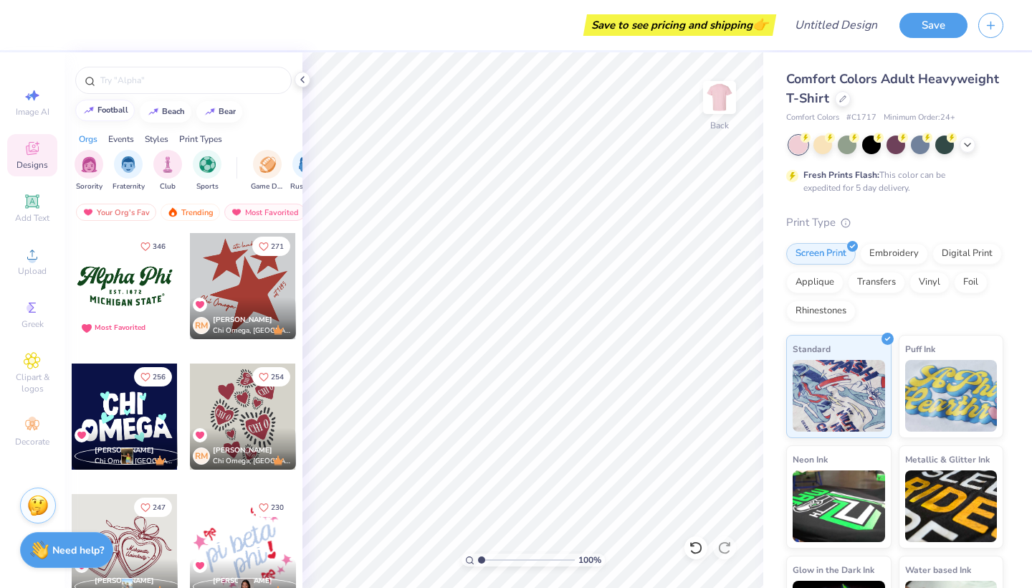
click at [112, 118] on button "football" at bounding box center [105, 111] width 60 height 22
type input "football"
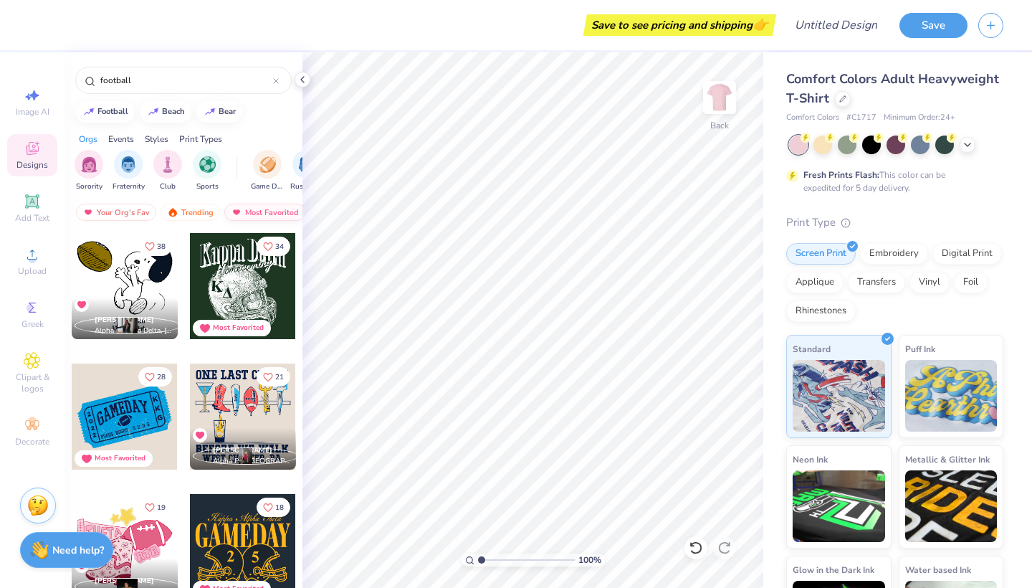
click at [235, 214] on img at bounding box center [236, 212] width 11 height 10
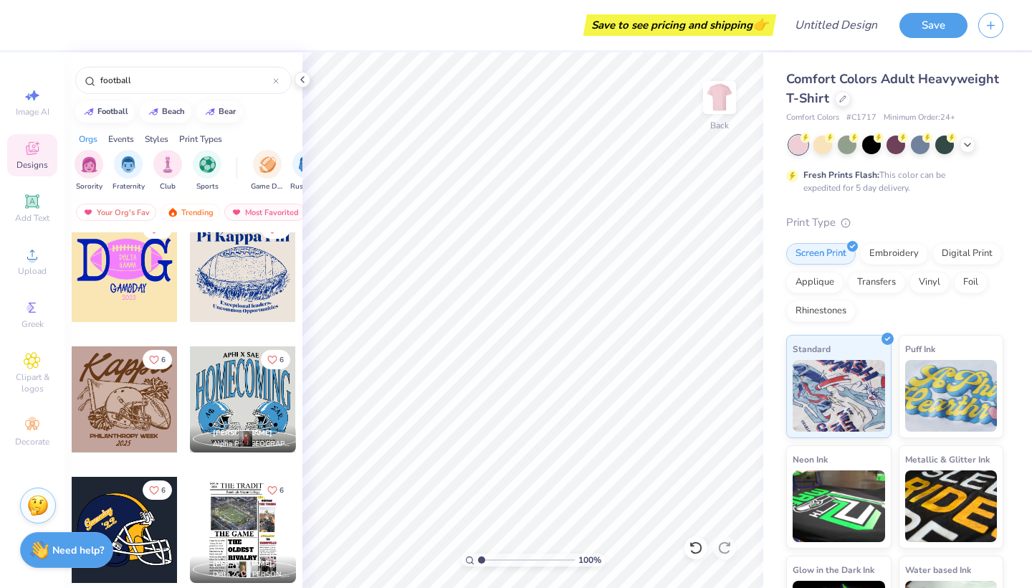
scroll to position [2628, 0]
click at [129, 381] on div at bounding box center [125, 399] width 106 height 106
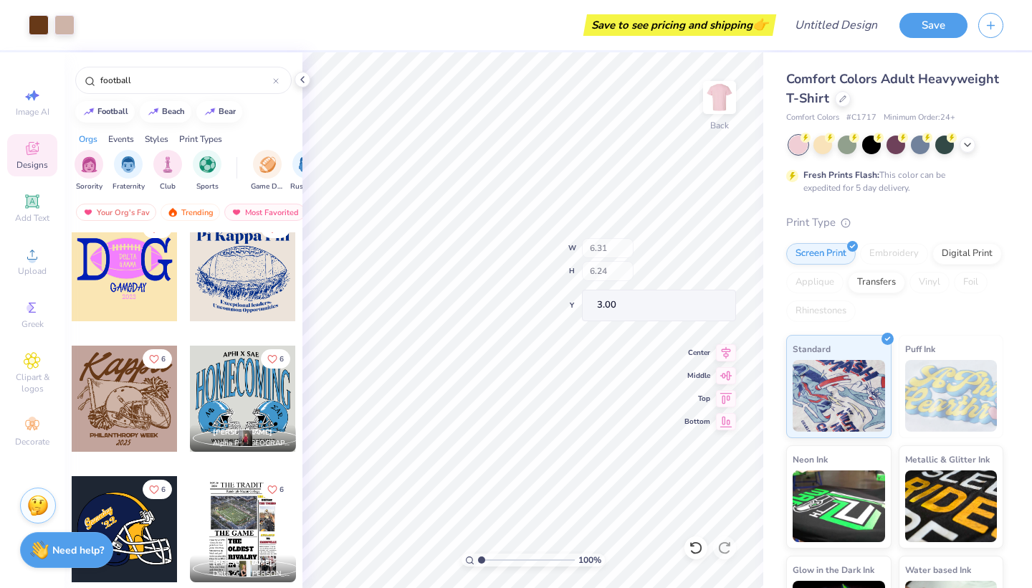
type input "6.08"
type input "2.02"
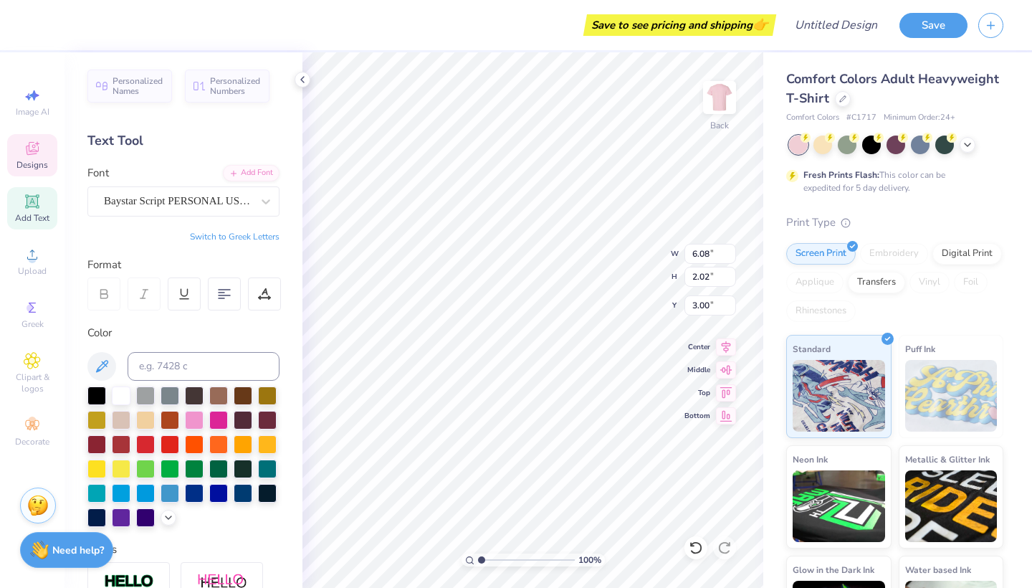
scroll to position [0, 2]
type textarea "Powderpuff"
type textarea "m"
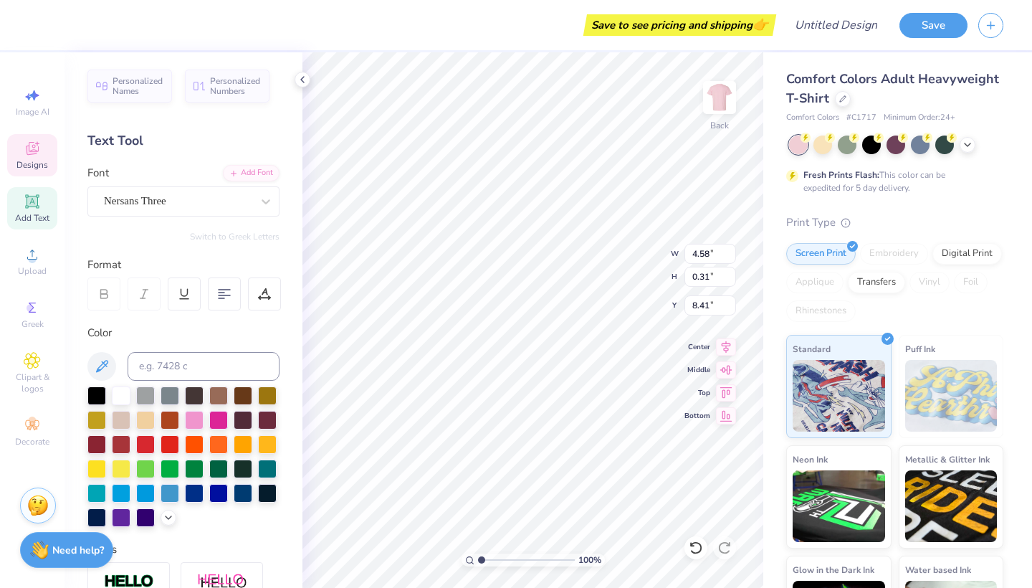
type textarea "MILLARD NORTH"
click at [41, 23] on div at bounding box center [39, 24] width 20 height 20
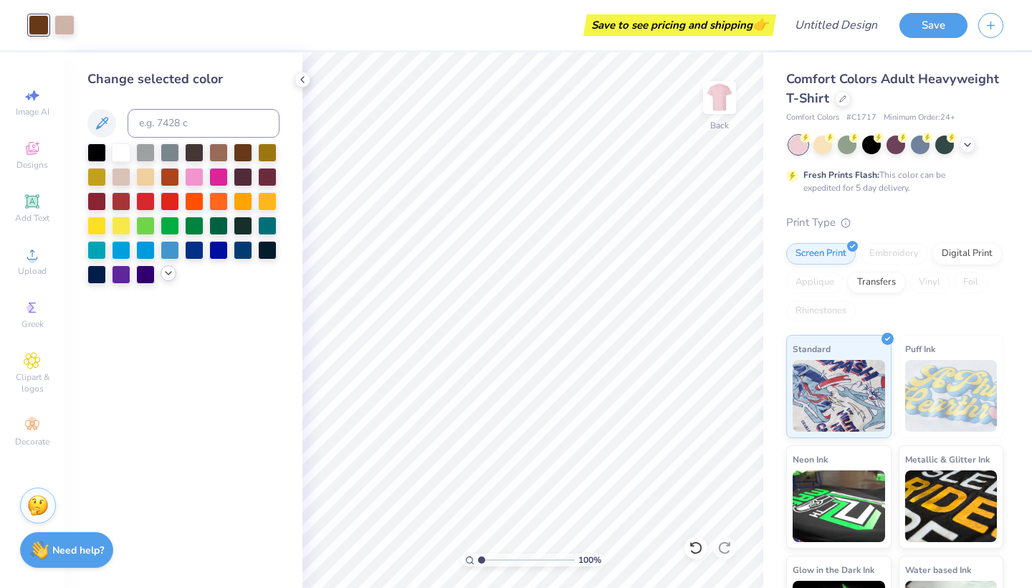
click at [171, 275] on icon at bounding box center [168, 272] width 11 height 11
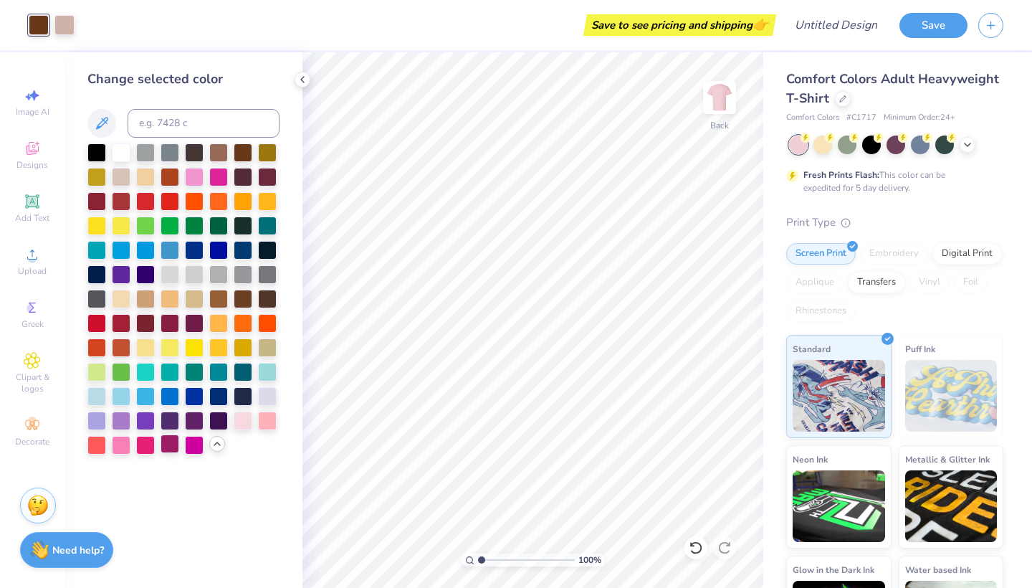
click at [169, 450] on div at bounding box center [170, 443] width 19 height 19
click at [148, 447] on div at bounding box center [145, 443] width 19 height 19
click at [171, 448] on div at bounding box center [170, 443] width 19 height 19
click at [199, 179] on div at bounding box center [194, 175] width 19 height 19
click at [191, 444] on div at bounding box center [194, 443] width 19 height 19
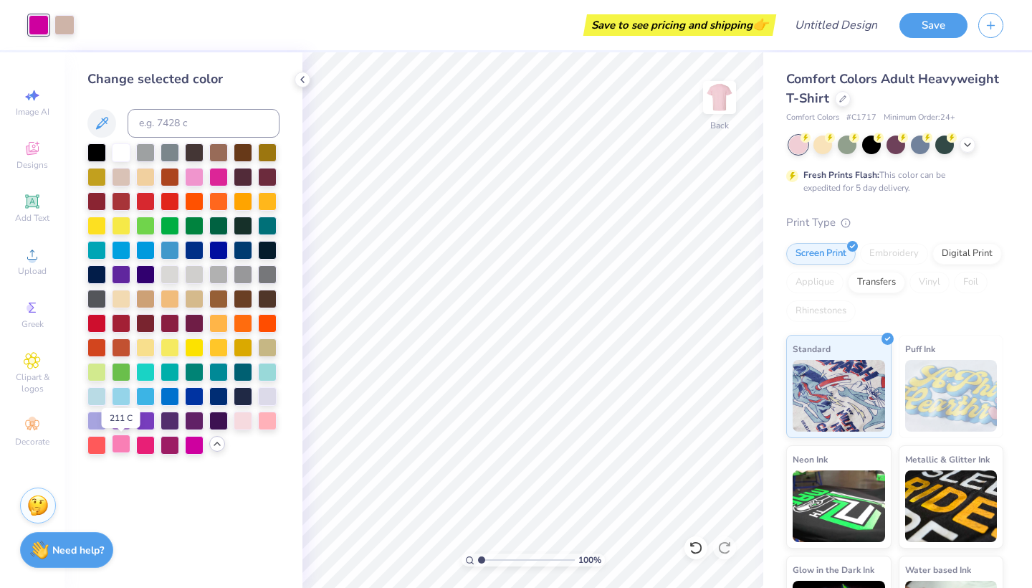
click at [118, 447] on div at bounding box center [121, 443] width 19 height 19
click at [146, 447] on div at bounding box center [145, 443] width 19 height 19
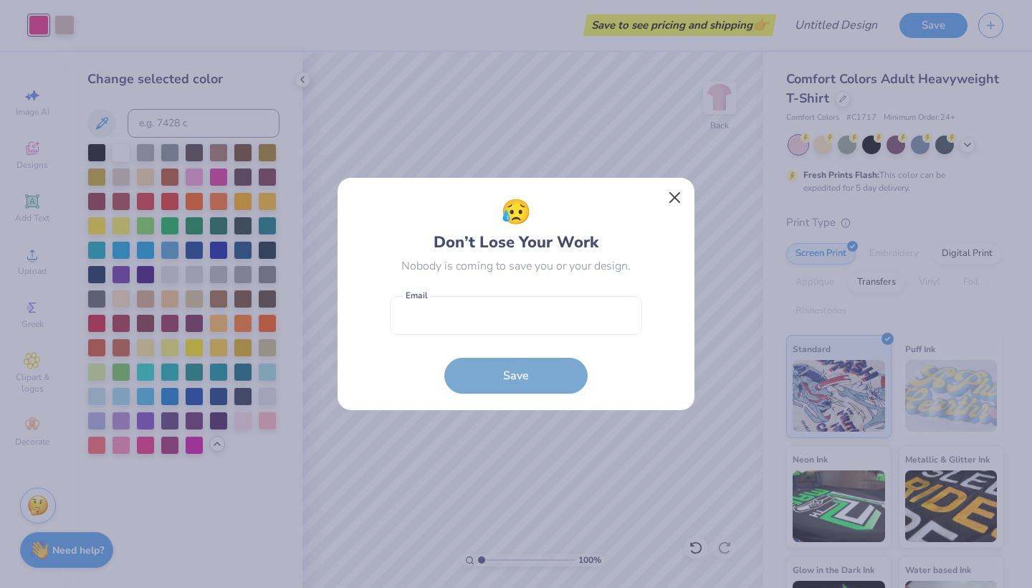
click at [675, 199] on button "Close" at bounding box center [675, 197] width 27 height 27
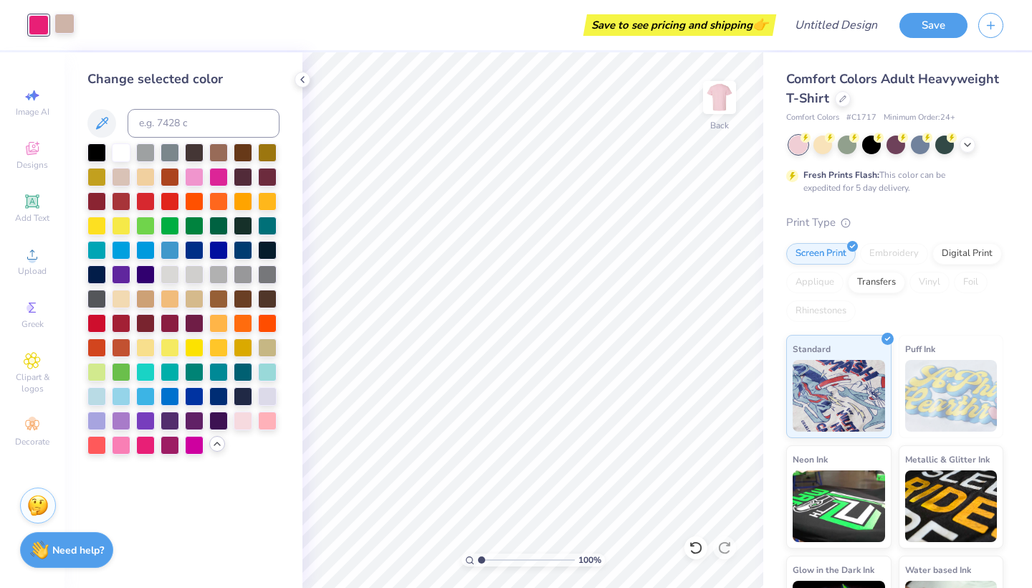
click at [60, 29] on div at bounding box center [64, 24] width 20 height 20
click at [242, 416] on div at bounding box center [243, 419] width 19 height 19
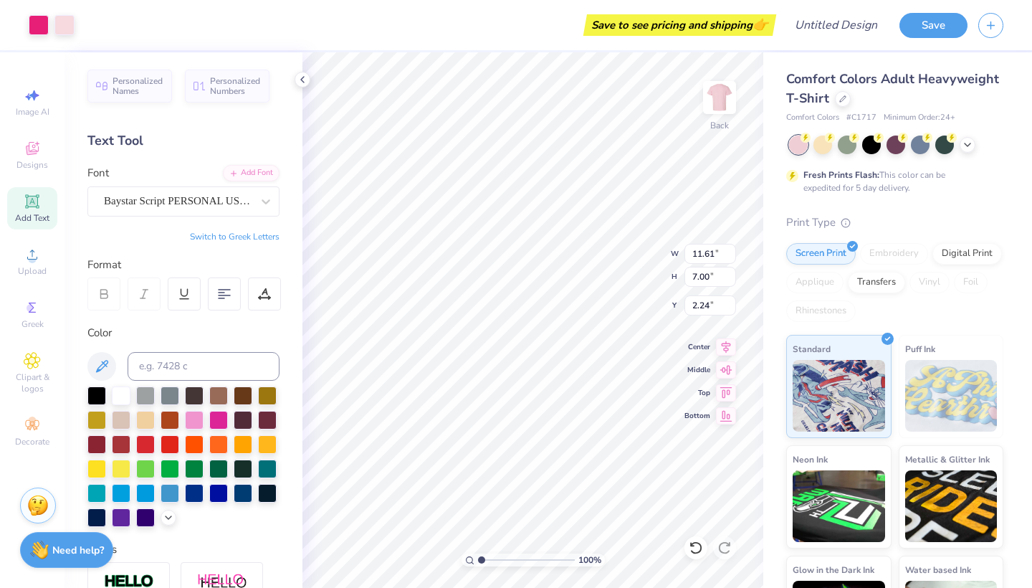
type input "3.00"
type input "11.61"
type input "7.00"
type input "3.00"
type input "12.26"
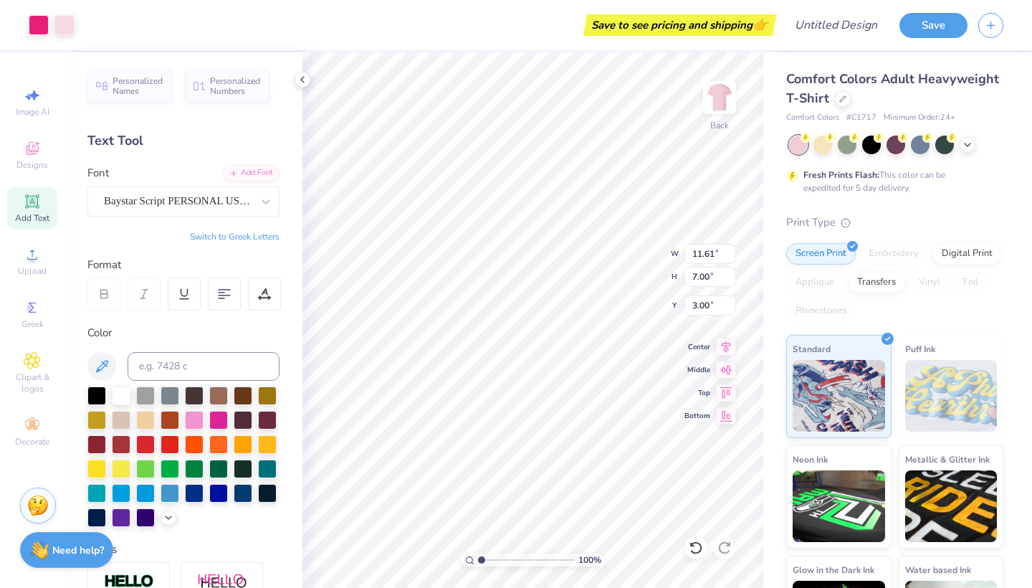
type input "7.40"
type input "5.51"
type input "5.46"
type input "12.26"
type input "3.35"
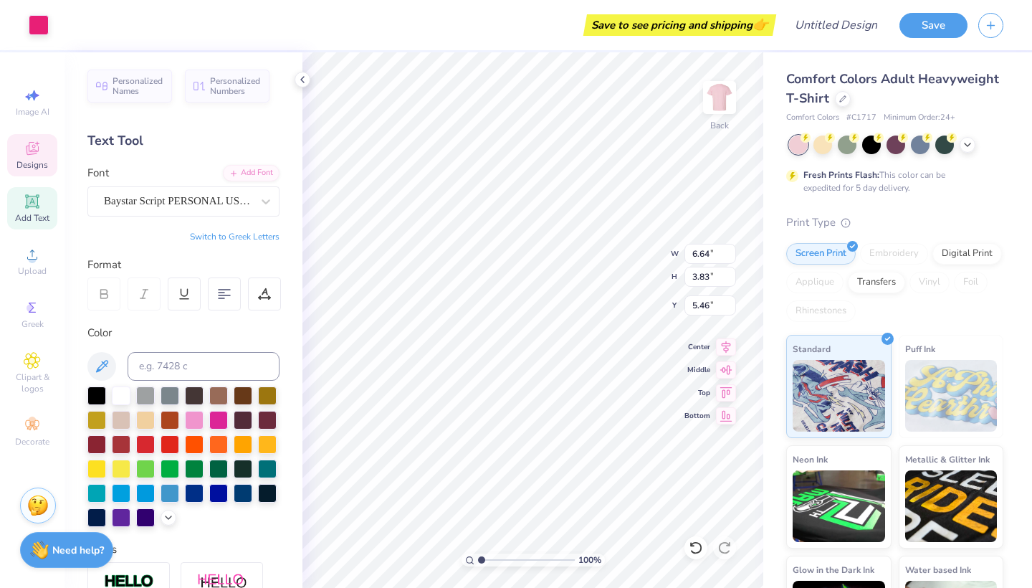
type input "3.00"
type input "3.86"
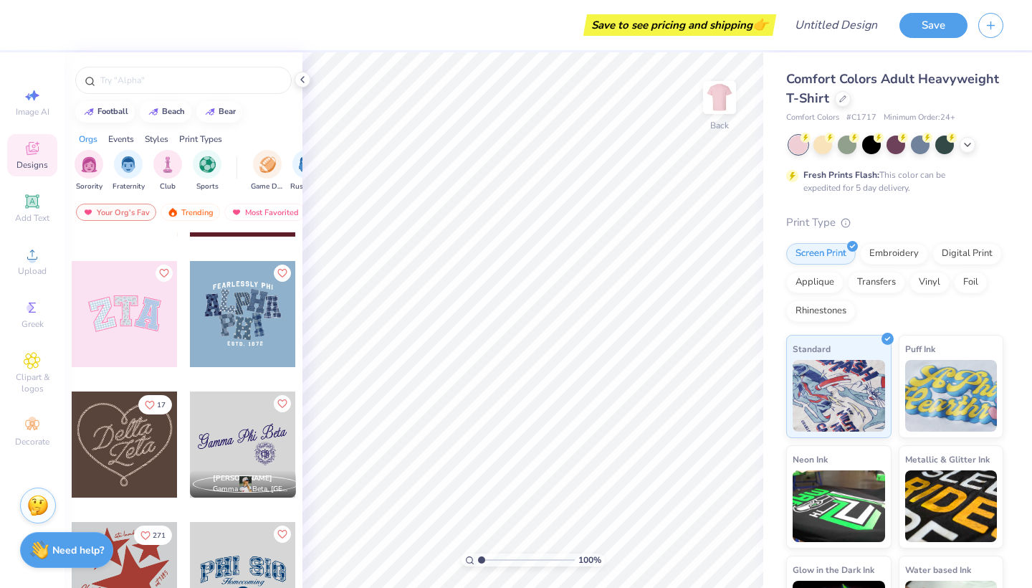
scroll to position [498, 0]
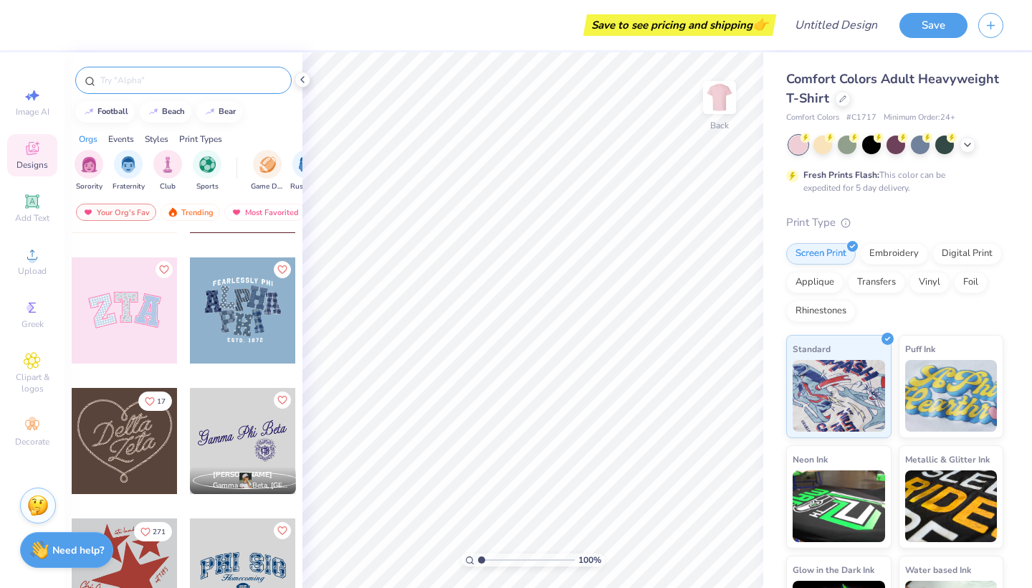
click at [121, 81] on input "text" at bounding box center [191, 80] width 184 height 14
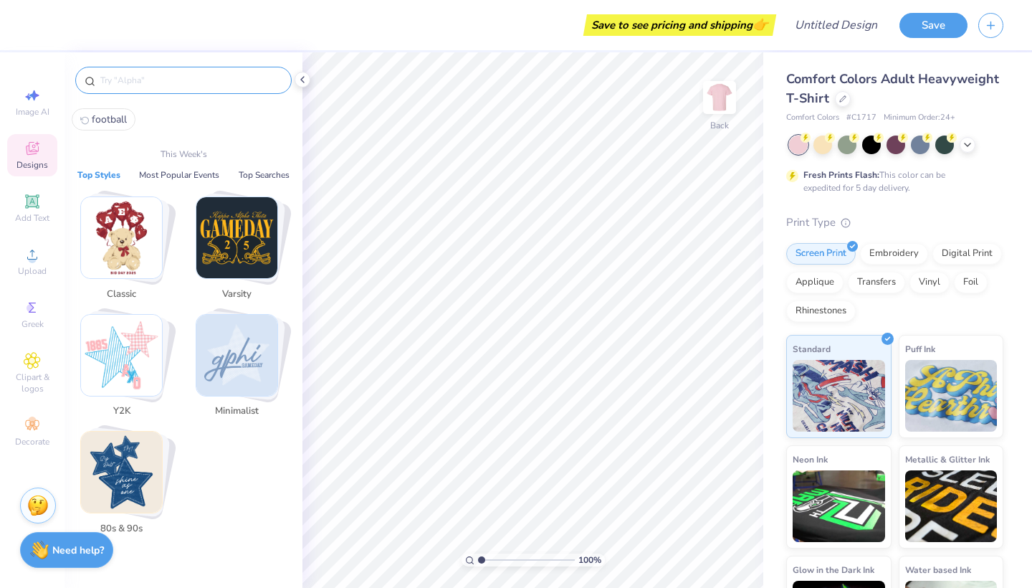
click at [107, 121] on span "football" at bounding box center [109, 120] width 35 height 14
type input "football"
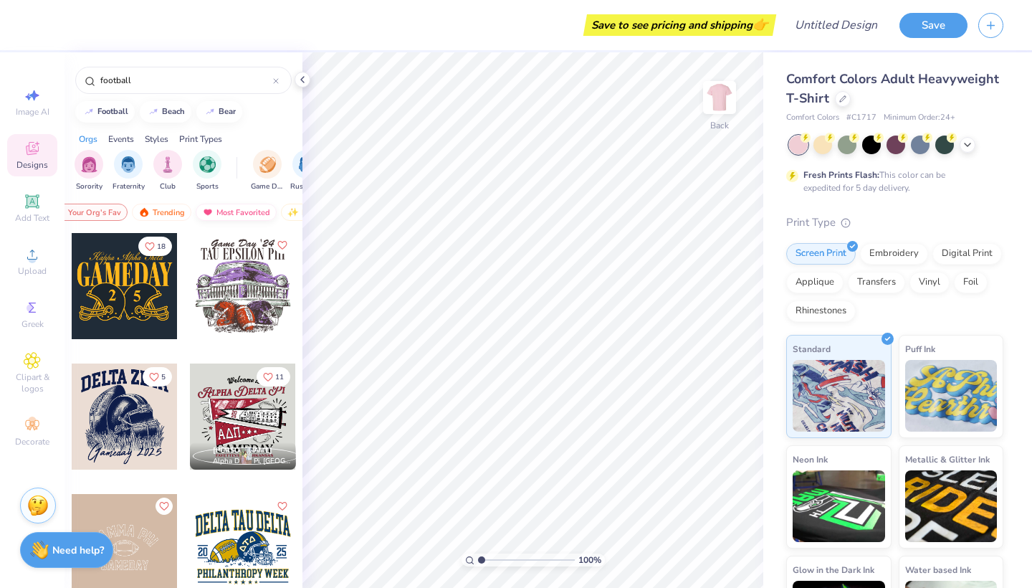
scroll to position [0, 43]
click at [146, 218] on div "Trending" at bounding box center [148, 212] width 60 height 17
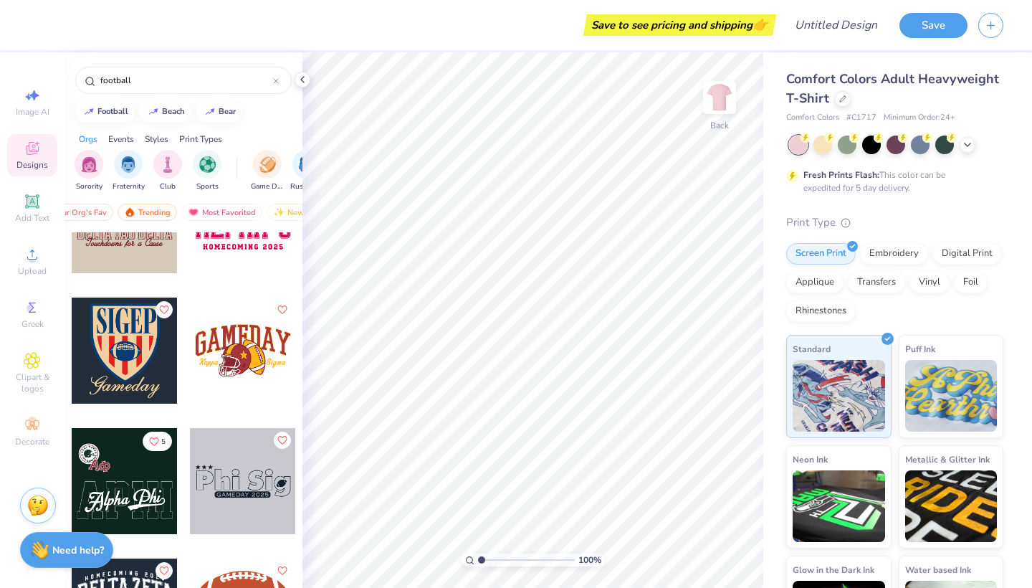
scroll to position [4379, 0]
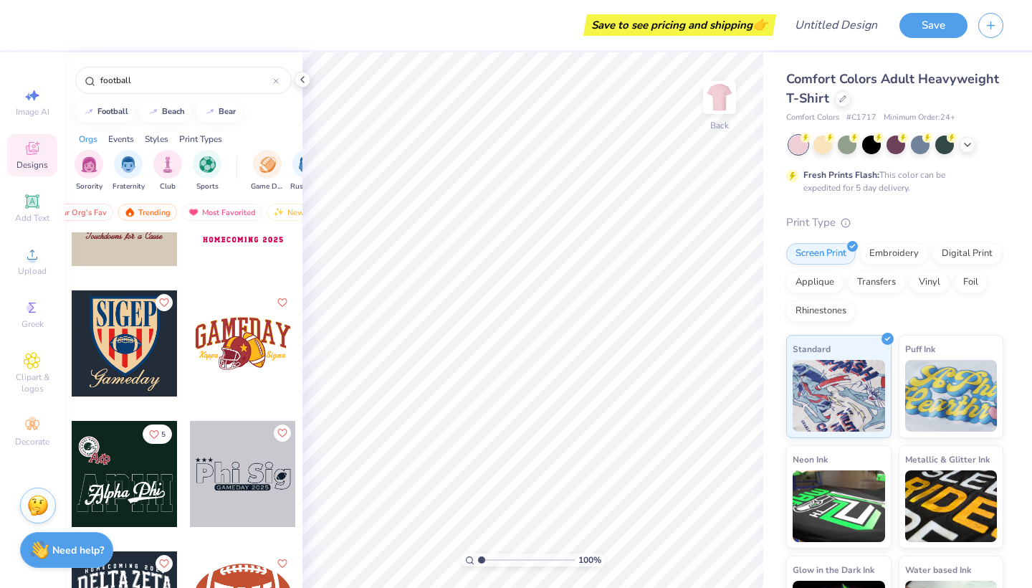
click at [246, 369] on div at bounding box center [243, 343] width 106 height 106
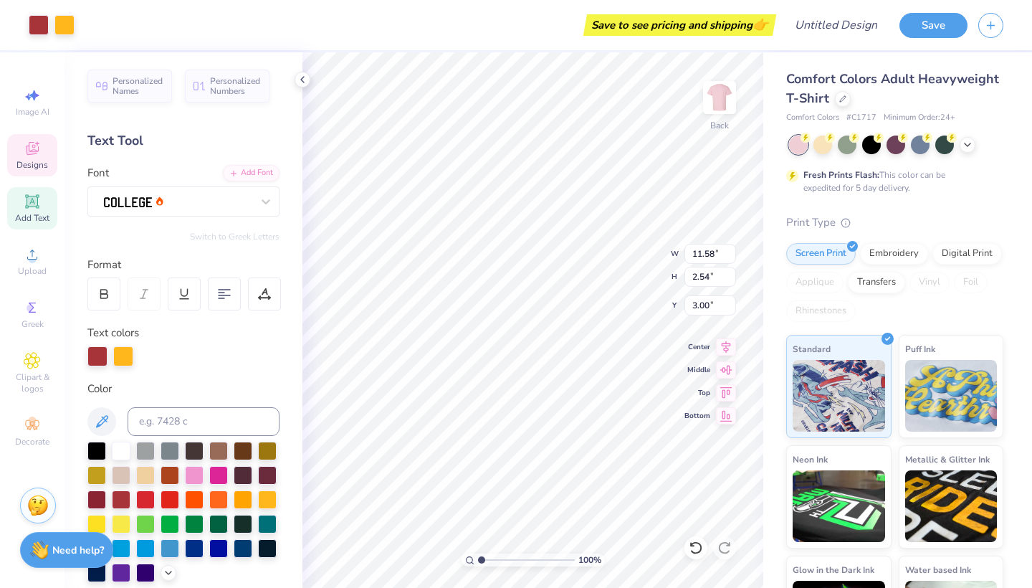
type input "2.54"
type textarea "POWDERPUFF"
click at [88, 29] on div at bounding box center [90, 24] width 20 height 20
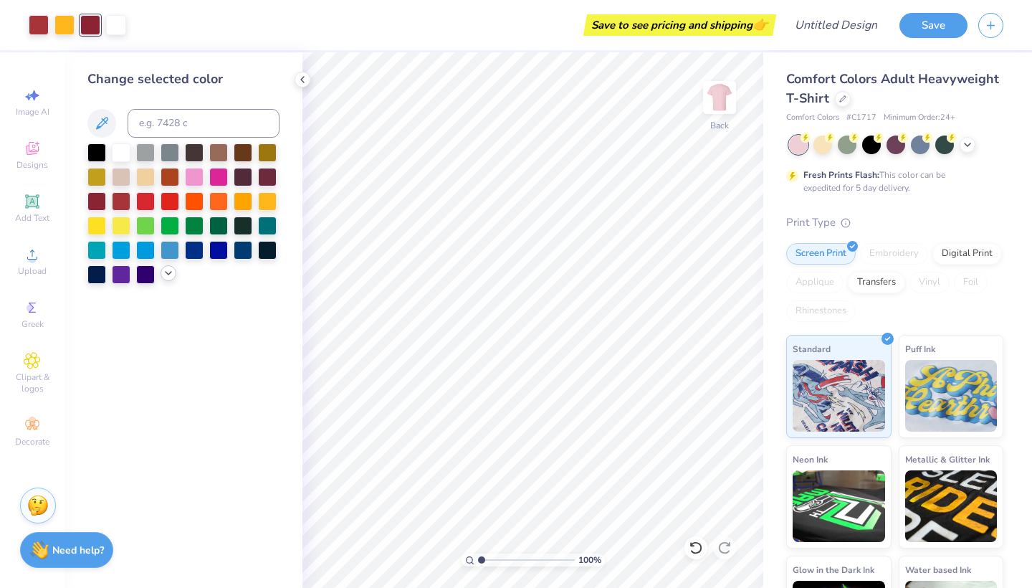
click at [165, 277] on icon at bounding box center [168, 272] width 11 height 11
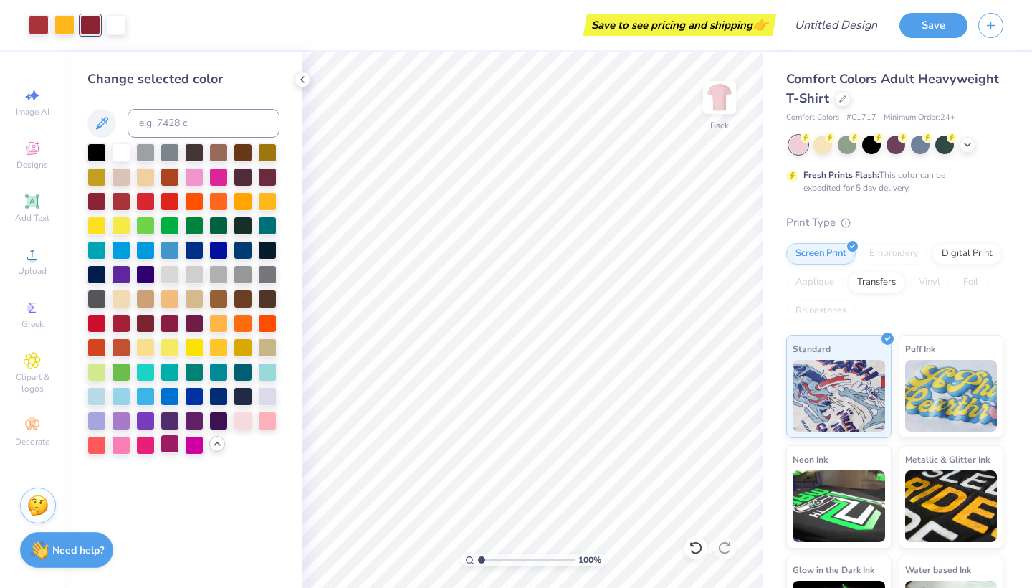
click at [172, 442] on div at bounding box center [170, 443] width 19 height 19
click at [37, 26] on div at bounding box center [39, 24] width 20 height 20
click at [149, 444] on div at bounding box center [145, 443] width 19 height 19
click at [68, 26] on div at bounding box center [64, 24] width 20 height 20
click at [242, 429] on div at bounding box center [243, 419] width 19 height 19
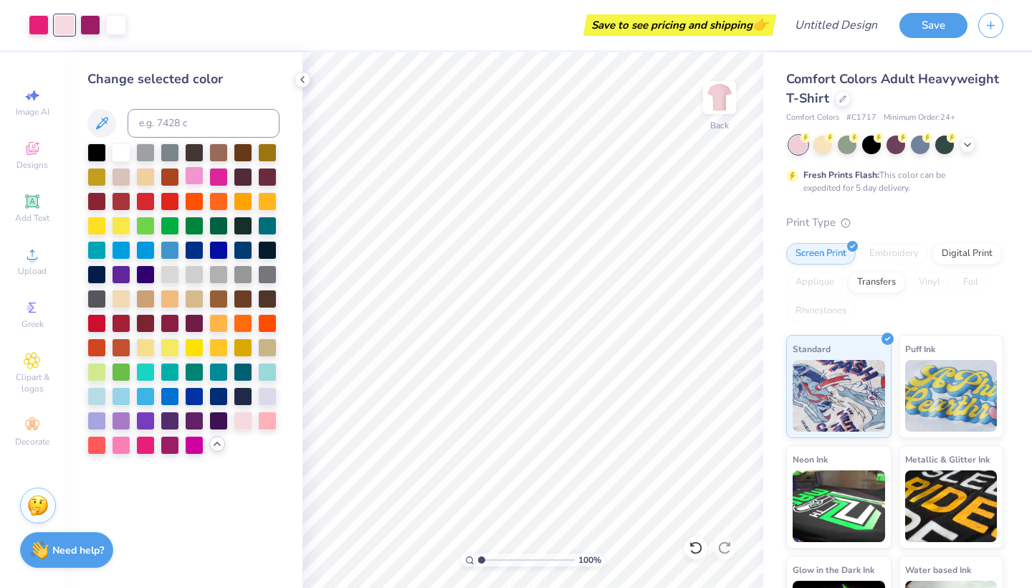
click at [194, 176] on div at bounding box center [194, 175] width 19 height 19
click at [270, 420] on div at bounding box center [267, 419] width 19 height 19
click at [195, 176] on div at bounding box center [194, 175] width 19 height 19
click at [42, 25] on div at bounding box center [39, 24] width 20 height 20
click at [215, 182] on div at bounding box center [218, 175] width 19 height 19
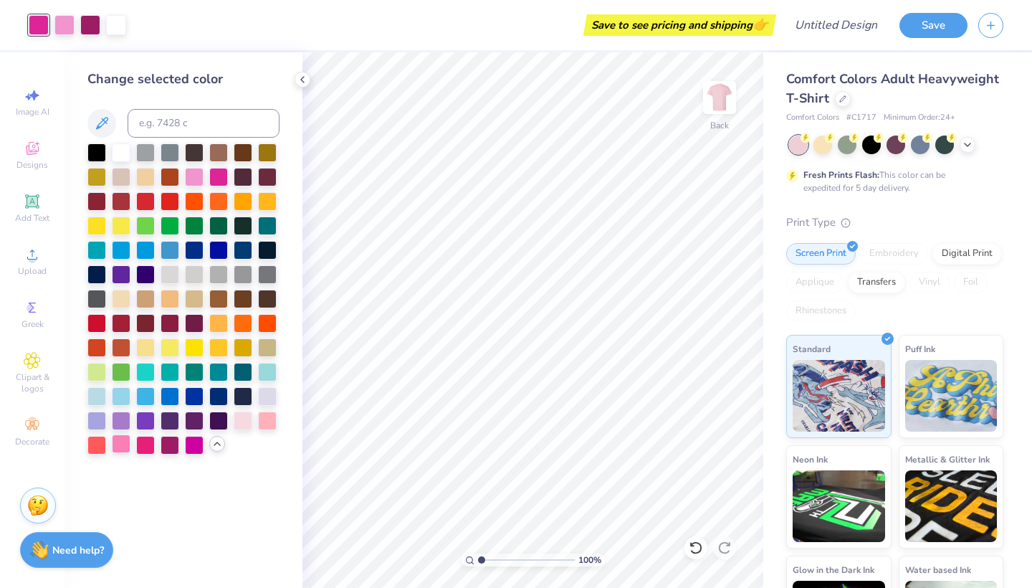
click at [126, 449] on div at bounding box center [121, 443] width 19 height 19
click at [87, 29] on div at bounding box center [90, 24] width 20 height 20
click at [153, 451] on div at bounding box center [145, 443] width 19 height 19
click at [168, 447] on div at bounding box center [170, 443] width 19 height 19
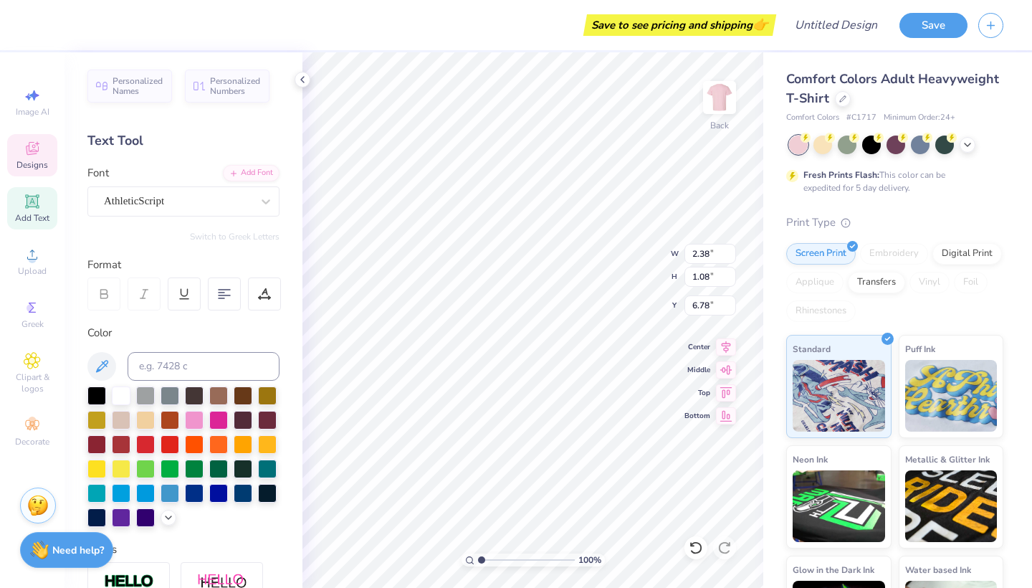
scroll to position [0, 1]
type textarea "[PERSON_NAME]"
type input "2.41"
type input "1.19"
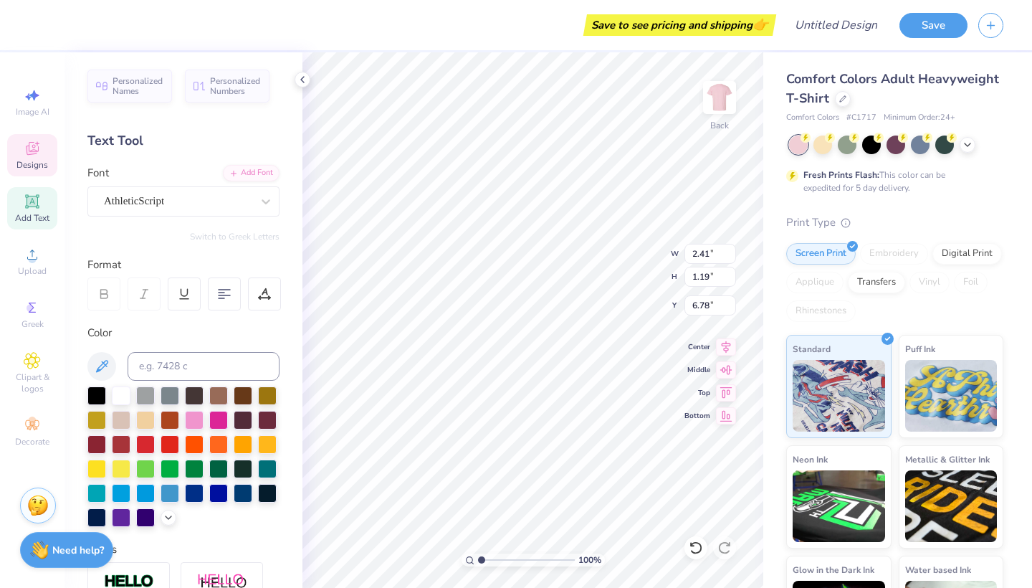
type textarea "North"
type input "7.32"
type input "3.04"
type input "7.32"
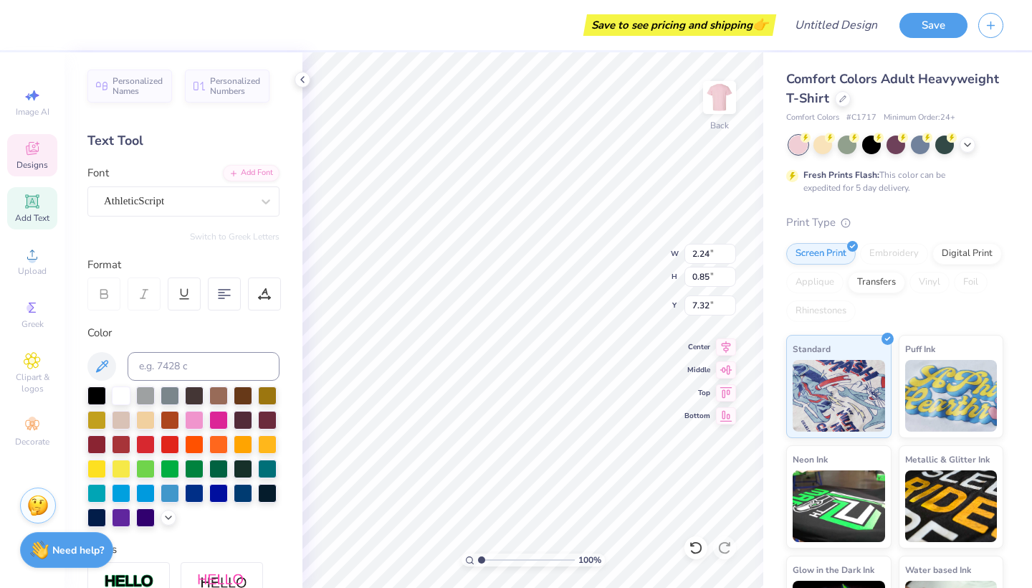
type input "6.89"
type input "3.04"
type input "6.89"
type input "6.90"
type input "4.56"
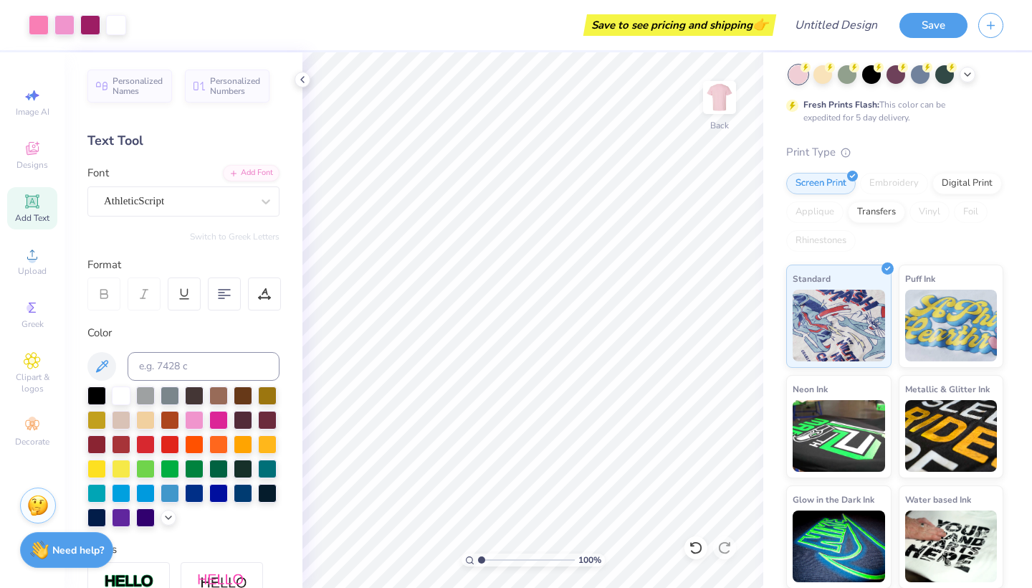
scroll to position [70, 0]
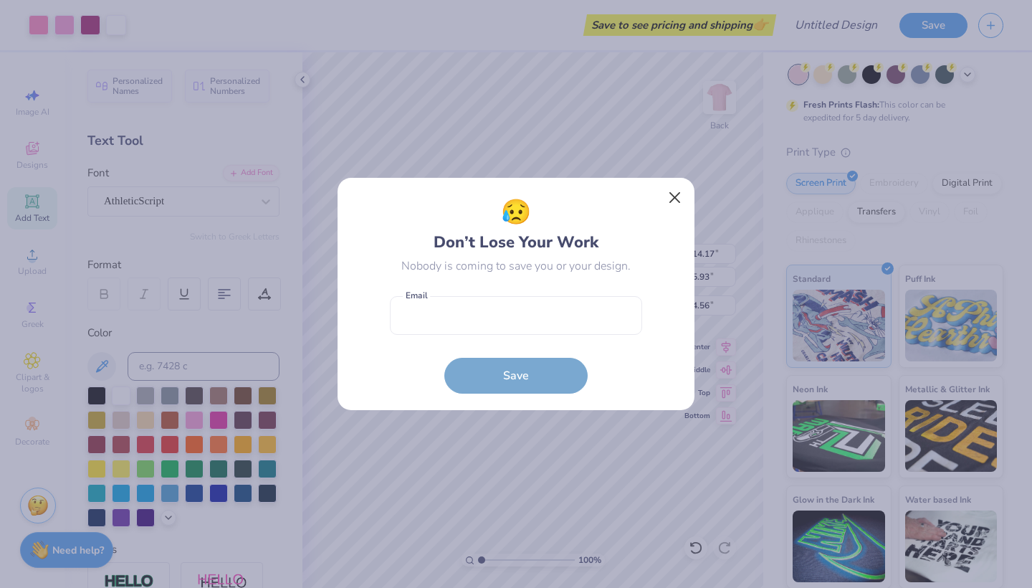
click at [672, 201] on button "Close" at bounding box center [675, 197] width 27 height 27
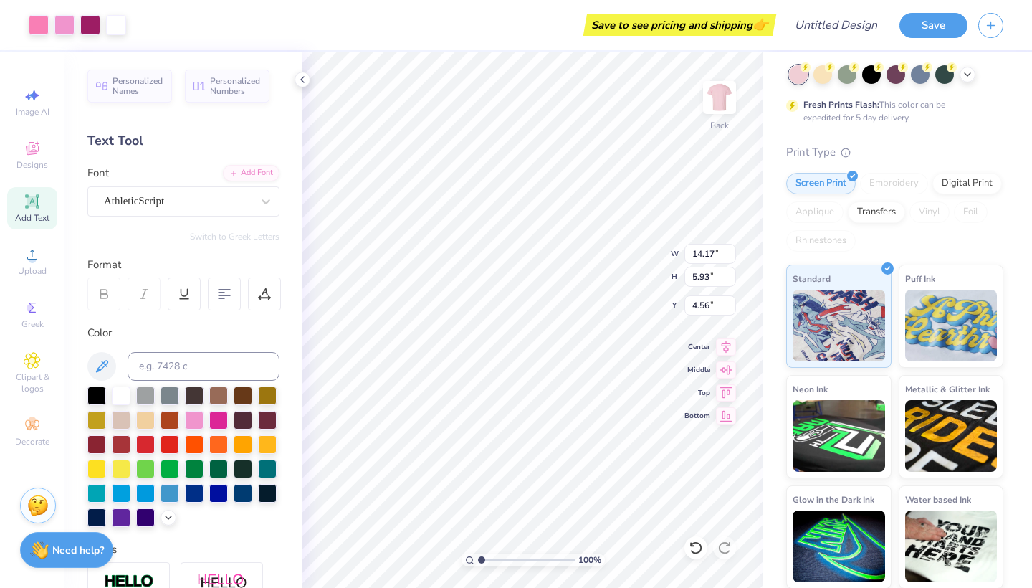
type input "4.89"
type input "3.30"
type input "3.53"
type input "6.85"
type input "2.68"
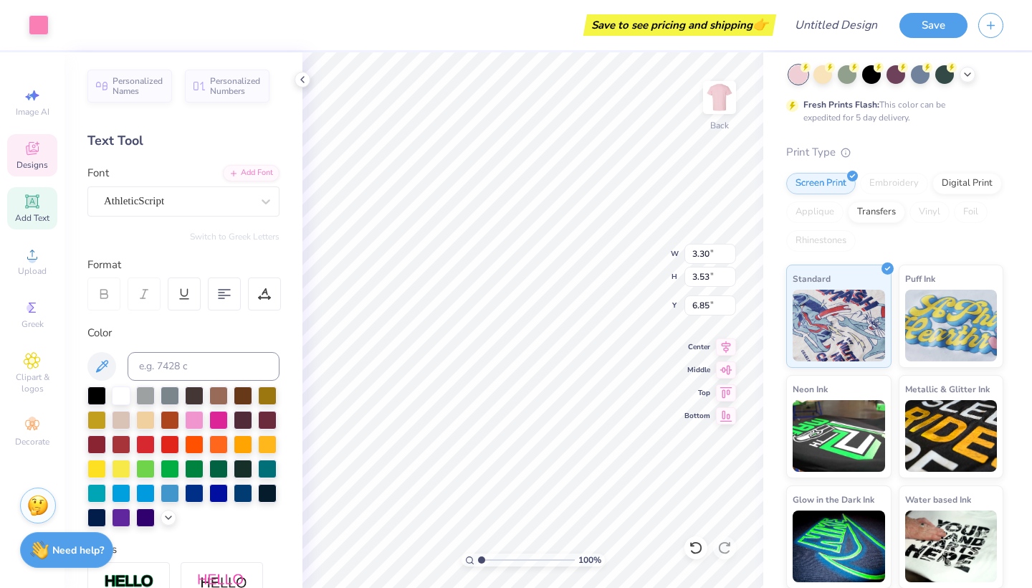
type input "4.19"
type input "6.27"
click at [707, 545] on div at bounding box center [696, 547] width 23 height 23
type input "8.60"
click at [90, 26] on div at bounding box center [90, 24] width 20 height 20
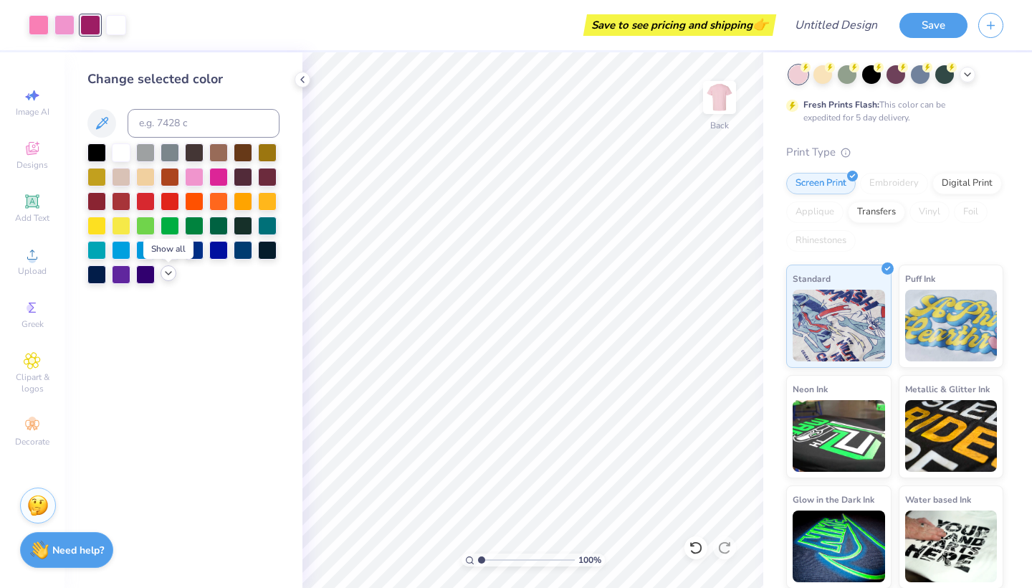
click at [172, 279] on icon at bounding box center [168, 272] width 11 height 11
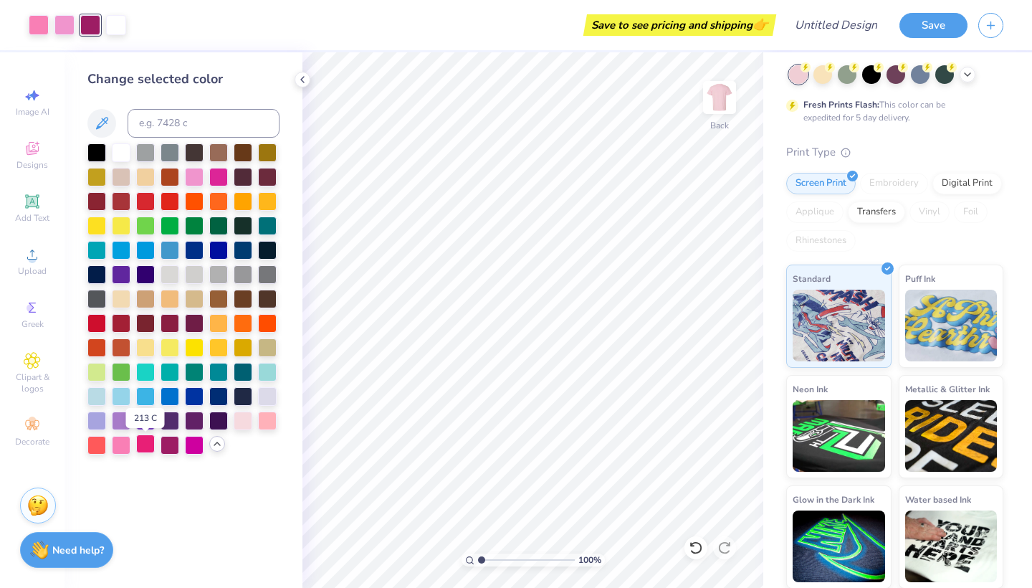
click at [146, 444] on div at bounding box center [145, 443] width 19 height 19
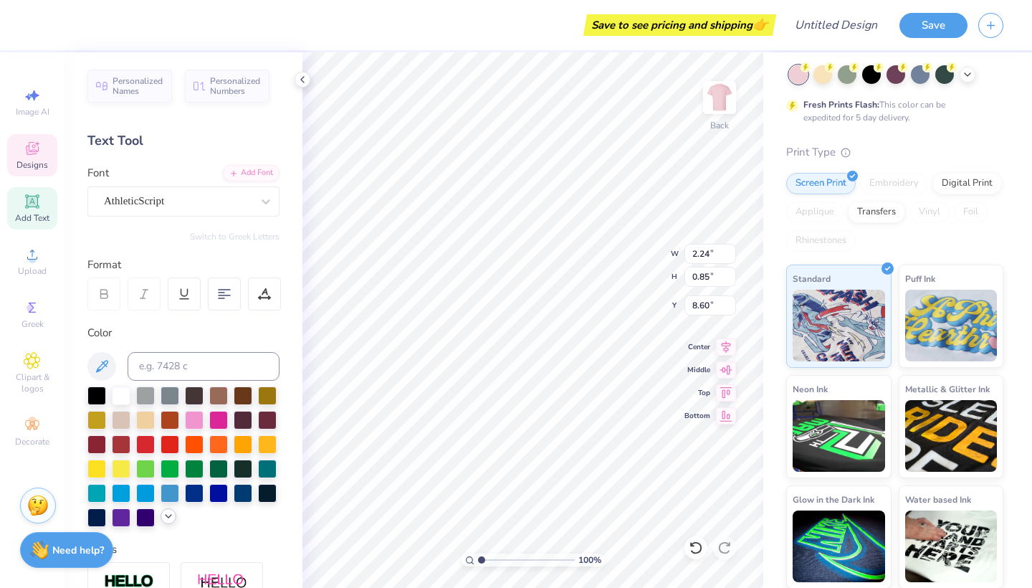
click at [168, 518] on icon at bounding box center [168, 515] width 11 height 11
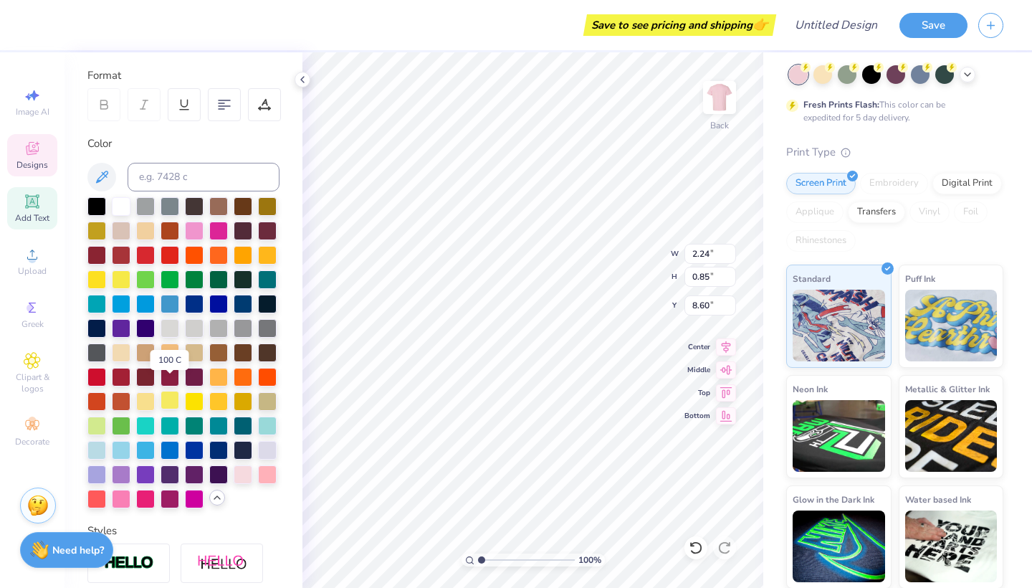
scroll to position [212, 0]
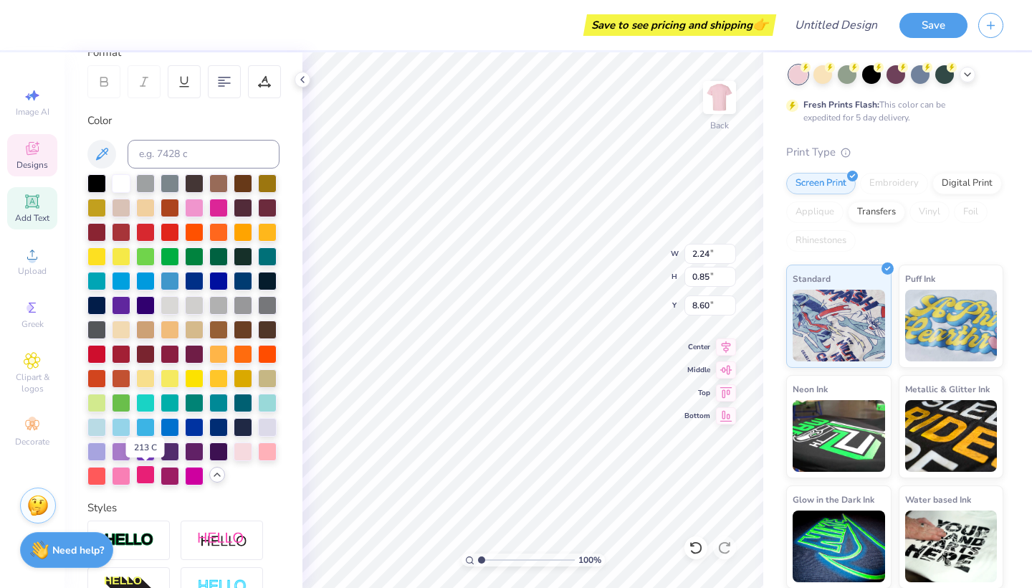
click at [148, 480] on div at bounding box center [145, 474] width 19 height 19
type input "3.04"
click at [138, 480] on div at bounding box center [145, 474] width 19 height 19
click at [45, 28] on div at bounding box center [39, 24] width 20 height 20
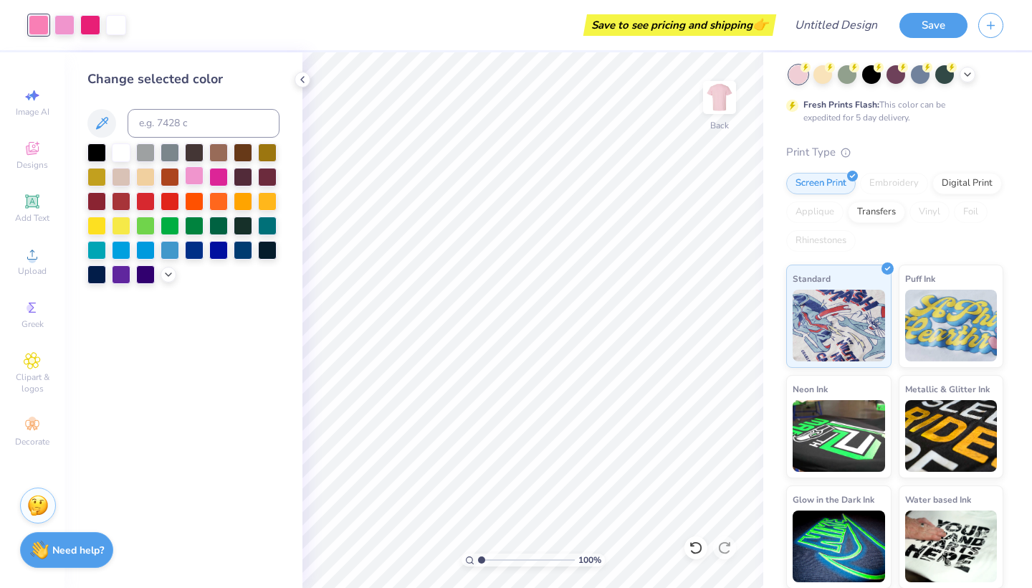
click at [193, 179] on div at bounding box center [194, 175] width 19 height 19
click at [699, 551] on icon at bounding box center [696, 547] width 12 height 13
click at [163, 272] on icon at bounding box center [168, 272] width 11 height 11
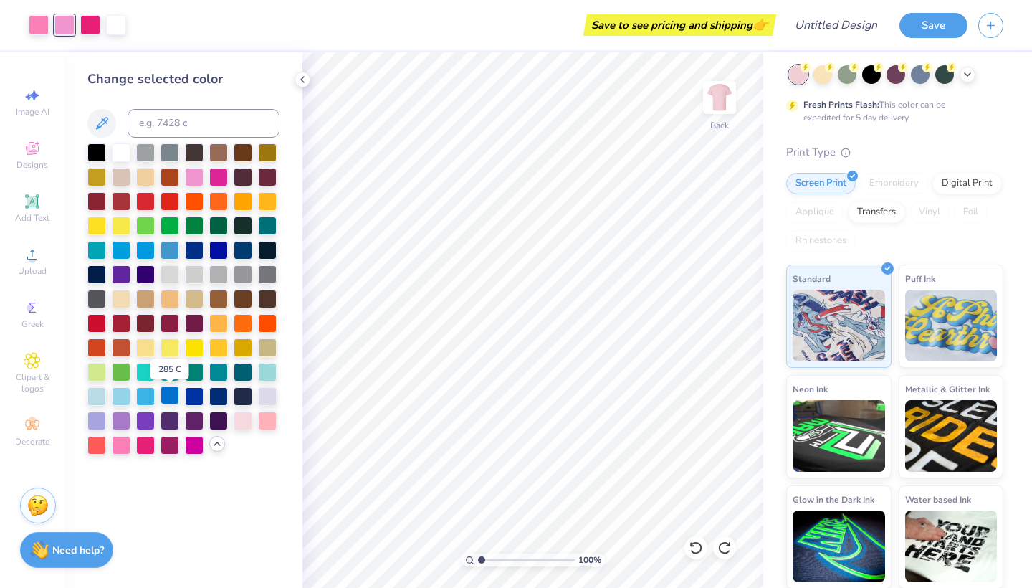
click at [174, 400] on div at bounding box center [170, 395] width 19 height 19
click at [43, 32] on div at bounding box center [39, 24] width 20 height 20
click at [187, 175] on div at bounding box center [194, 175] width 19 height 19
click at [61, 30] on div at bounding box center [64, 24] width 20 height 20
click at [128, 448] on div at bounding box center [121, 443] width 19 height 19
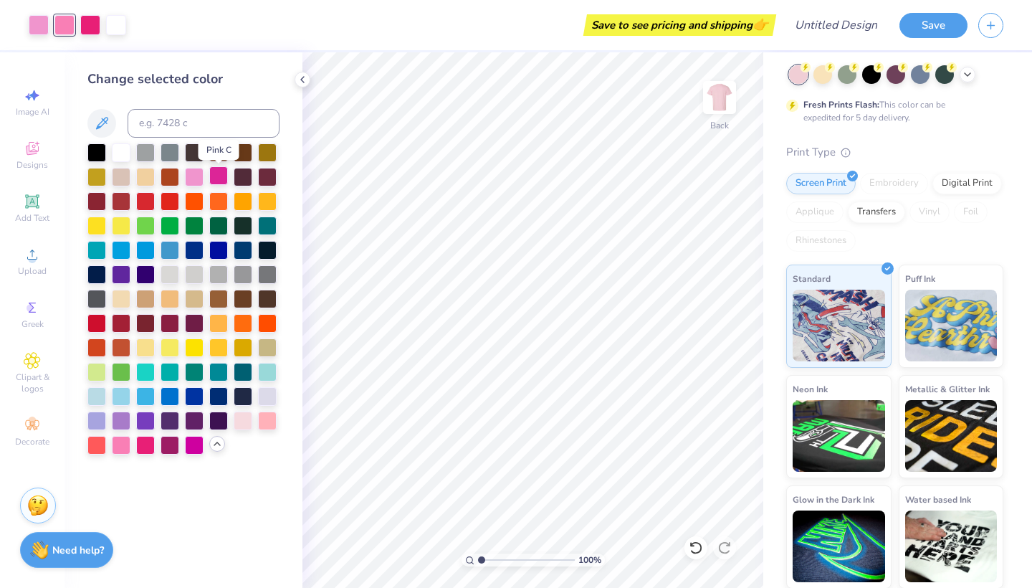
click at [215, 184] on div at bounding box center [218, 175] width 19 height 19
click at [133, 447] on div at bounding box center [183, 298] width 192 height 311
click at [128, 447] on div at bounding box center [121, 443] width 19 height 19
click at [819, 1] on div "Design Title" at bounding box center [836, 25] width 105 height 50
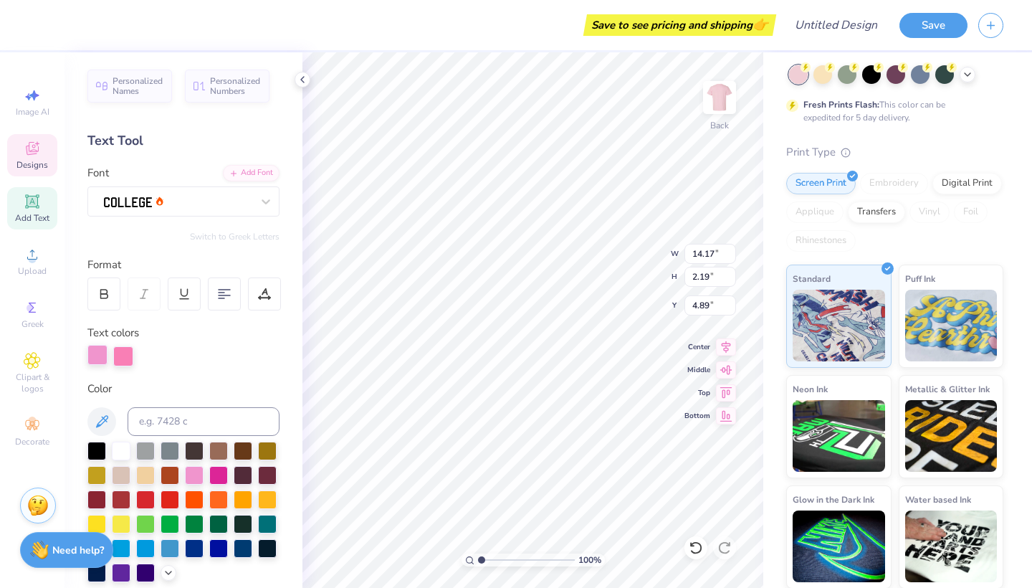
click at [98, 358] on div at bounding box center [97, 355] width 20 height 20
click at [117, 353] on div at bounding box center [123, 355] width 20 height 20
click at [221, 472] on div at bounding box center [218, 474] width 19 height 19
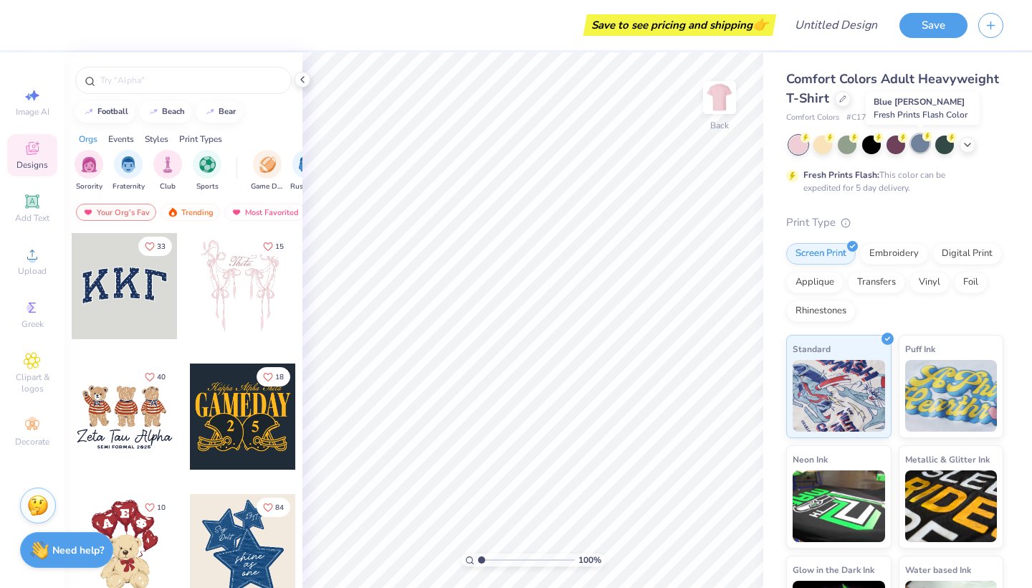
click at [917, 144] on div at bounding box center [920, 143] width 19 height 19
click at [964, 143] on icon at bounding box center [967, 143] width 11 height 11
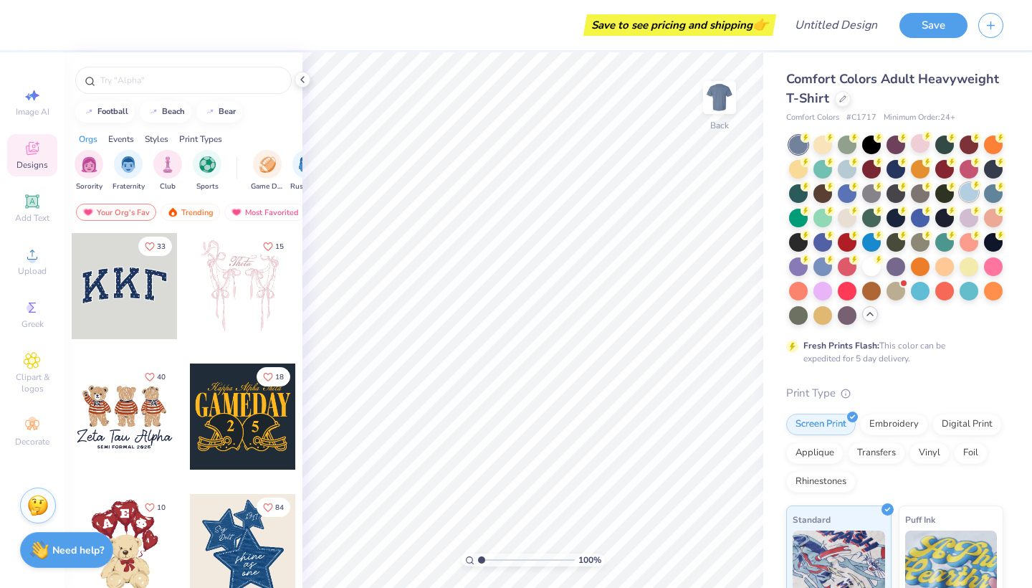
click at [966, 195] on div at bounding box center [969, 192] width 19 height 19
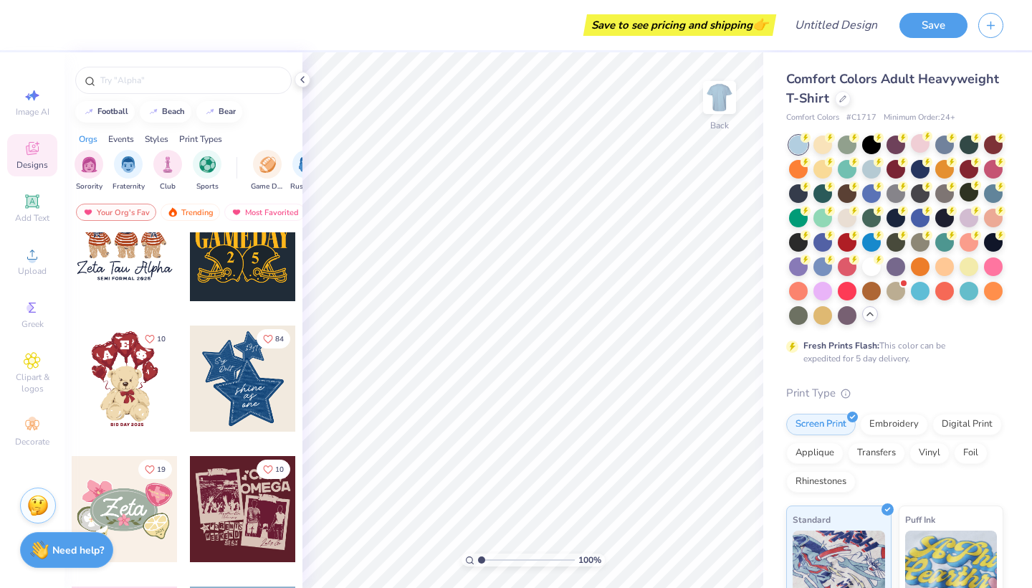
scroll to position [169, 0]
click at [125, 115] on button "football" at bounding box center [105, 111] width 60 height 22
type input "football"
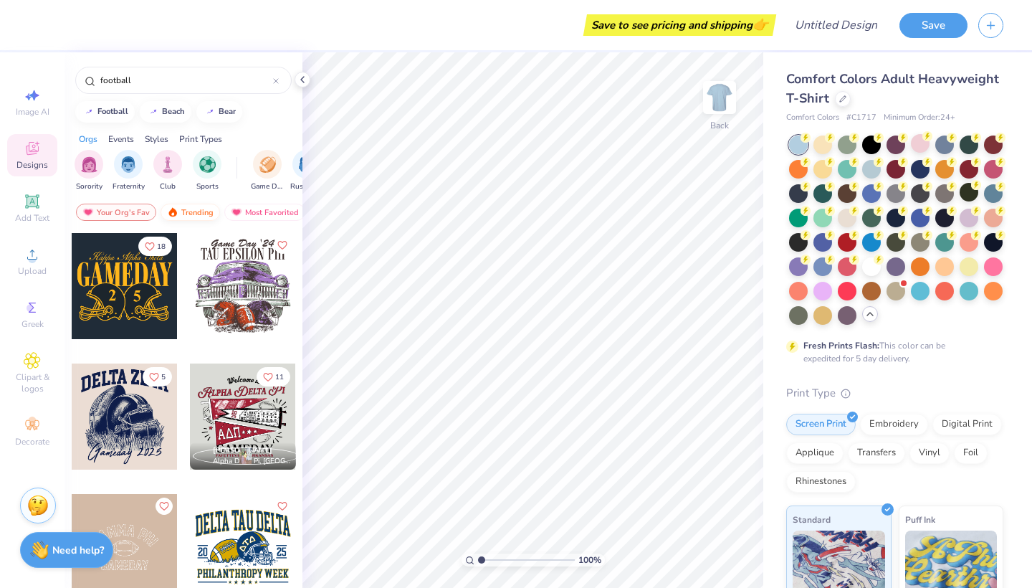
click at [208, 209] on div "Trending" at bounding box center [191, 212] width 60 height 17
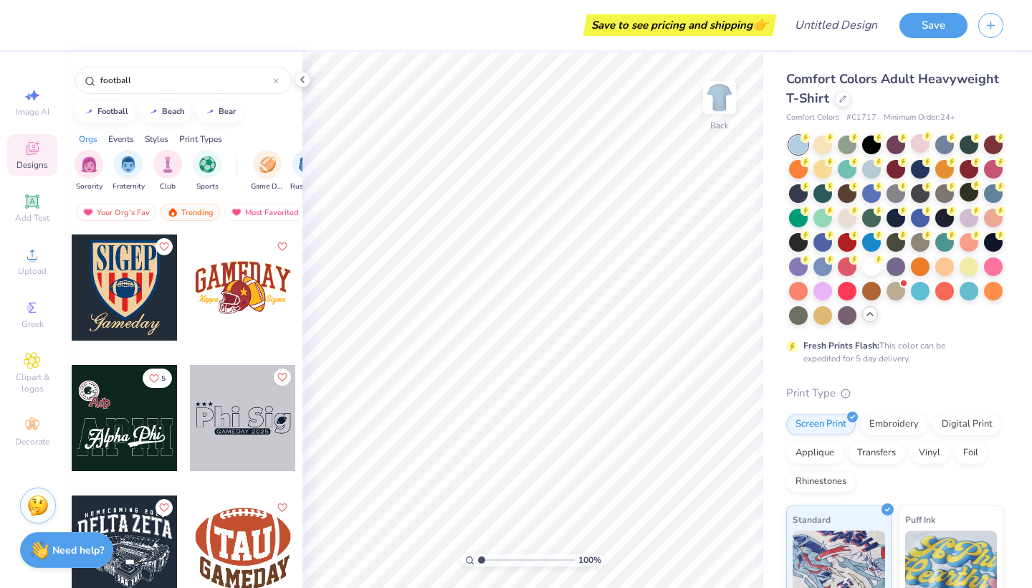
scroll to position [4450, 0]
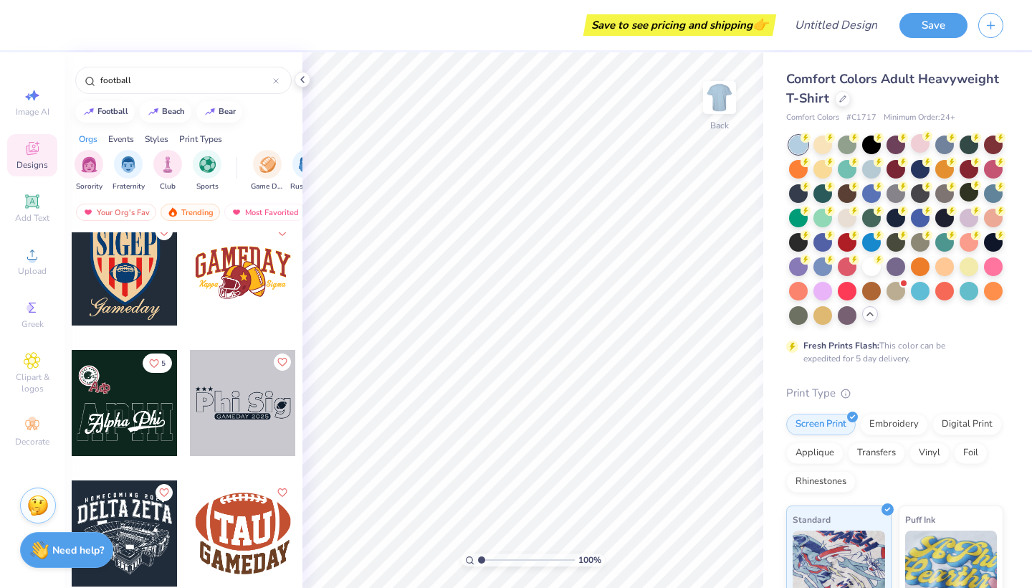
click at [212, 296] on div at bounding box center [243, 272] width 106 height 106
click at [87, 23] on div at bounding box center [90, 24] width 20 height 20
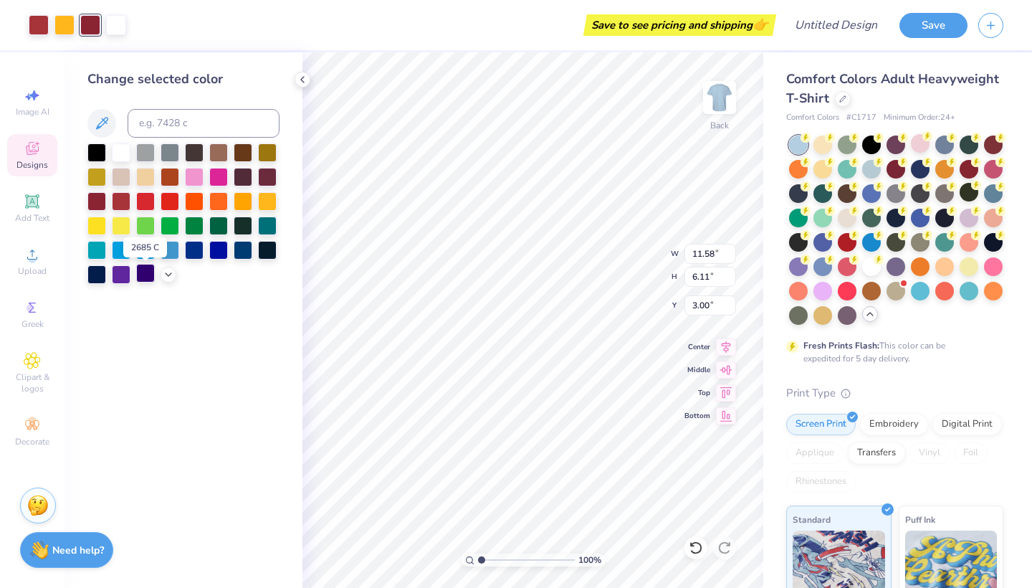
click at [150, 280] on div at bounding box center [145, 273] width 19 height 19
click at [91, 277] on div at bounding box center [96, 273] width 19 height 19
click at [58, 27] on div at bounding box center [64, 24] width 20 height 20
click at [165, 253] on div at bounding box center [170, 248] width 19 height 19
click at [36, 22] on div at bounding box center [39, 24] width 20 height 20
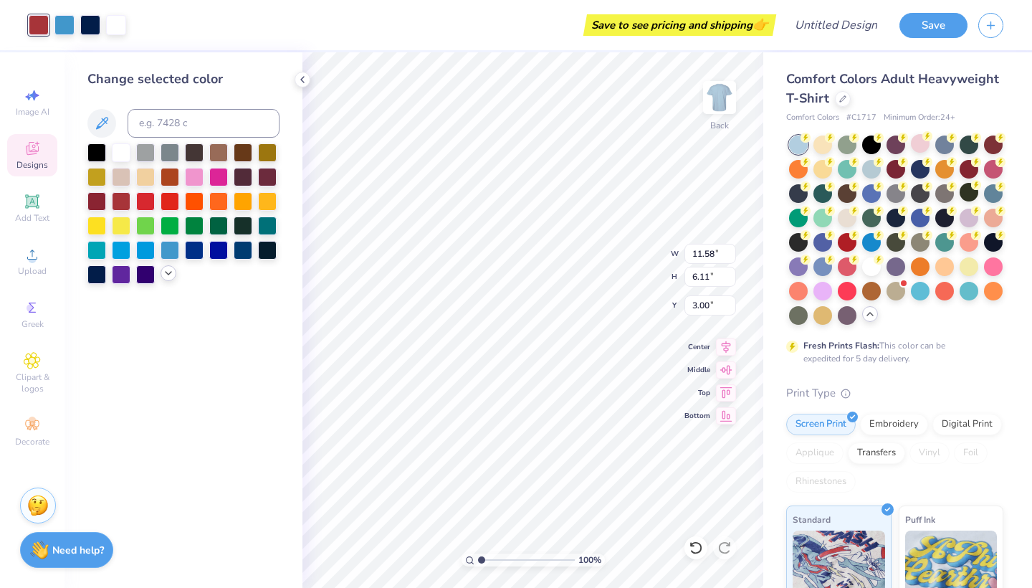
click at [161, 276] on div at bounding box center [169, 273] width 16 height 16
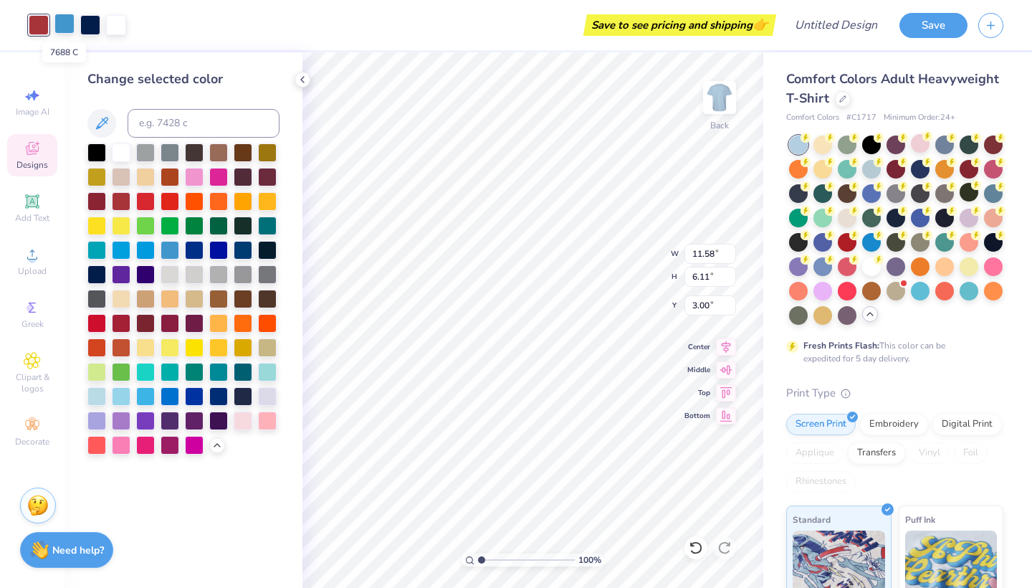
click at [68, 30] on div at bounding box center [64, 24] width 20 height 20
click at [102, 397] on div at bounding box center [96, 395] width 19 height 19
click at [35, 22] on div at bounding box center [39, 24] width 20 height 20
click at [143, 253] on div at bounding box center [145, 248] width 19 height 19
click at [168, 251] on div at bounding box center [170, 248] width 19 height 19
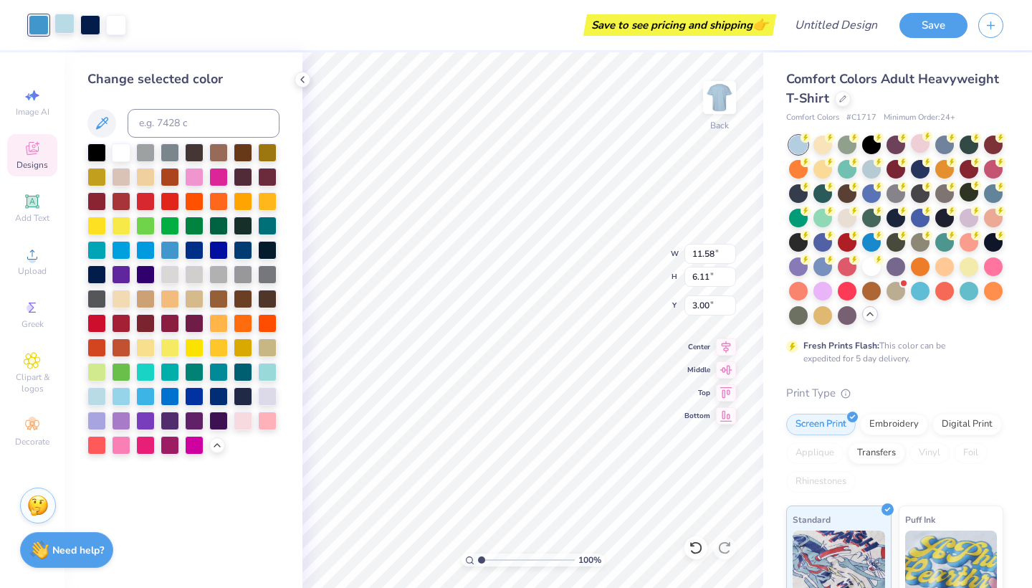
click at [66, 22] on div at bounding box center [64, 24] width 20 height 20
click at [176, 396] on div at bounding box center [170, 395] width 19 height 19
click at [217, 404] on div at bounding box center [218, 395] width 19 height 19
click at [172, 399] on div at bounding box center [170, 395] width 19 height 19
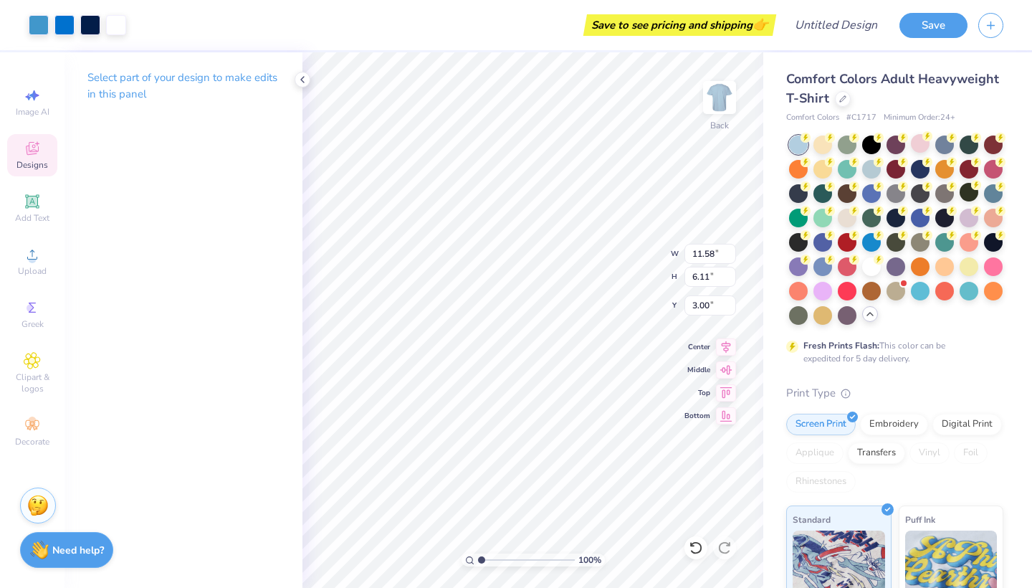
type input "3.94"
type input "11.82"
type input "6.24"
type input "3.81"
type input "2.60"
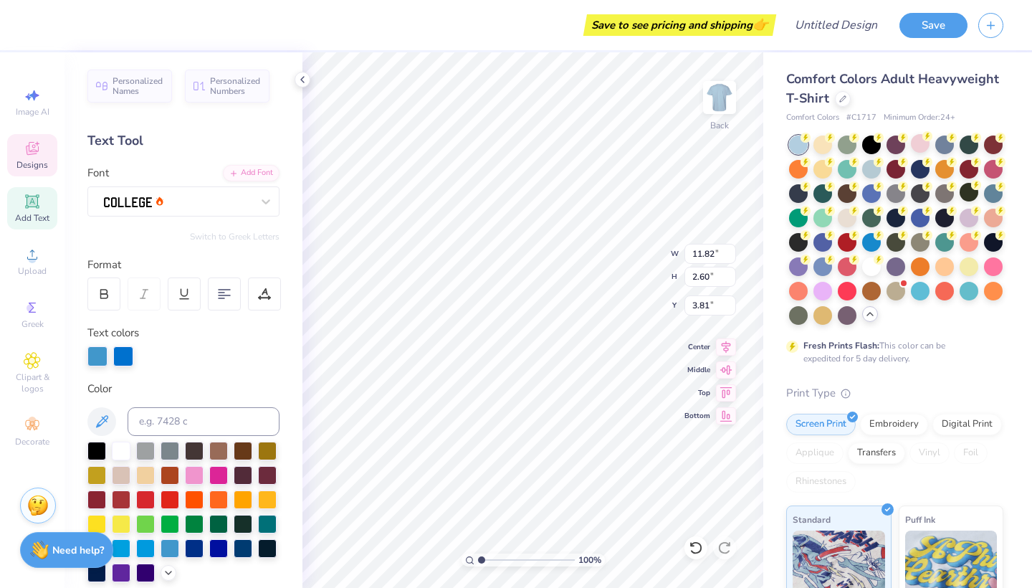
scroll to position [0, 0]
type textarea "POWDERPUFF"
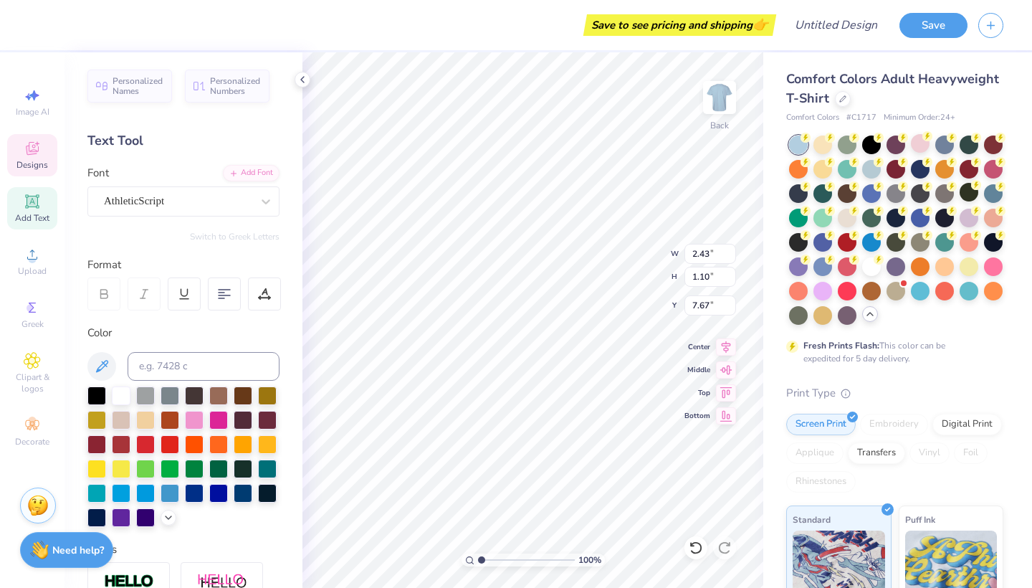
scroll to position [0, 1]
type textarea "[PERSON_NAME]"
type input "2.46"
type input "1.22"
type textarea "North"
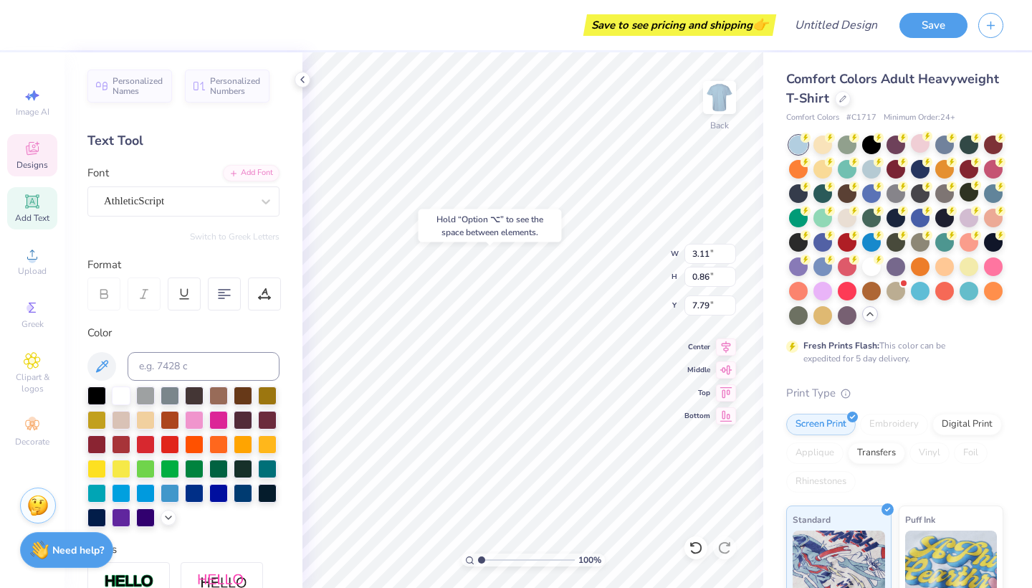
type input "7.84"
type input "7.83"
click at [267, 363] on input at bounding box center [204, 366] width 152 height 29
type input "4.78"
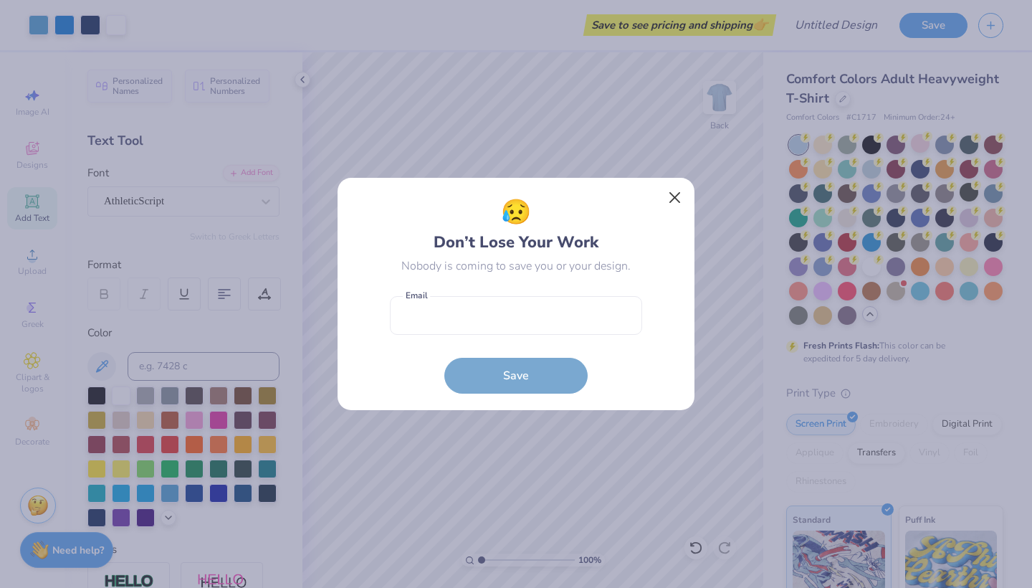
click at [679, 198] on button "Close" at bounding box center [675, 197] width 27 height 27
